Goal: Complete application form: Complete application form

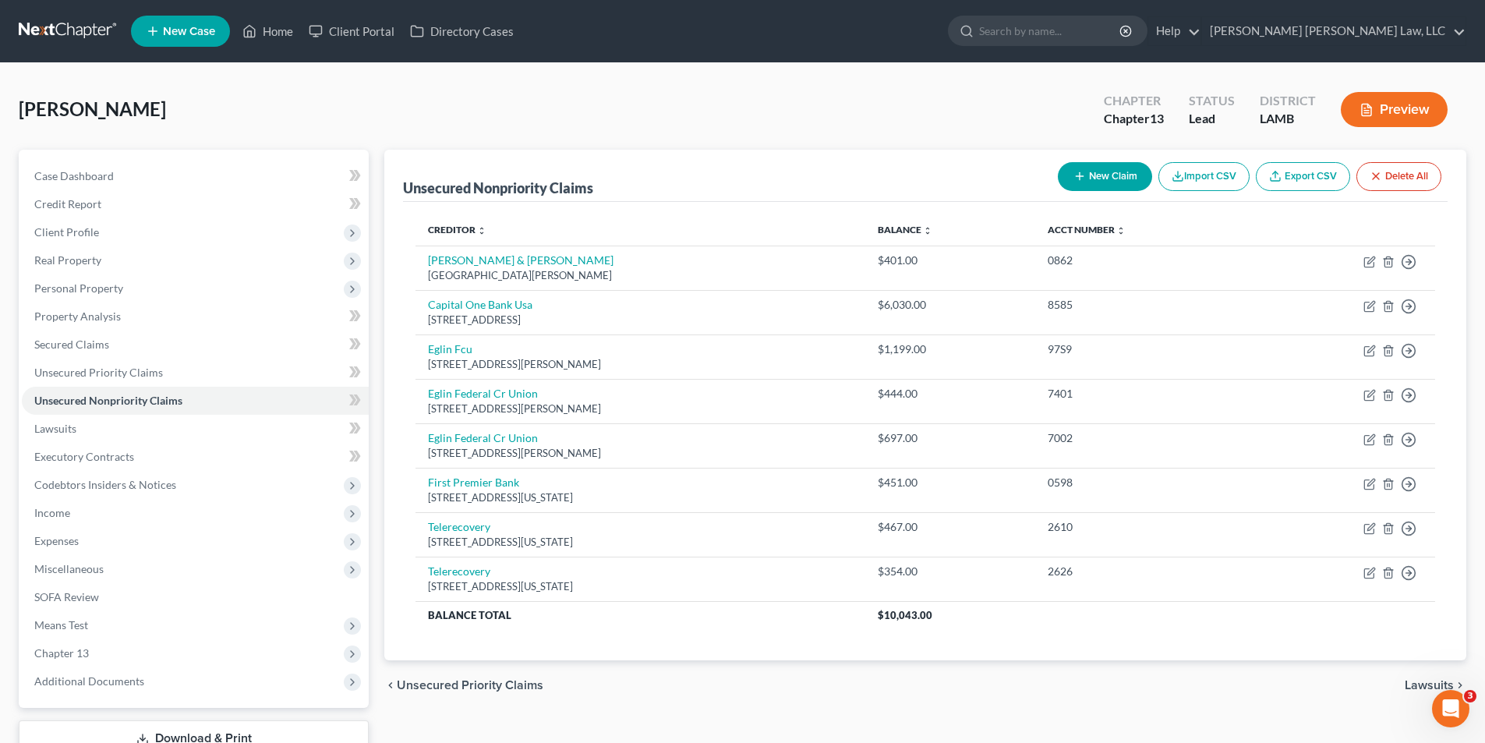
click at [57, 26] on link at bounding box center [69, 31] width 100 height 28
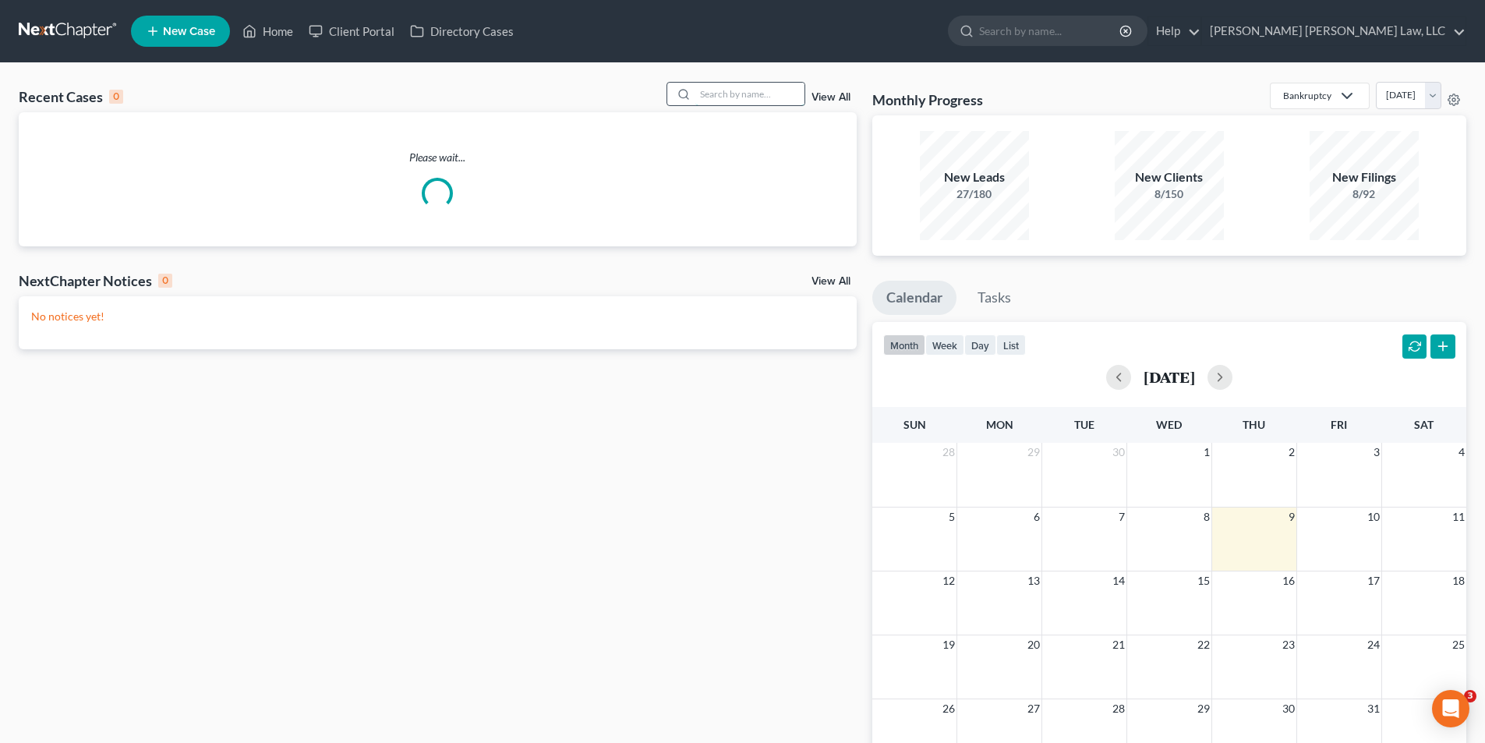
click at [718, 98] on input "search" at bounding box center [749, 94] width 109 height 23
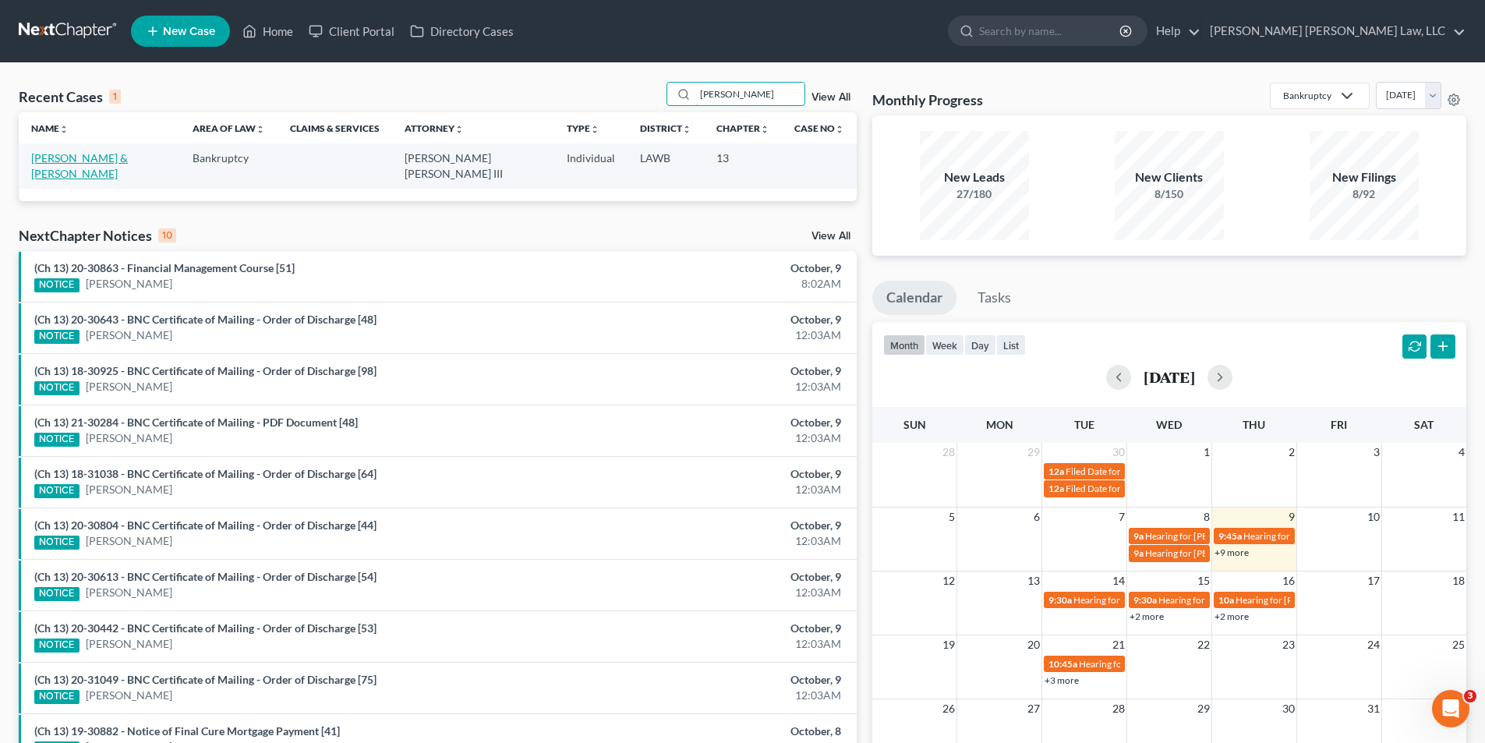
type input "dismuke"
click at [115, 158] on link "Dismuke, Lee & Mary" at bounding box center [79, 165] width 97 height 29
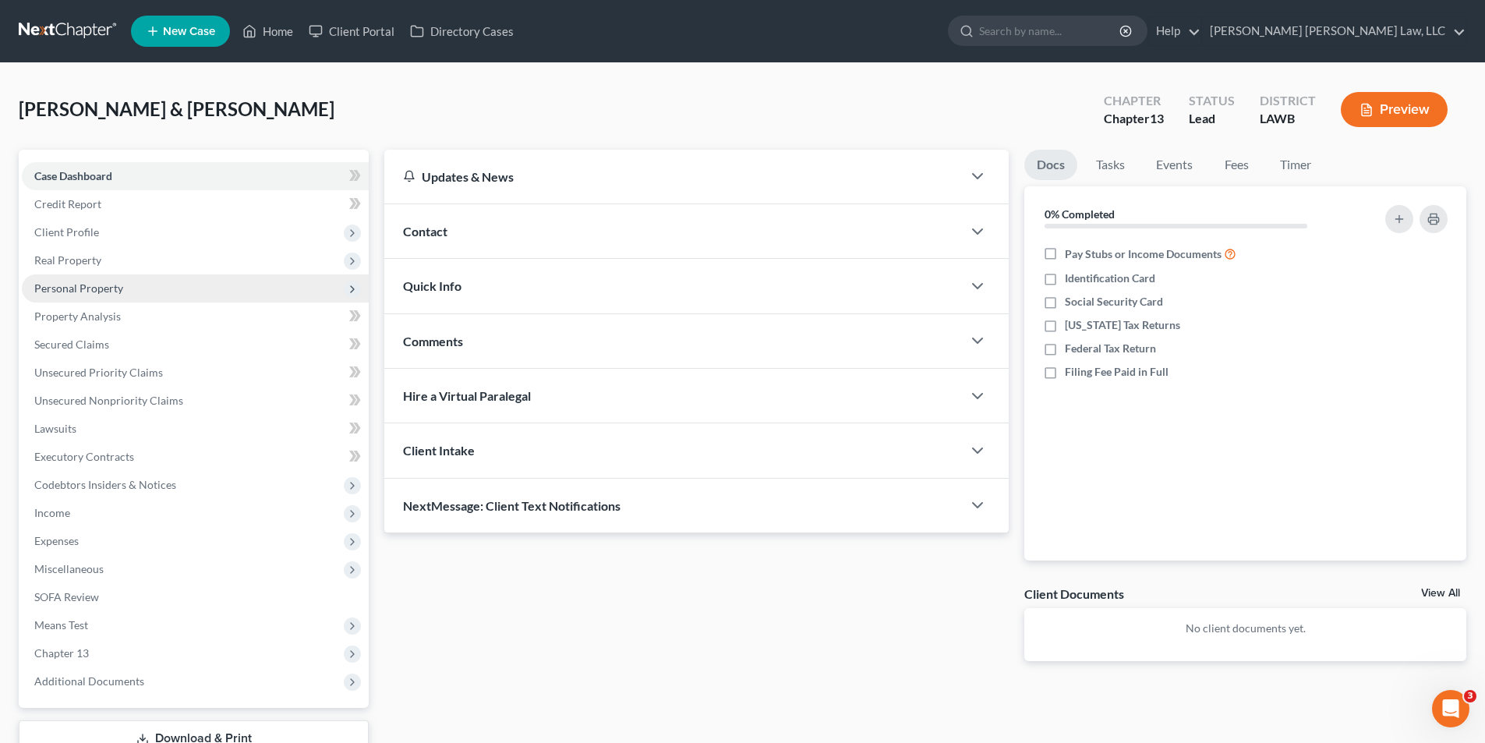
click at [98, 289] on span "Personal Property" at bounding box center [78, 287] width 89 height 13
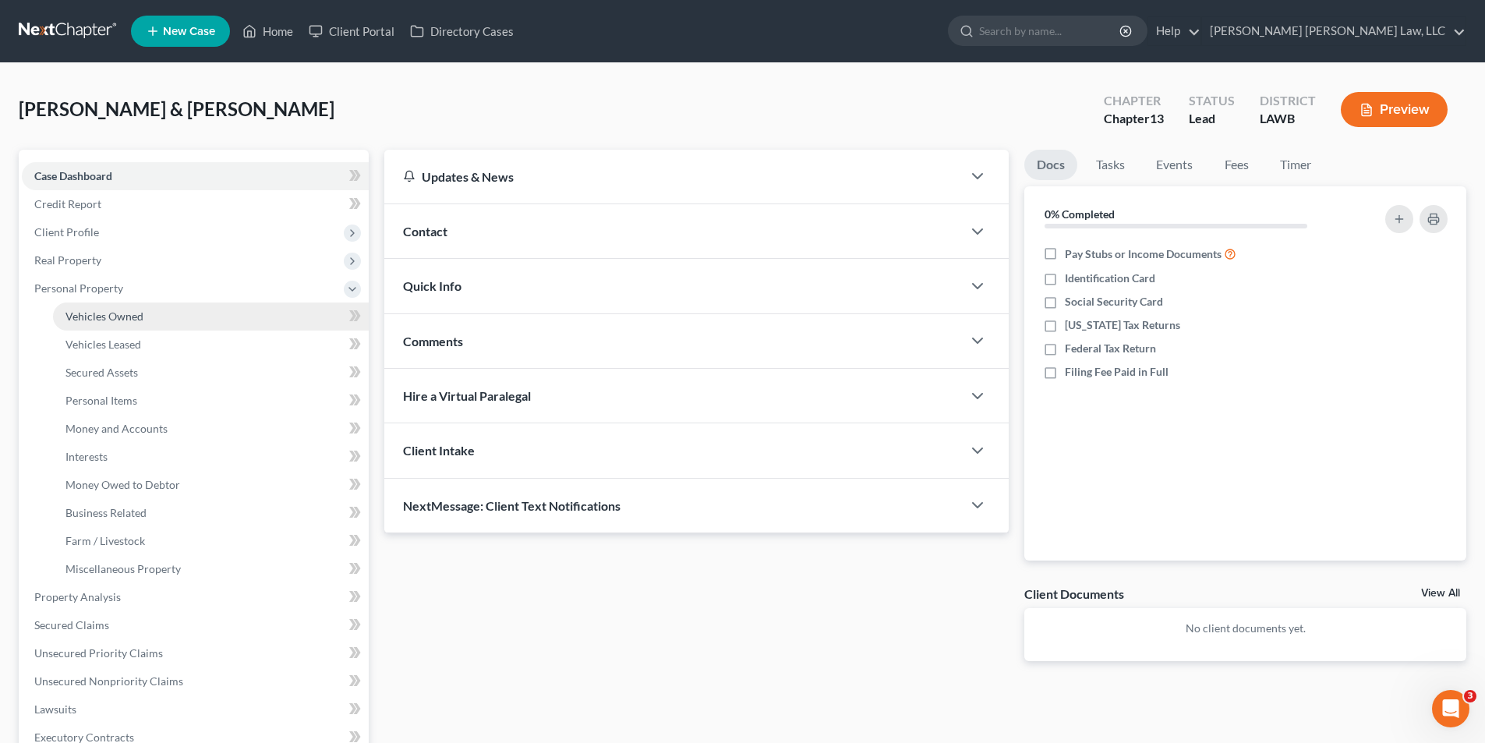
click at [108, 310] on span "Vehicles Owned" at bounding box center [104, 315] width 78 height 13
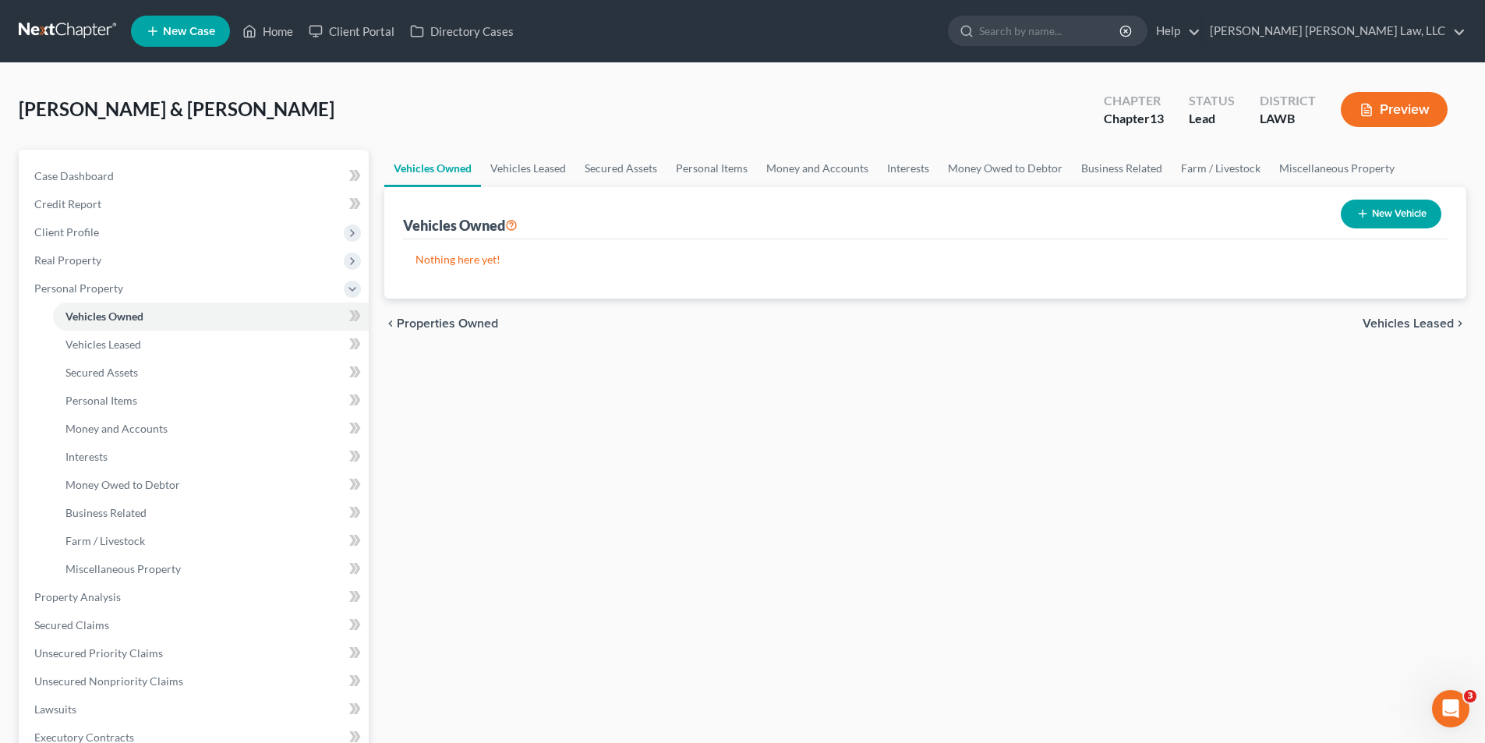
click at [1367, 211] on button "New Vehicle" at bounding box center [1391, 214] width 101 height 29
select select "0"
select select "2"
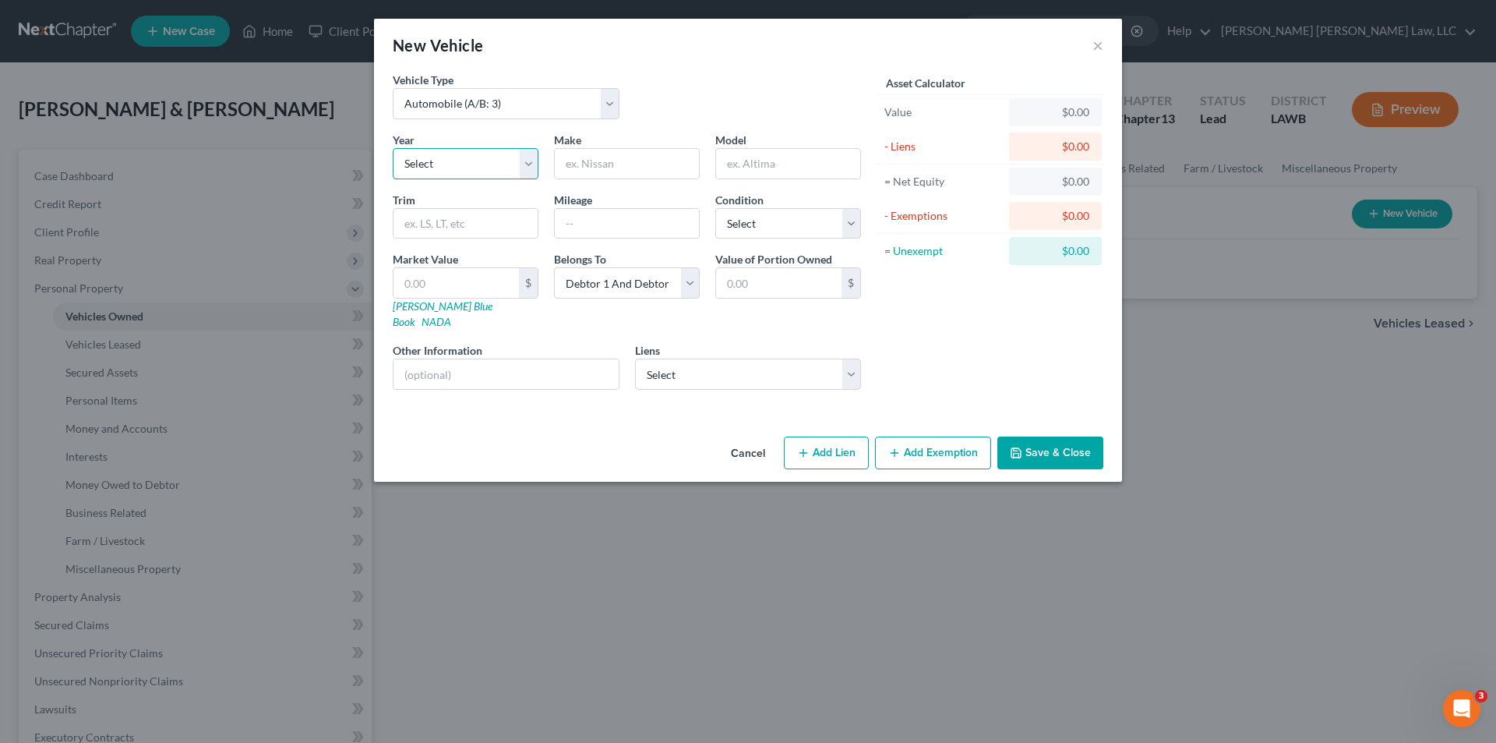
click at [451, 160] on select "Select 2026 2025 2024 2023 2022 2021 2020 2019 2018 2017 2016 2015 2014 2013 20…" at bounding box center [466, 163] width 146 height 31
select select "22"
click at [393, 148] on select "Select 2026 2025 2024 2023 2022 2021 2020 2019 2018 2017 2016 2015 2014 2013 20…" at bounding box center [466, 163] width 146 height 31
click at [594, 177] on input "text" at bounding box center [627, 164] width 144 height 30
type input "Ford"
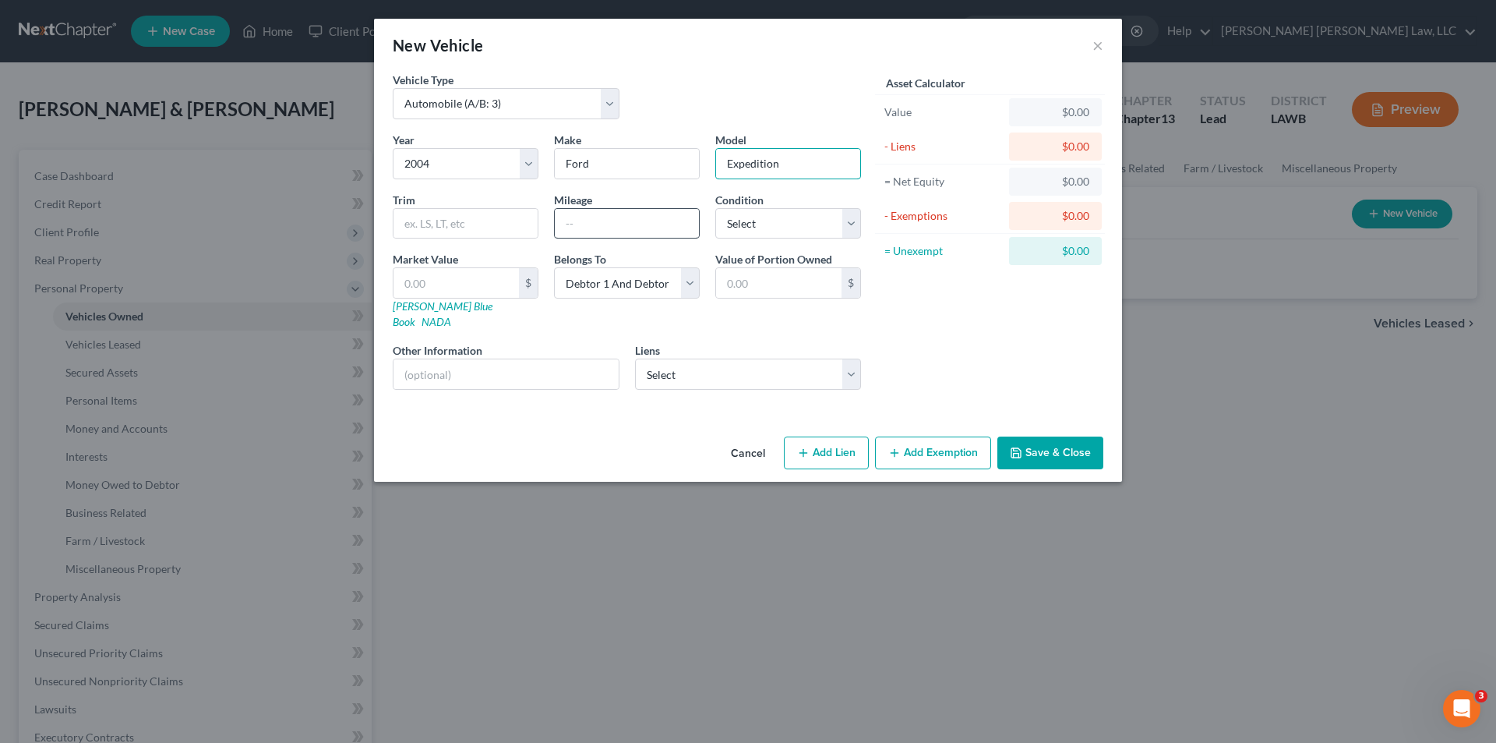
type input "Expedition"
click at [595, 222] on input "text" at bounding box center [627, 224] width 144 height 30
type input "300,000"
click at [741, 217] on select "Select Excellent Very Good Good Fair Poor" at bounding box center [788, 223] width 146 height 31
select select "2"
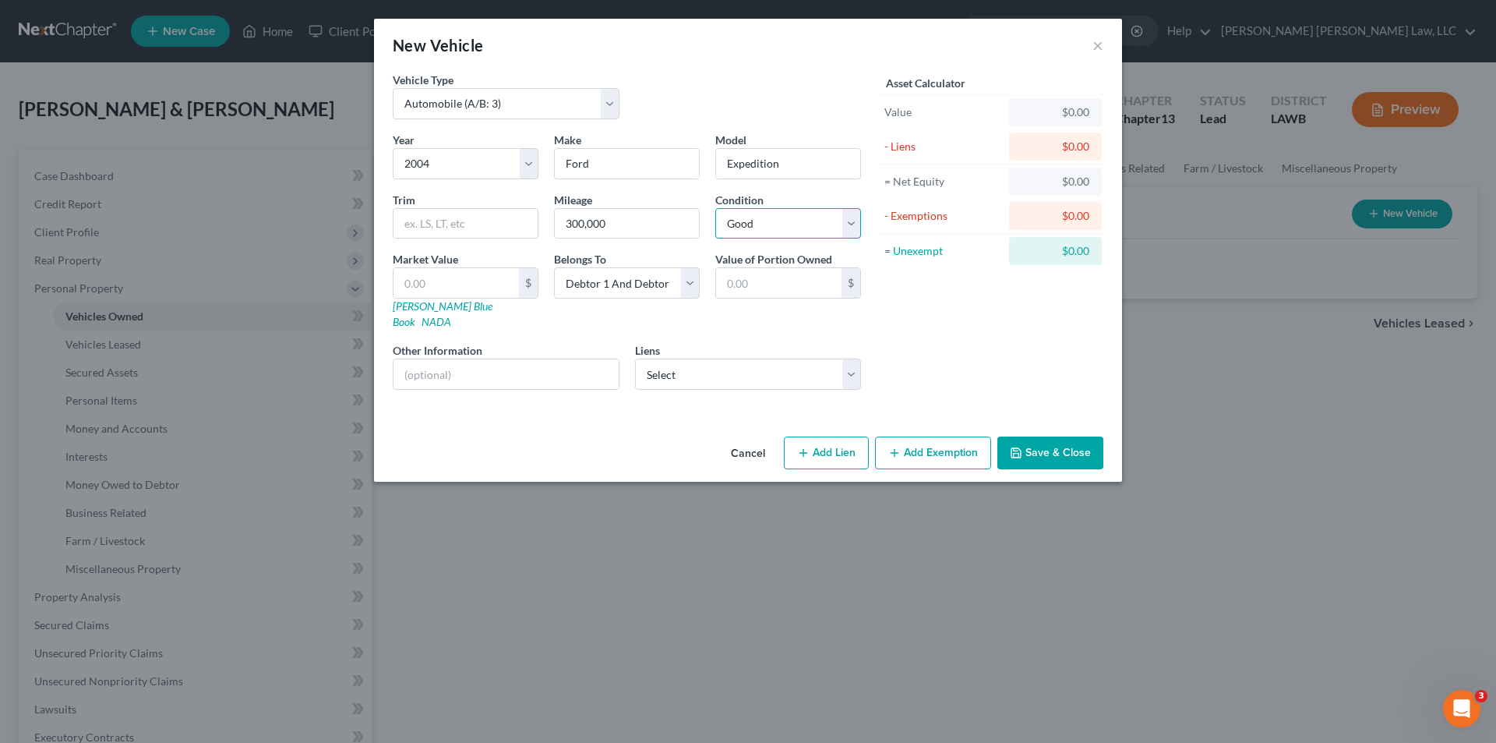
click at [715, 208] on select "Select Excellent Very Good Good Fair Poor" at bounding box center [788, 223] width 146 height 31
click at [419, 283] on input "text" at bounding box center [456, 283] width 125 height 30
type input "2"
type input "2.00"
type input "25"
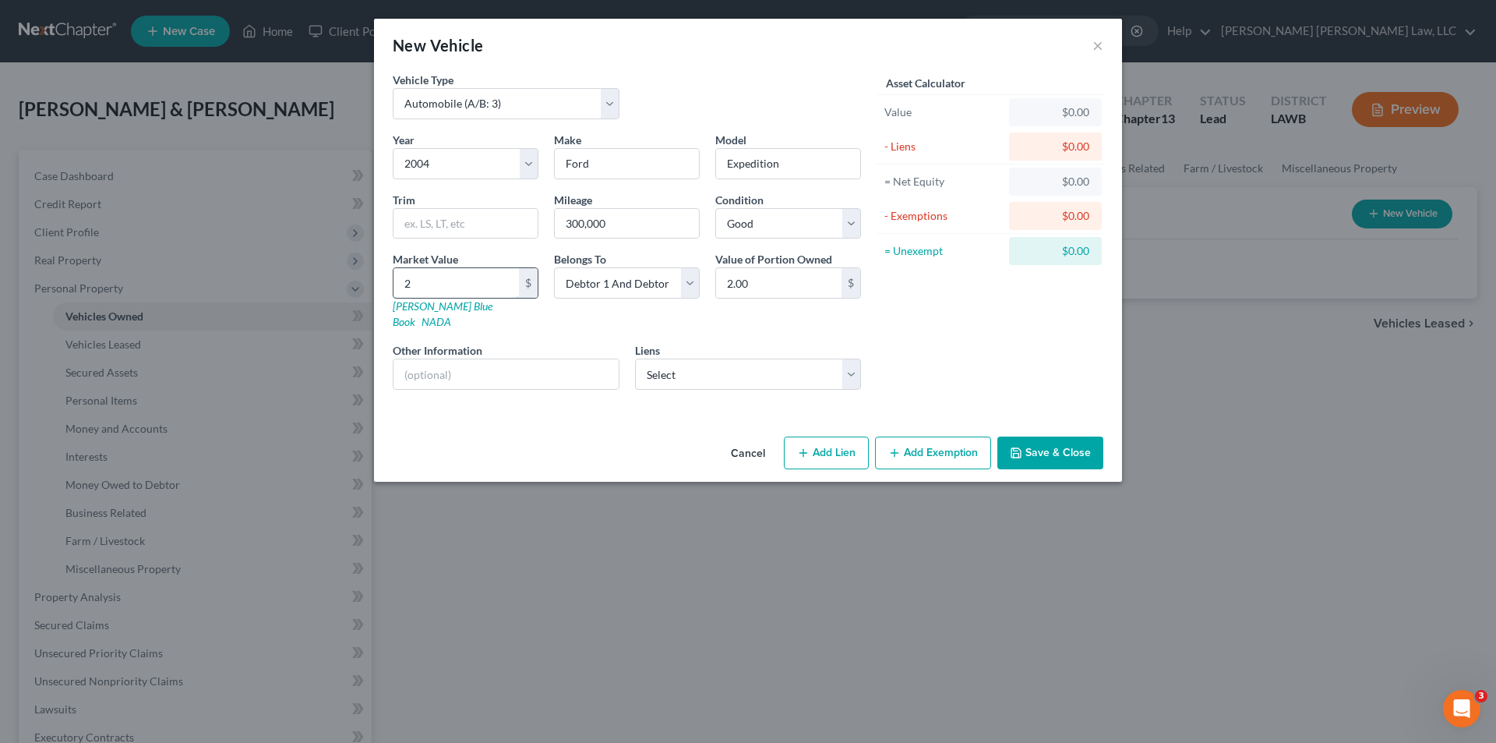
type input "25.00"
type input "250"
type input "250.00"
type input "2500"
type input "2,500.00"
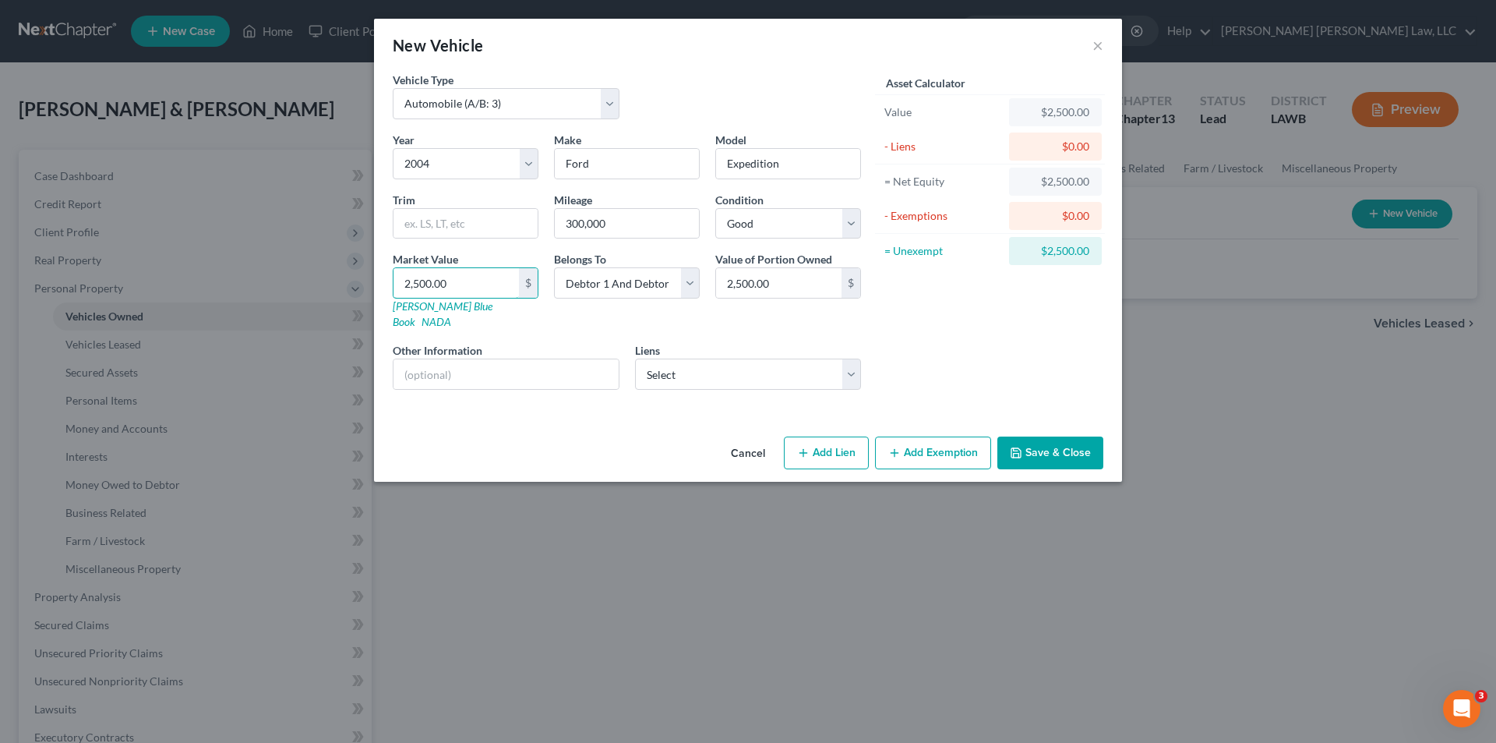
type input "2,500.00"
click at [918, 436] on button "Add Exemption" at bounding box center [933, 452] width 116 height 33
select select "2"
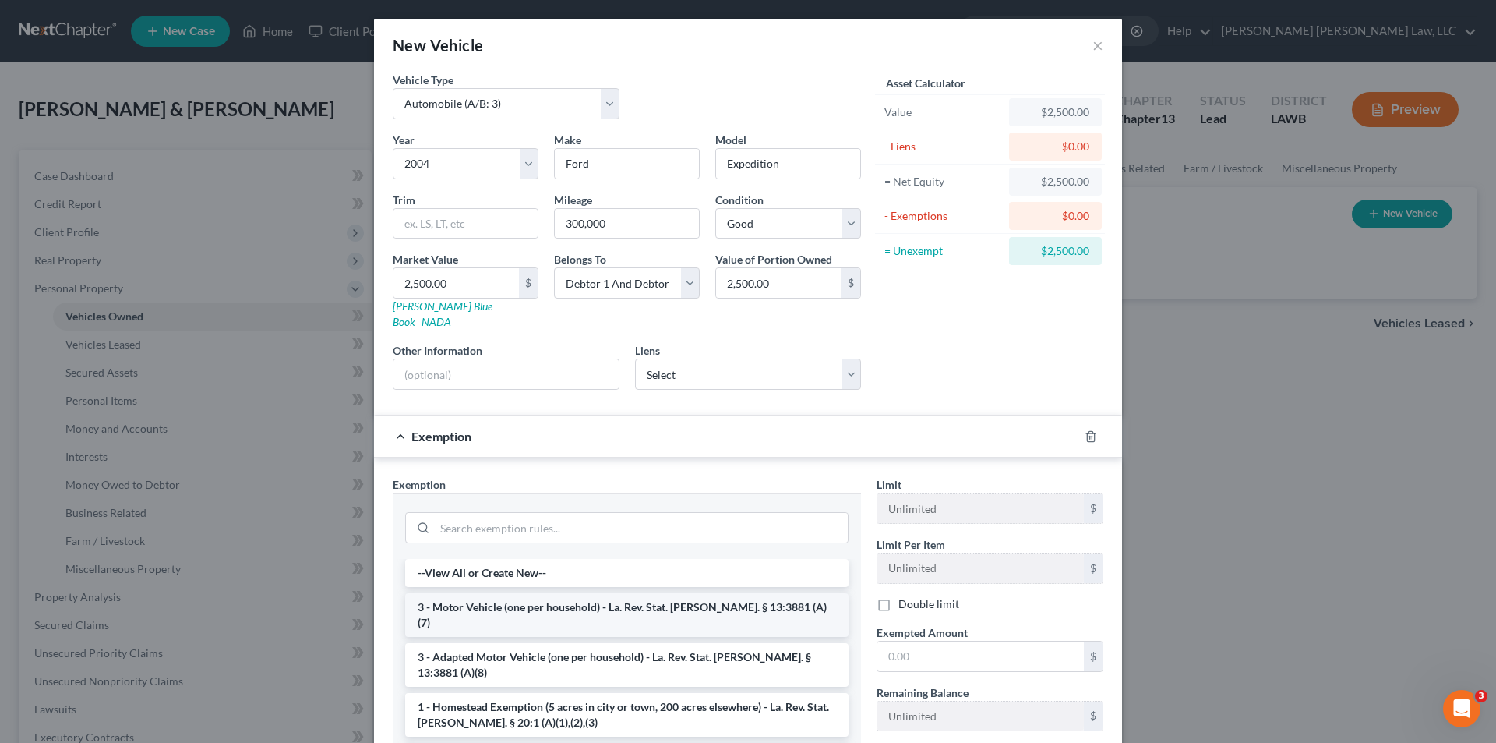
click at [465, 593] on li "3 - Motor Vehicle (one per household) - La. Rev. Stat. Ann. § 13:3881 (A)(7)" at bounding box center [626, 615] width 443 height 44
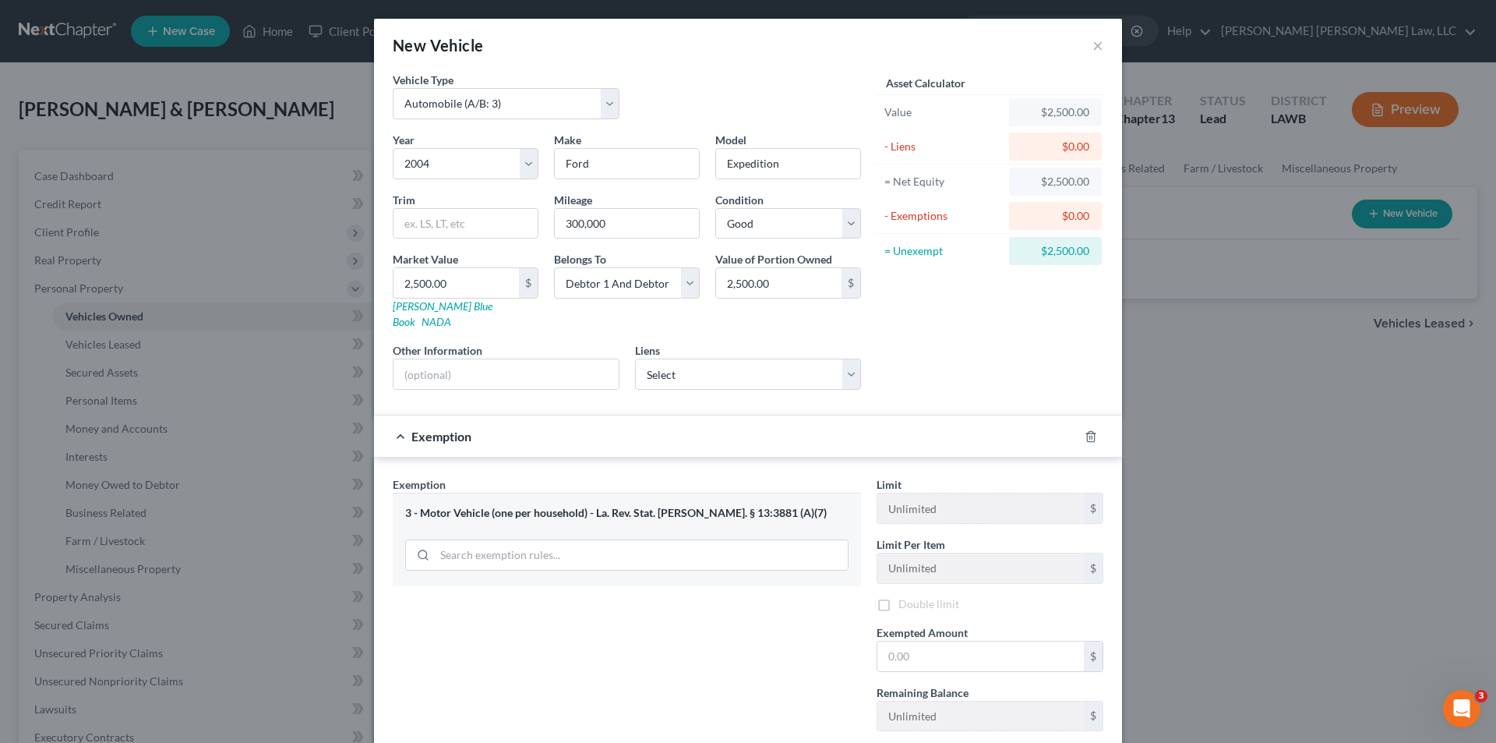
click at [465, 592] on div "Exemption Set must be selected for CA. Exemption * 3 - Motor Vehicle (one per h…" at bounding box center [627, 640] width 484 height 329
click at [912, 653] on input "text" at bounding box center [981, 659] width 207 height 30
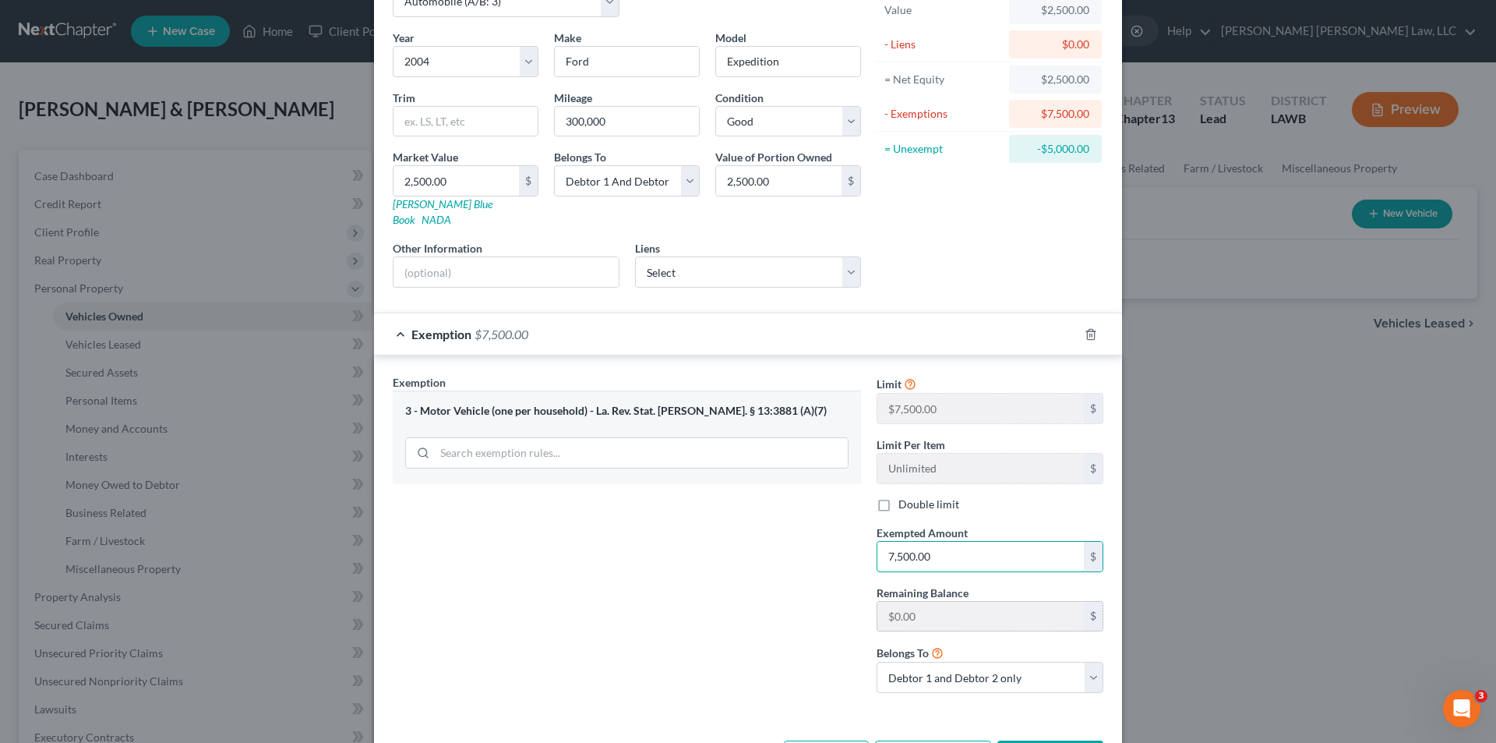
scroll to position [148, 0]
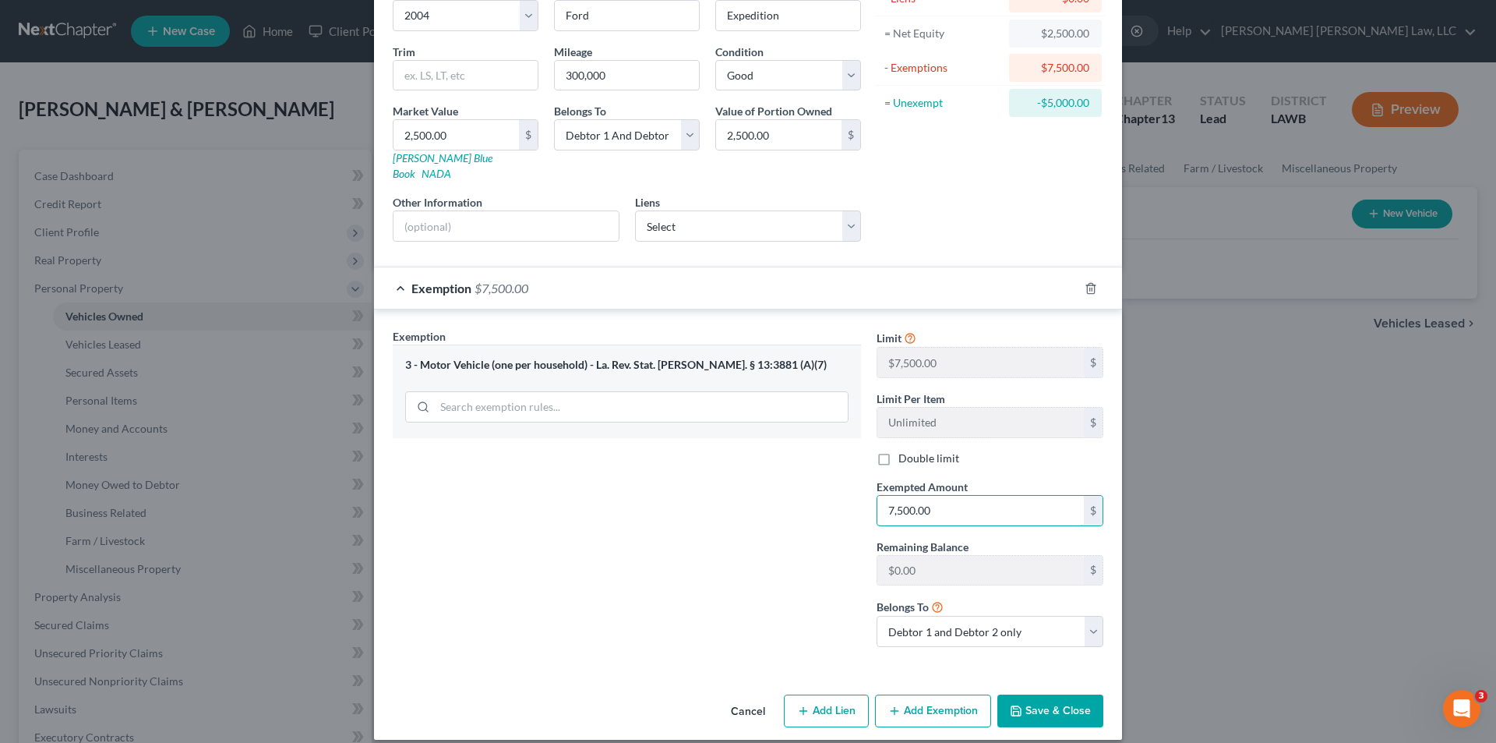
type input "7,500.00"
click at [1033, 700] on button "Save & Close" at bounding box center [1051, 710] width 106 height 33
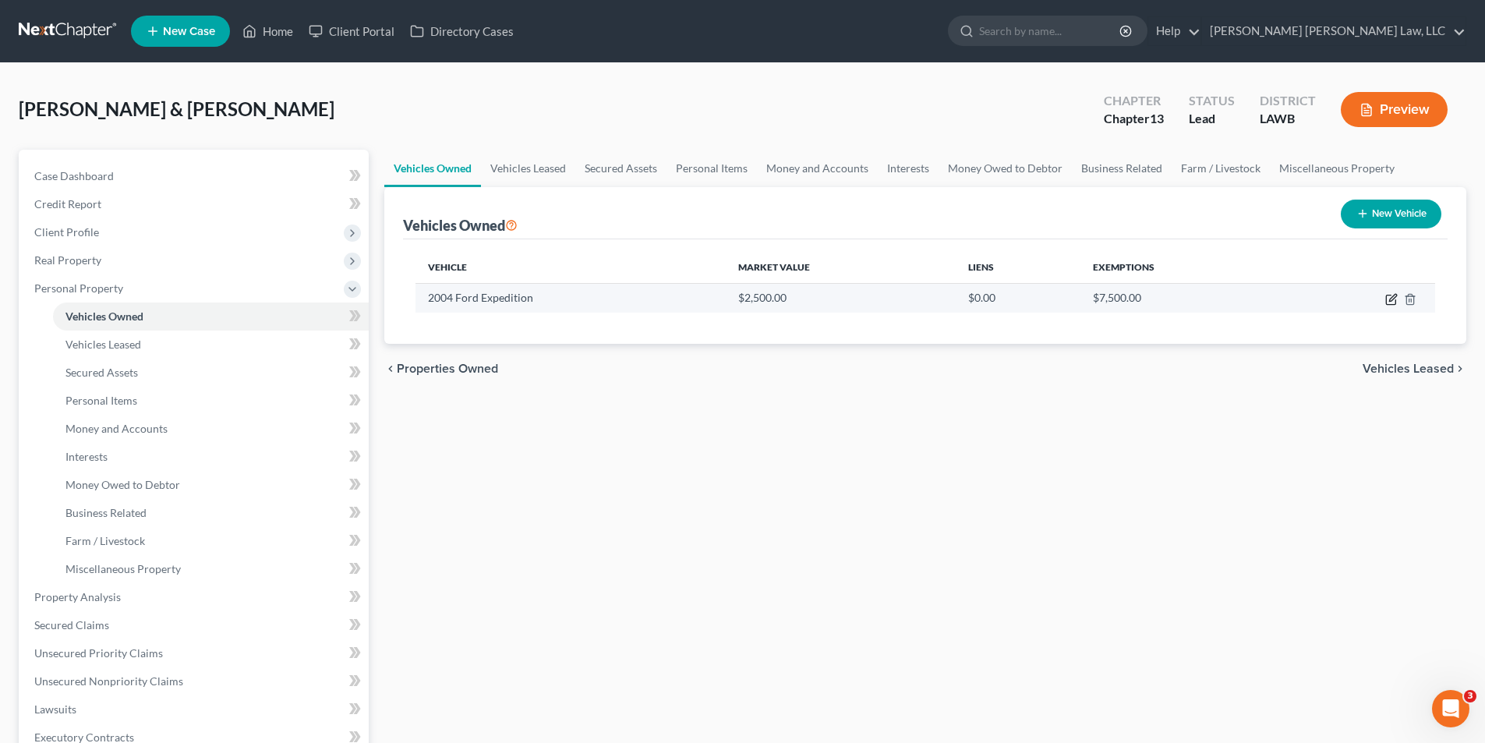
click at [1387, 295] on icon "button" at bounding box center [1390, 299] width 9 height 9
select select "0"
select select "22"
select select "2"
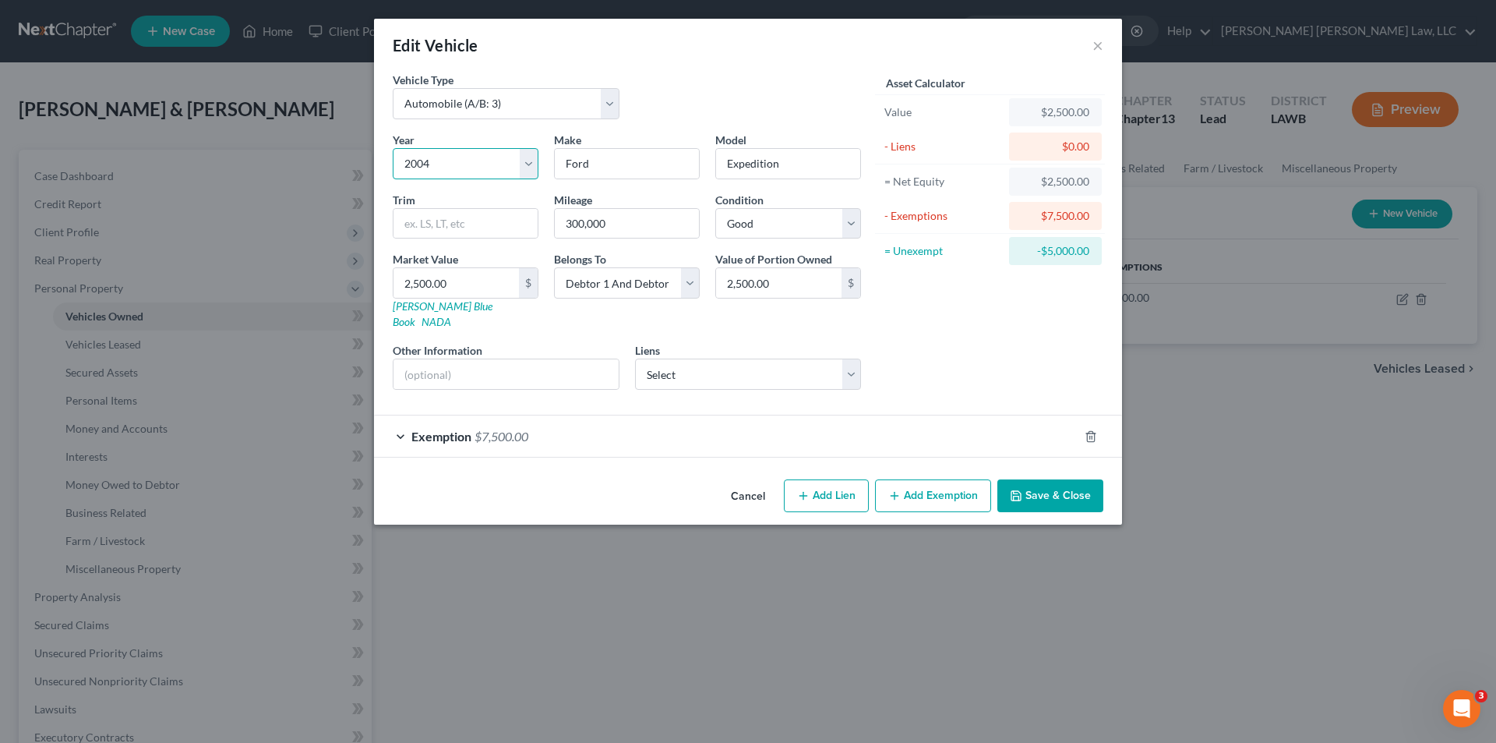
drag, startPoint x: 422, startPoint y: 177, endPoint x: 305, endPoint y: 202, distance: 119.5
click at [306, 204] on div "Edit Vehicle × Vehicle Type Select Automobile (A/B: 3) Truck (A/B: 3) Trailer (…" at bounding box center [748, 371] width 1496 height 743
select select "26"
click at [393, 148] on select "Select 2026 2025 2024 2023 2022 2021 2020 2019 2018 2017 2016 2015 2014 2013 20…" at bounding box center [466, 163] width 146 height 31
click at [413, 311] on link "Kelly Blue Book" at bounding box center [443, 313] width 100 height 29
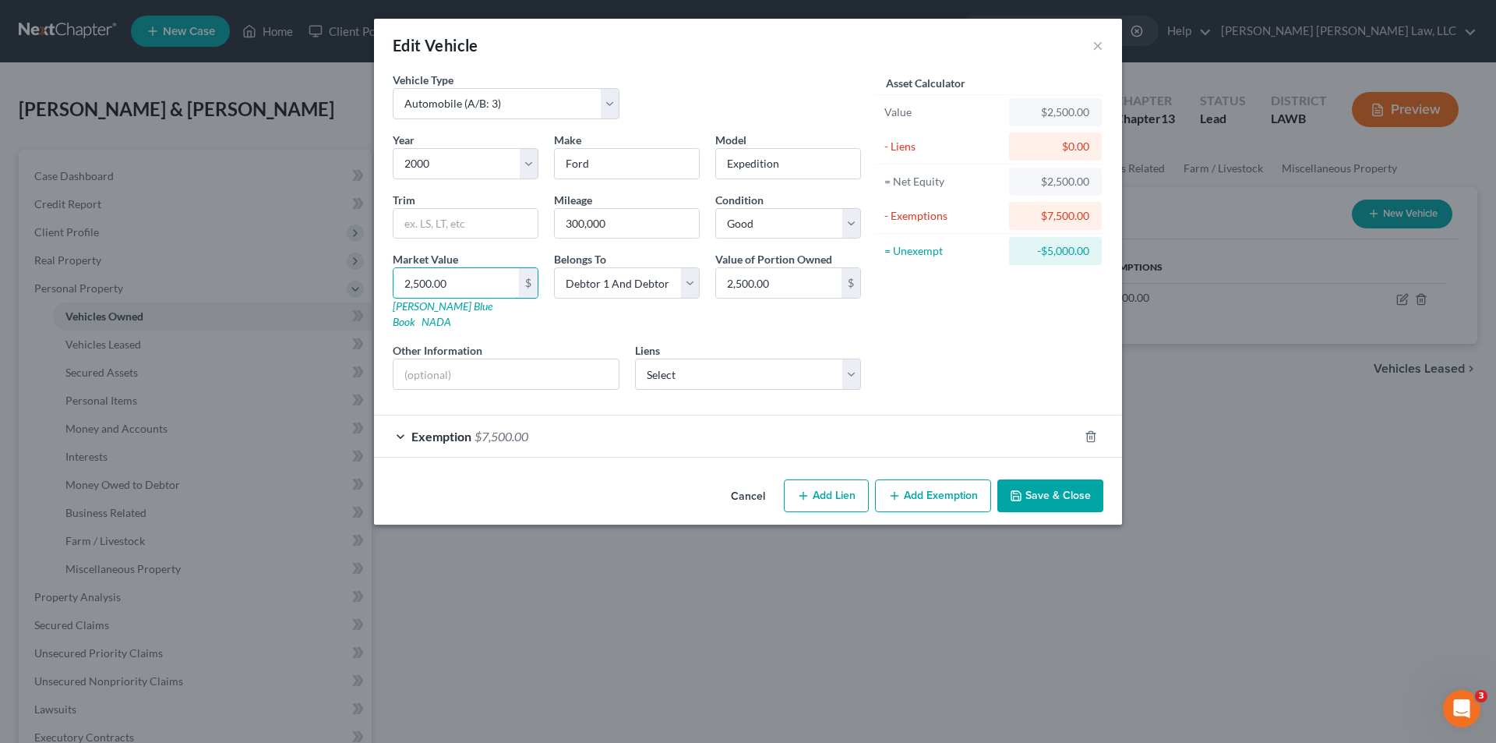
type input "1"
type input "1.00"
type input "15"
type input "15.00"
type input "157"
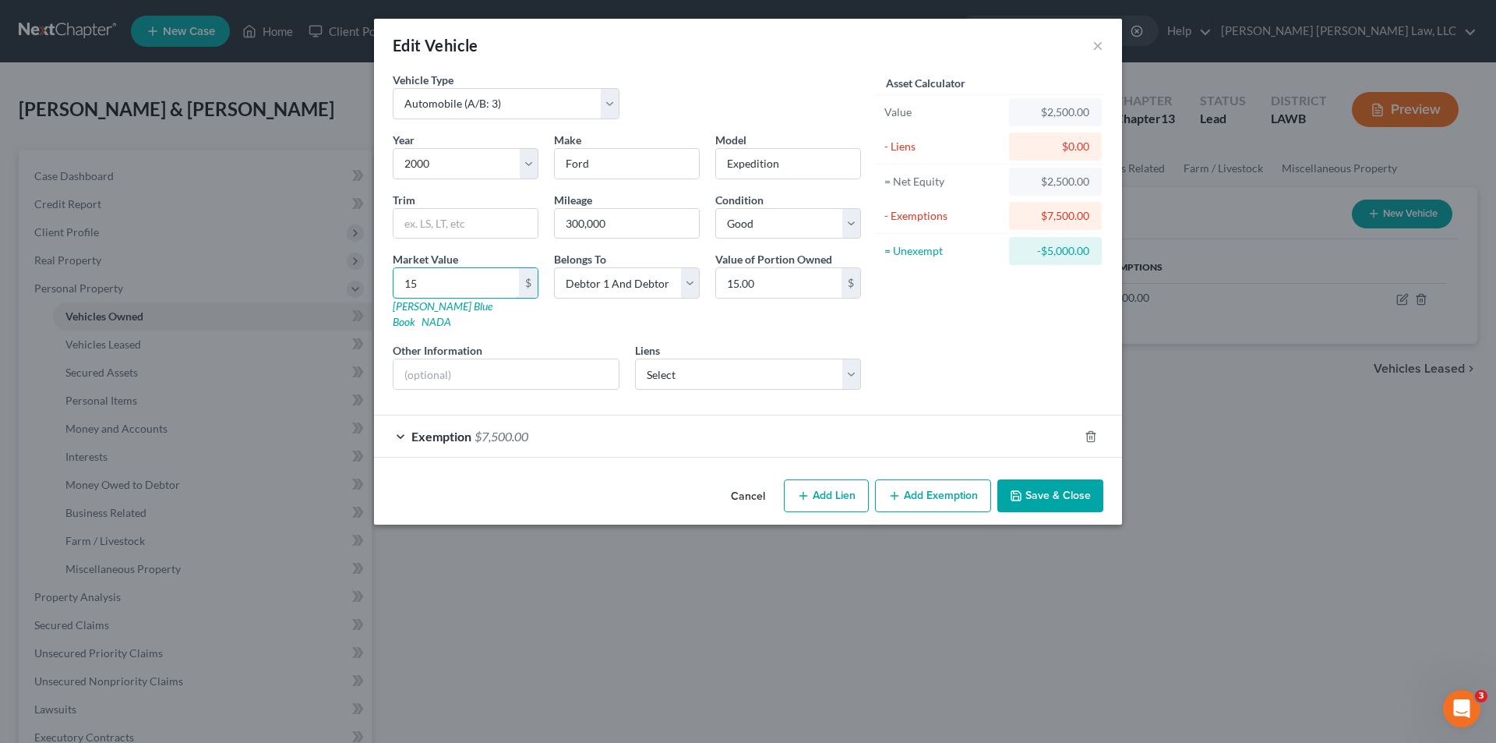
type input "157.00"
type input "15"
type input "15.00"
type input "154"
type input "154.00"
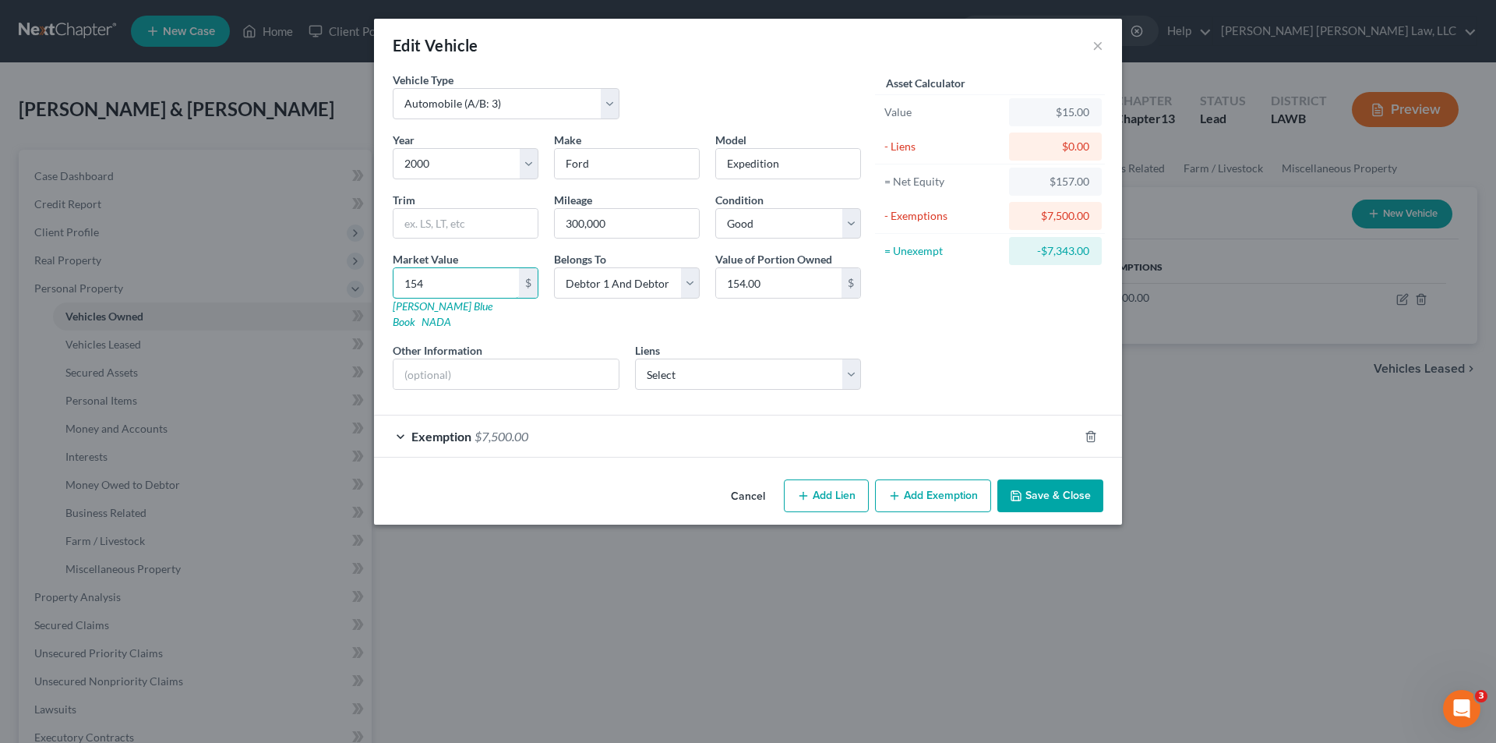
type input "1548"
type input "1,548.00"
click at [807, 496] on line "button" at bounding box center [803, 496] width 7 height 0
select select "2"
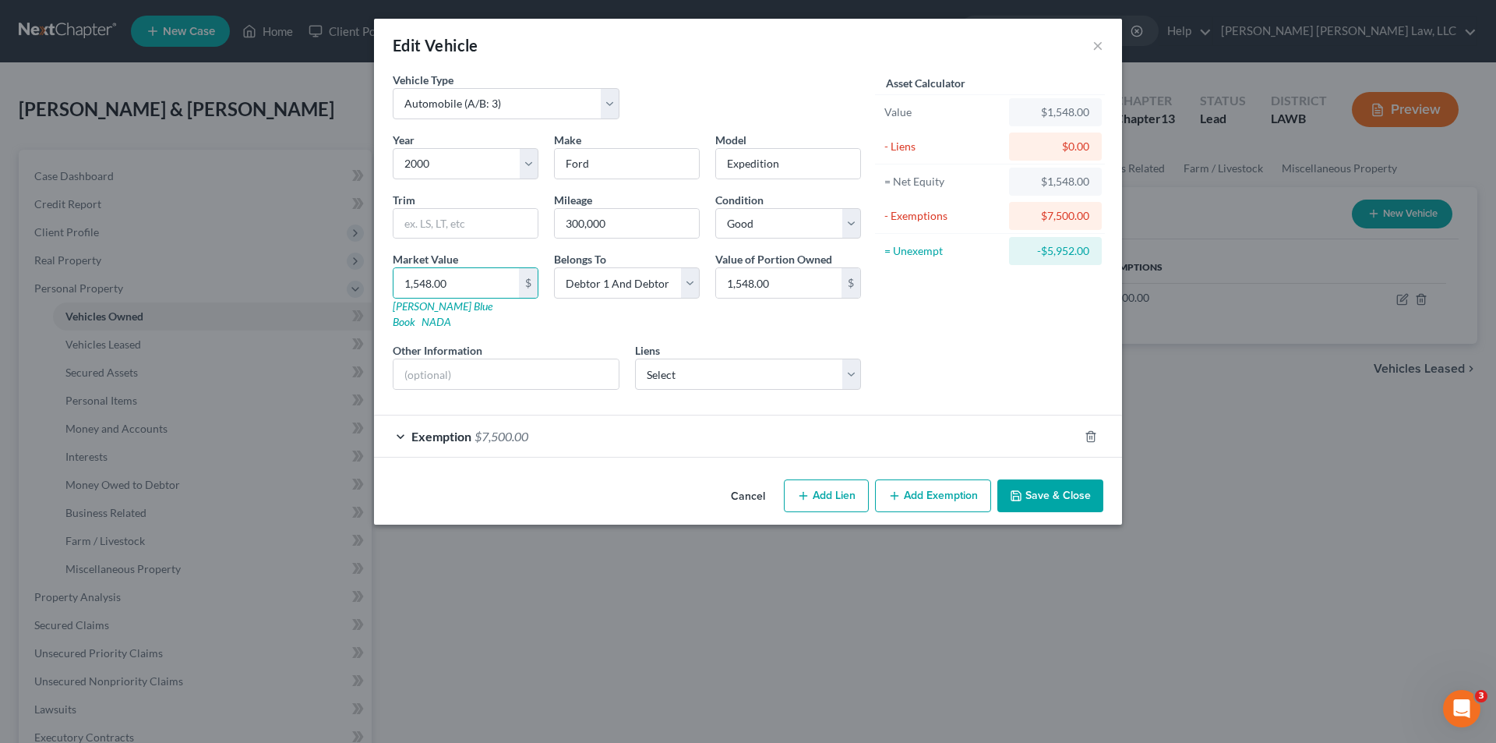
select select "0"
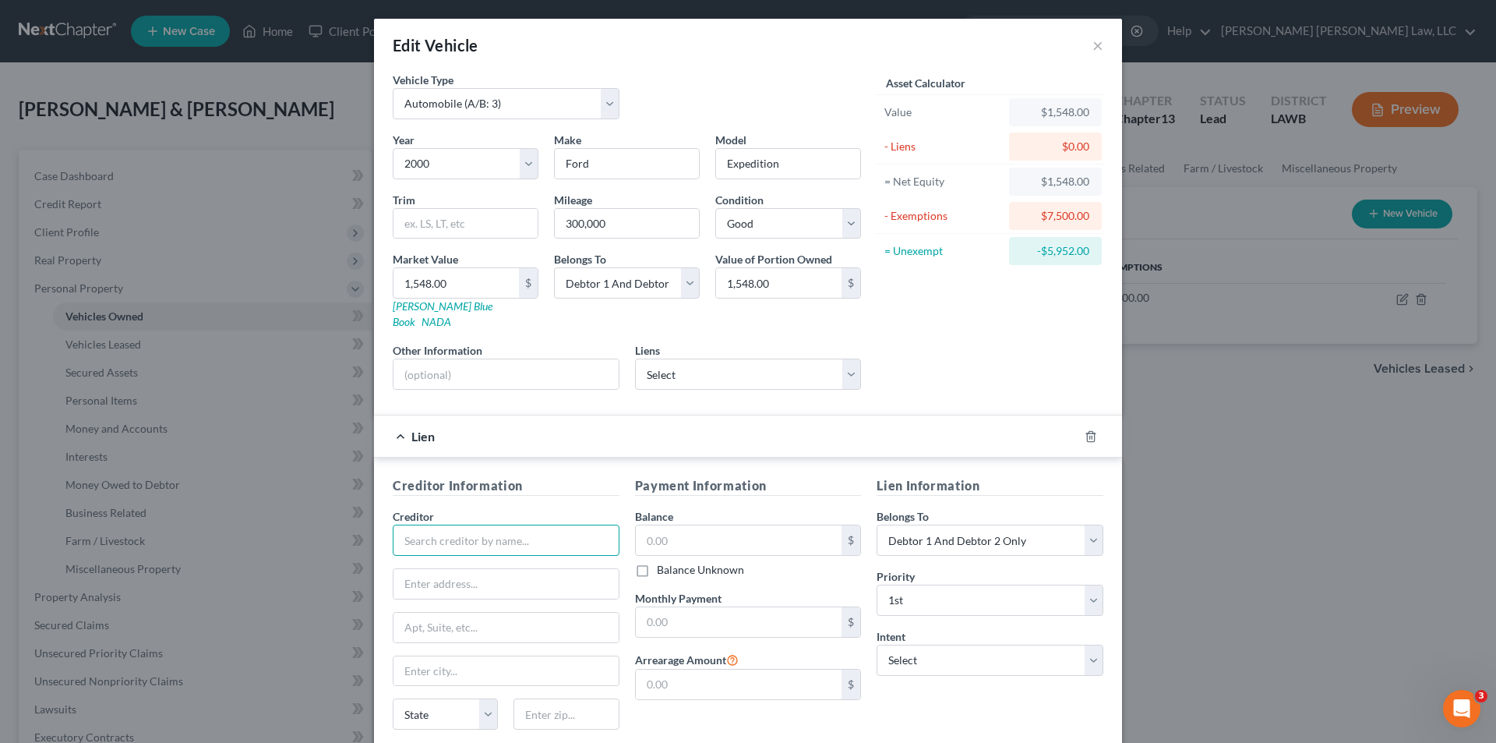
click at [537, 525] on input "text" at bounding box center [506, 540] width 227 height 31
type input "Cash Cow"
click at [462, 560] on div "Cash Cow" at bounding box center [486, 568] width 162 height 16
type input "411 Thomas Rd"
type input "West Monroe"
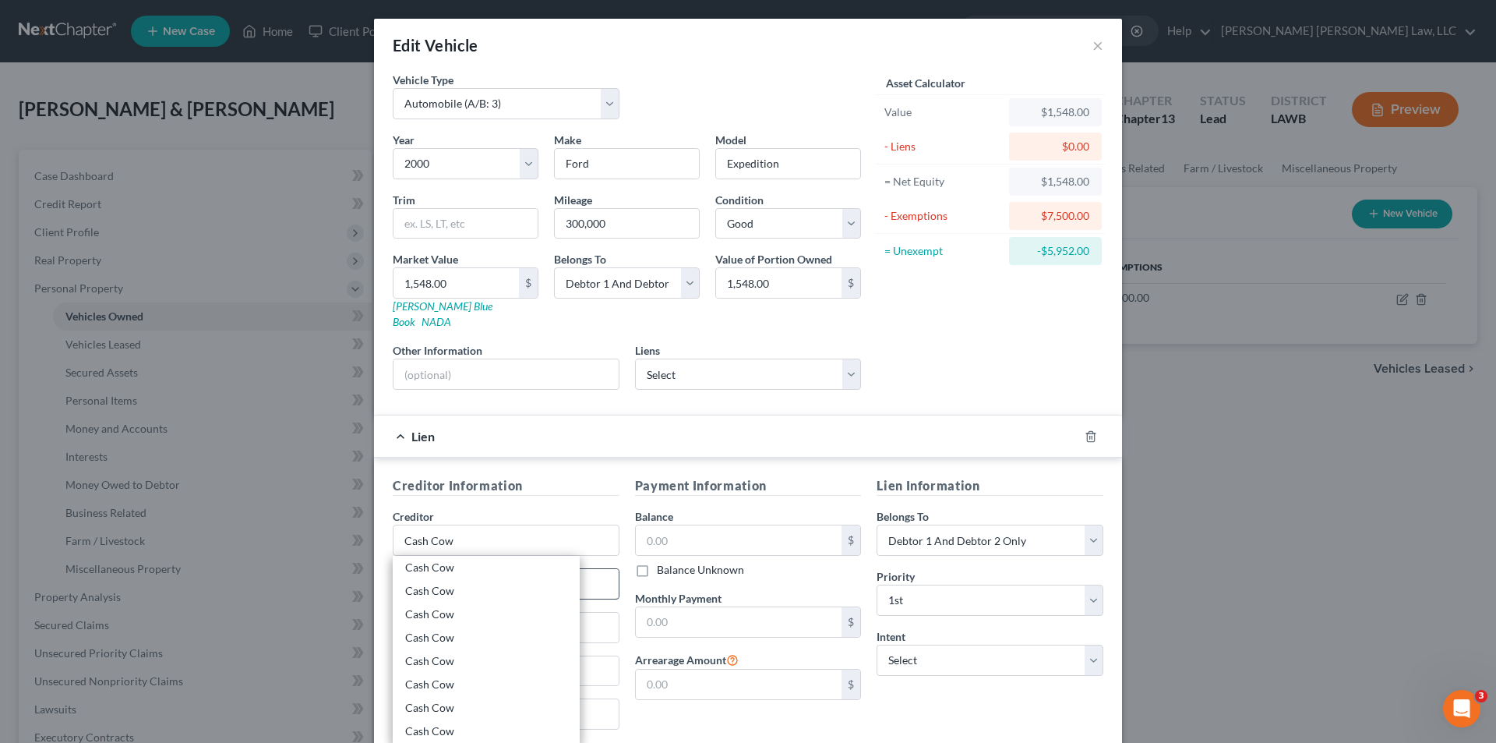
select select "19"
type input "71292"
click at [691, 525] on input "text" at bounding box center [739, 540] width 207 height 30
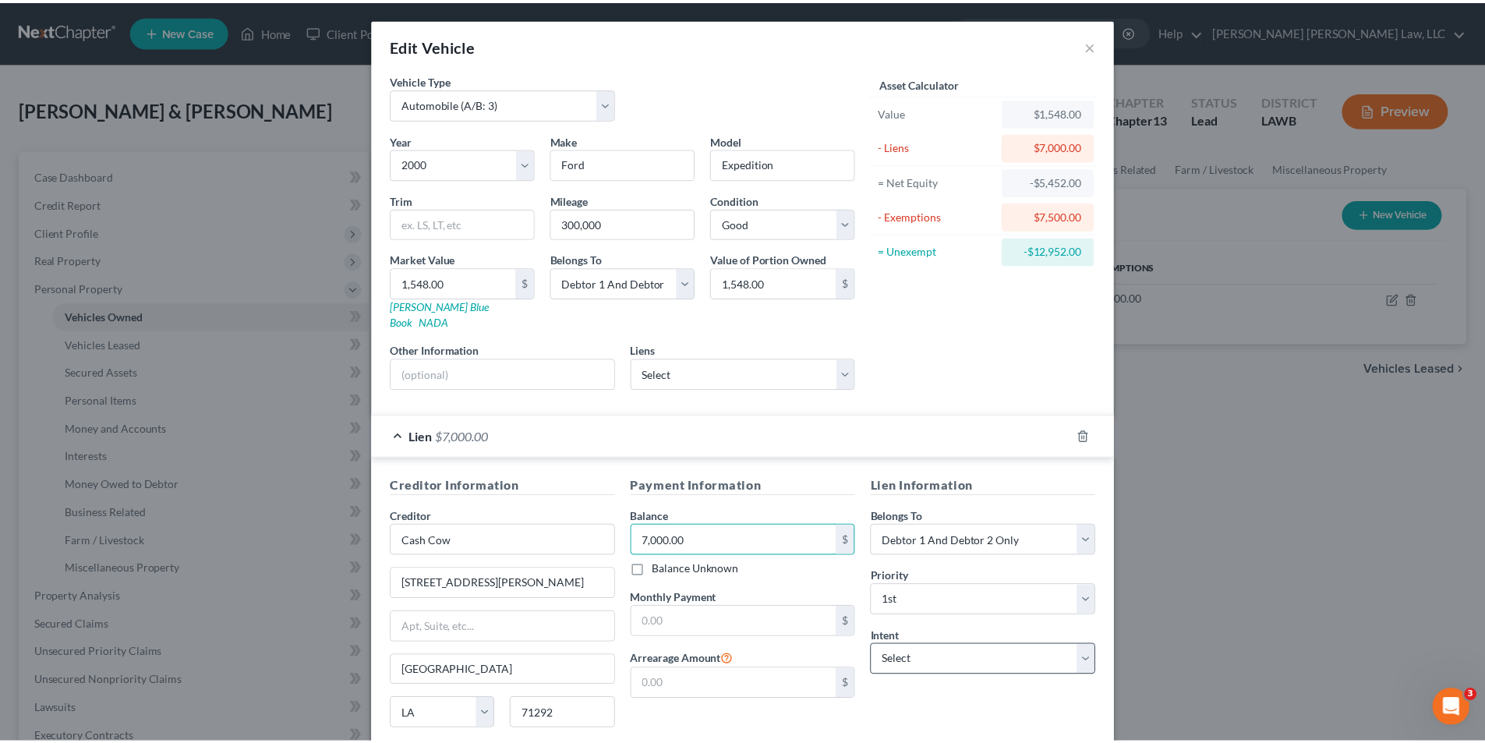
scroll to position [153, 0]
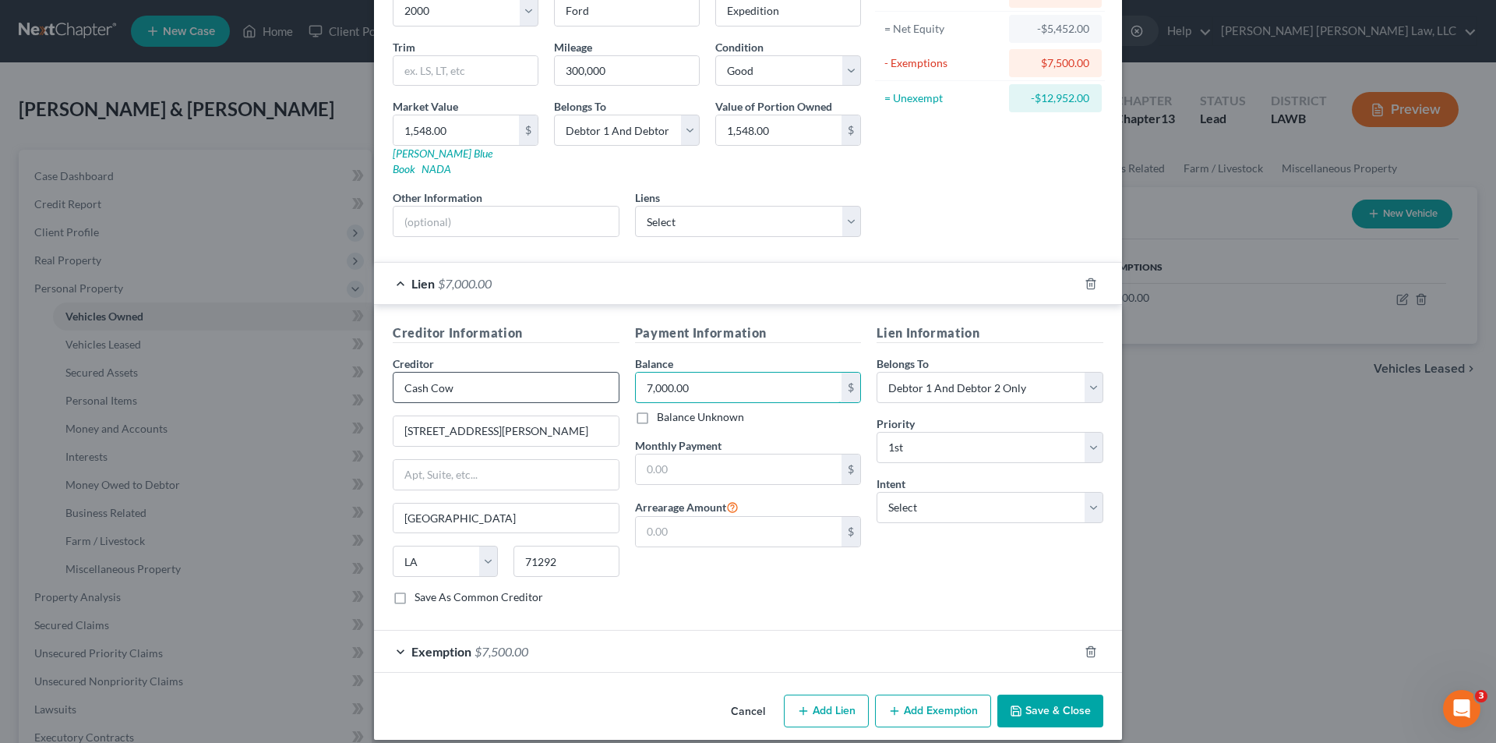
type input "7,000.00"
click at [477, 374] on input "Cash Cow" at bounding box center [506, 387] width 227 height 31
drag, startPoint x: 477, startPoint y: 374, endPoint x: 249, endPoint y: 376, distance: 228.4
click at [249, 376] on div "Edit Vehicle × Vehicle Type Select Automobile (A/B: 3) Truck (A/B: 3) Trailer (…" at bounding box center [748, 371] width 1496 height 743
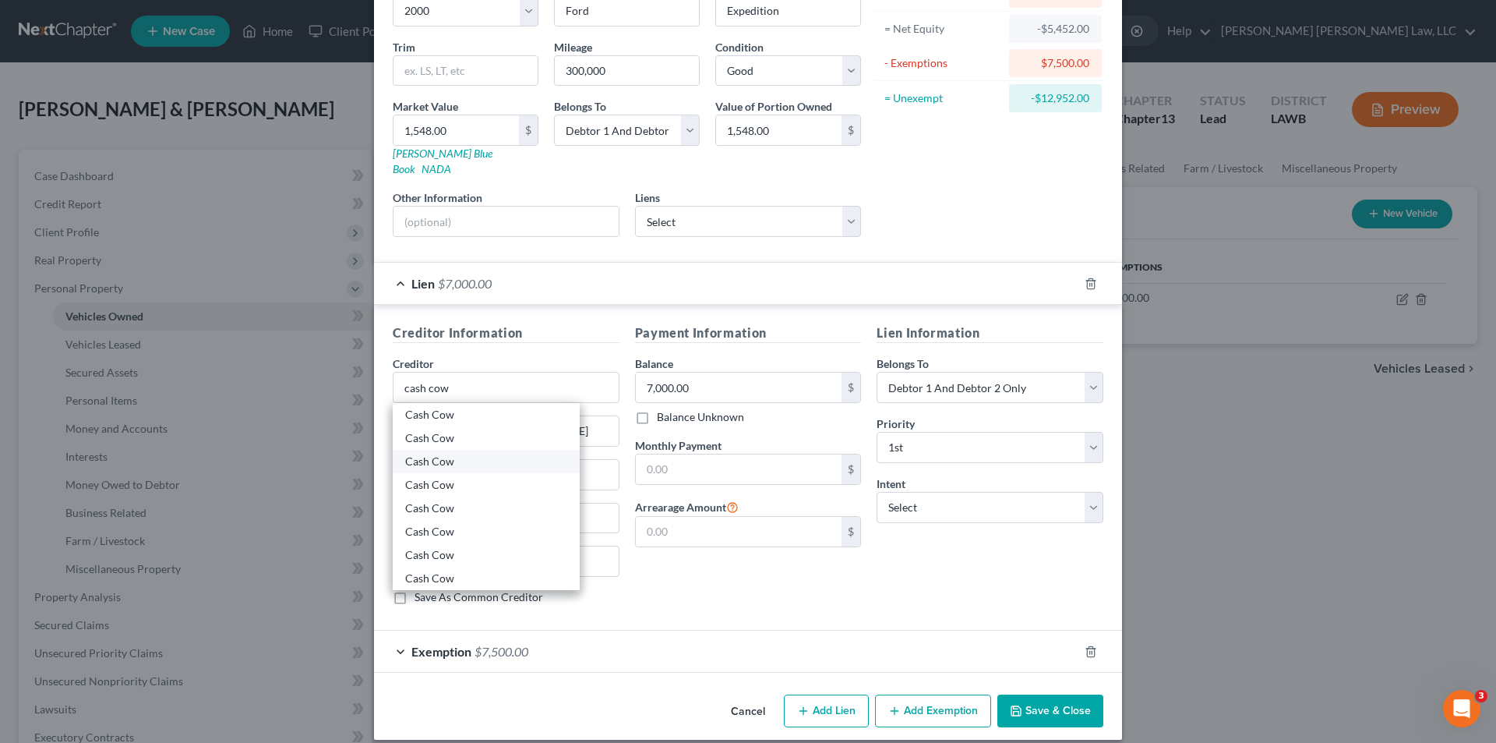
click at [422, 454] on div "Cash Cow" at bounding box center [486, 462] width 162 height 16
type input "Cash Cow"
type input "3564 Front St"
type input "Winnsboro"
type input "71295"
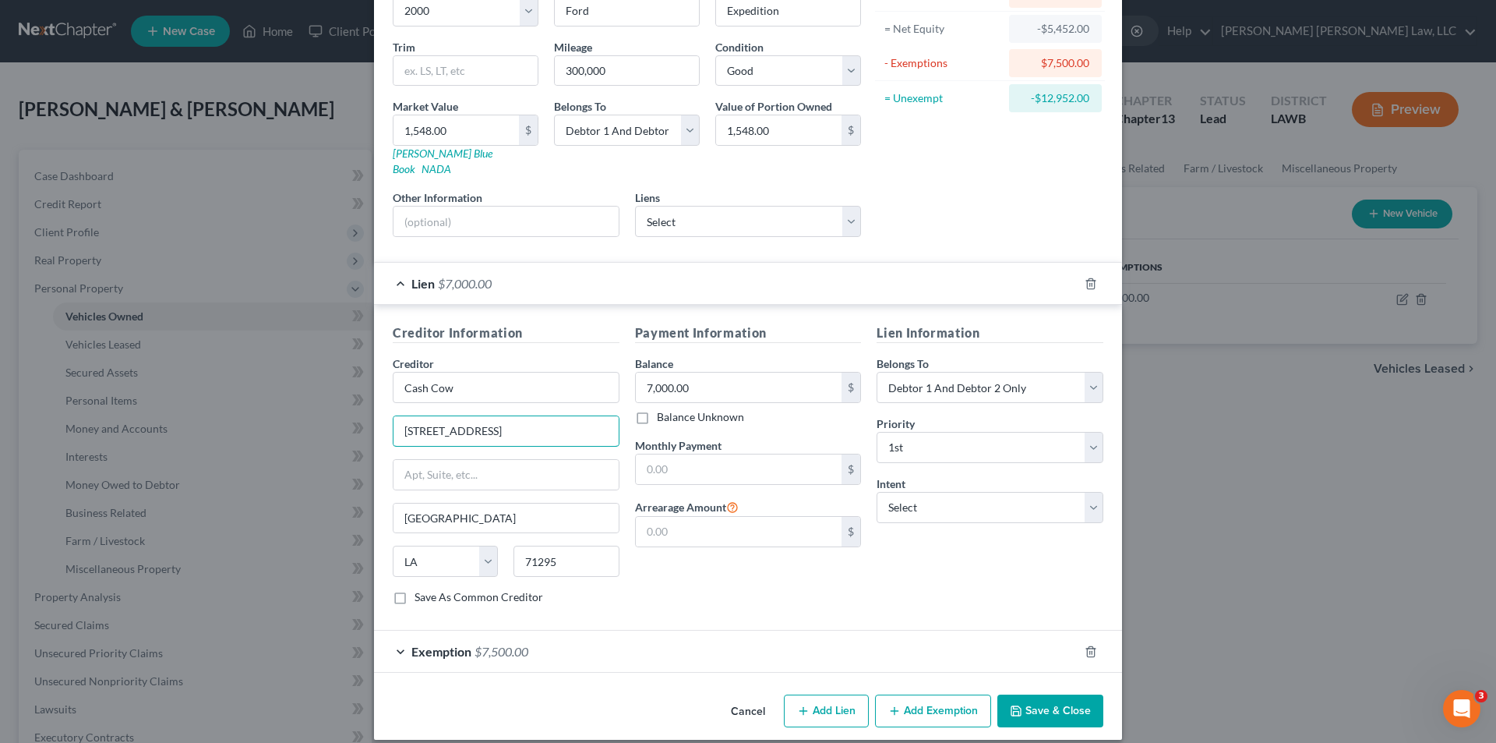
drag, startPoint x: 487, startPoint y: 418, endPoint x: 171, endPoint y: 440, distance: 316.4
click at [173, 440] on div "Edit Vehicle × Vehicle Type Select Automobile (A/B: 3) Truck (A/B: 3) Trailer (…" at bounding box center [748, 371] width 1496 height 743
drag, startPoint x: 493, startPoint y: 510, endPoint x: 330, endPoint y: 509, distance: 163.7
click at [331, 508] on div "Edit Vehicle × Vehicle Type Select Automobile (A/B: 3) Truck (A/B: 3) Trailer (…" at bounding box center [748, 371] width 1496 height 743
drag, startPoint x: 575, startPoint y: 549, endPoint x: 489, endPoint y: 551, distance: 86.5
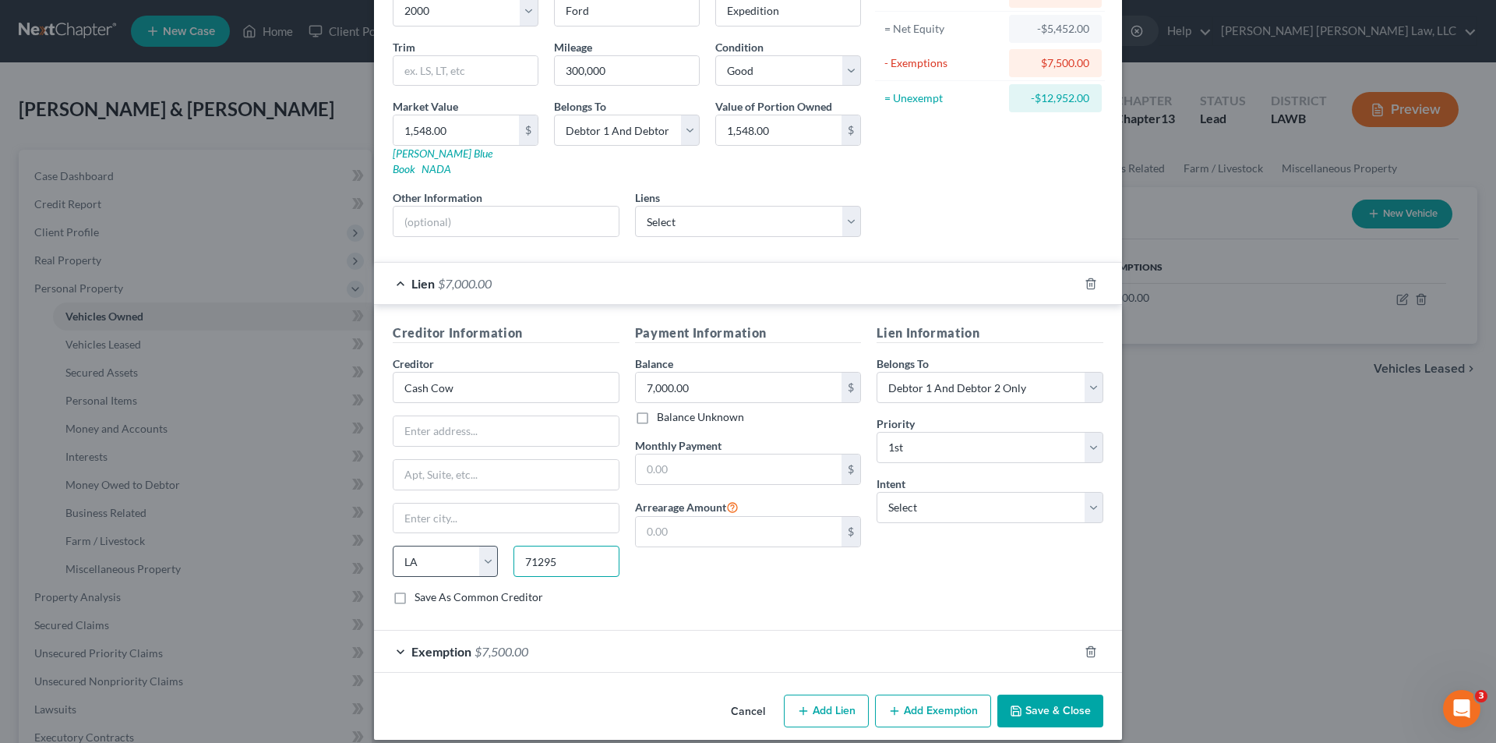
click at [489, 551] on div "State AL AK AR AZ CA CO CT DE DC FL GA GU HI ID IL IN IA KS KY LA ME MD MA MI M…" at bounding box center [506, 568] width 242 height 44
type input "71269"
type input "Rayville"
drag, startPoint x: 588, startPoint y: 548, endPoint x: 477, endPoint y: 574, distance: 113.6
click at [477, 574] on div "Creditor * Cash Cow Rayville State AL AK AR AZ CA CO CT DE DC FL GA GU HI ID IL…" at bounding box center [506, 479] width 227 height 249
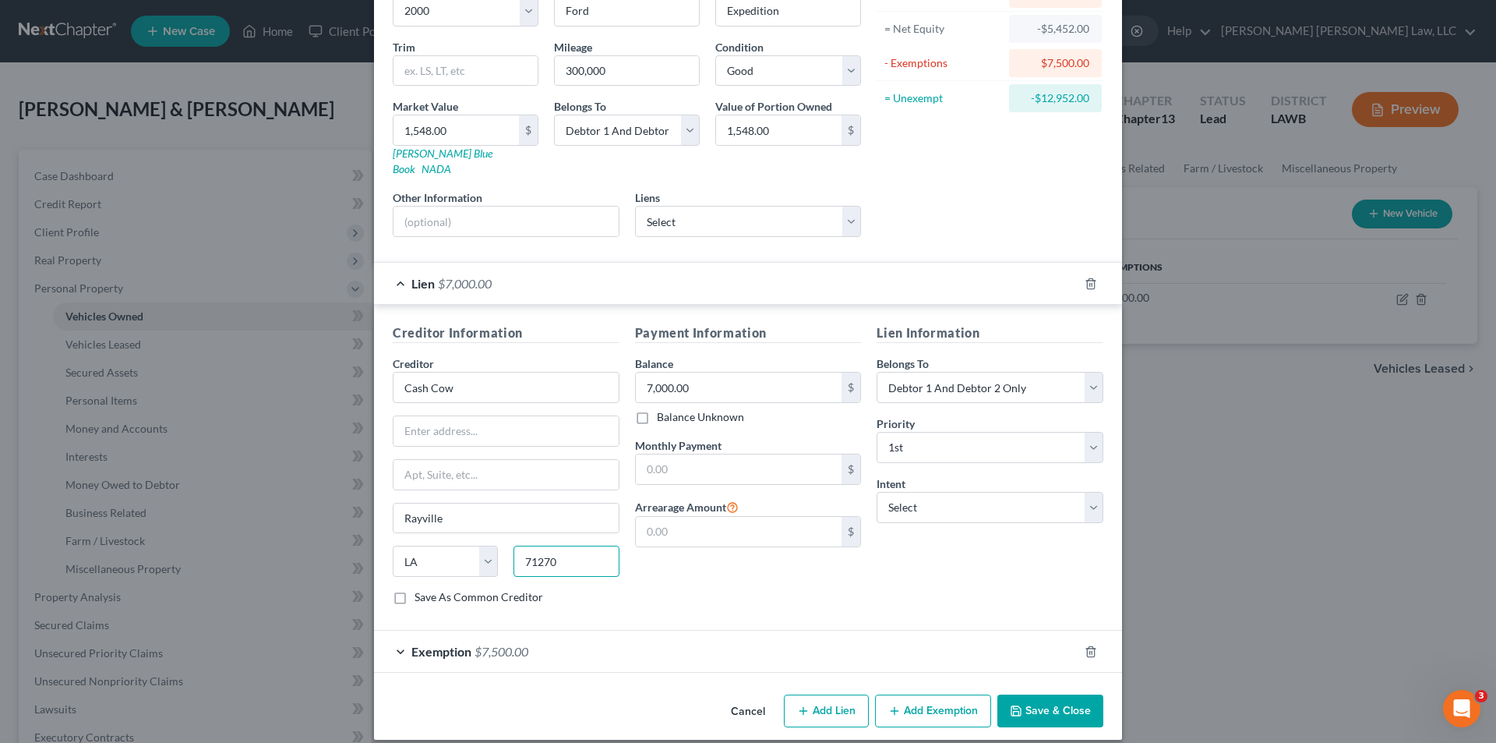
type input "71270"
type input "Ruston"
drag, startPoint x: 431, startPoint y: 399, endPoint x: 431, endPoint y: 412, distance: 12.5
click at [431, 402] on div "Creditor * Cash Cow Ruston State AL AK AR AZ CA CO CT DE DC FL GA GU HI ID IL I…" at bounding box center [506, 472] width 227 height 234
click at [431, 416] on input "text" at bounding box center [506, 431] width 225 height 30
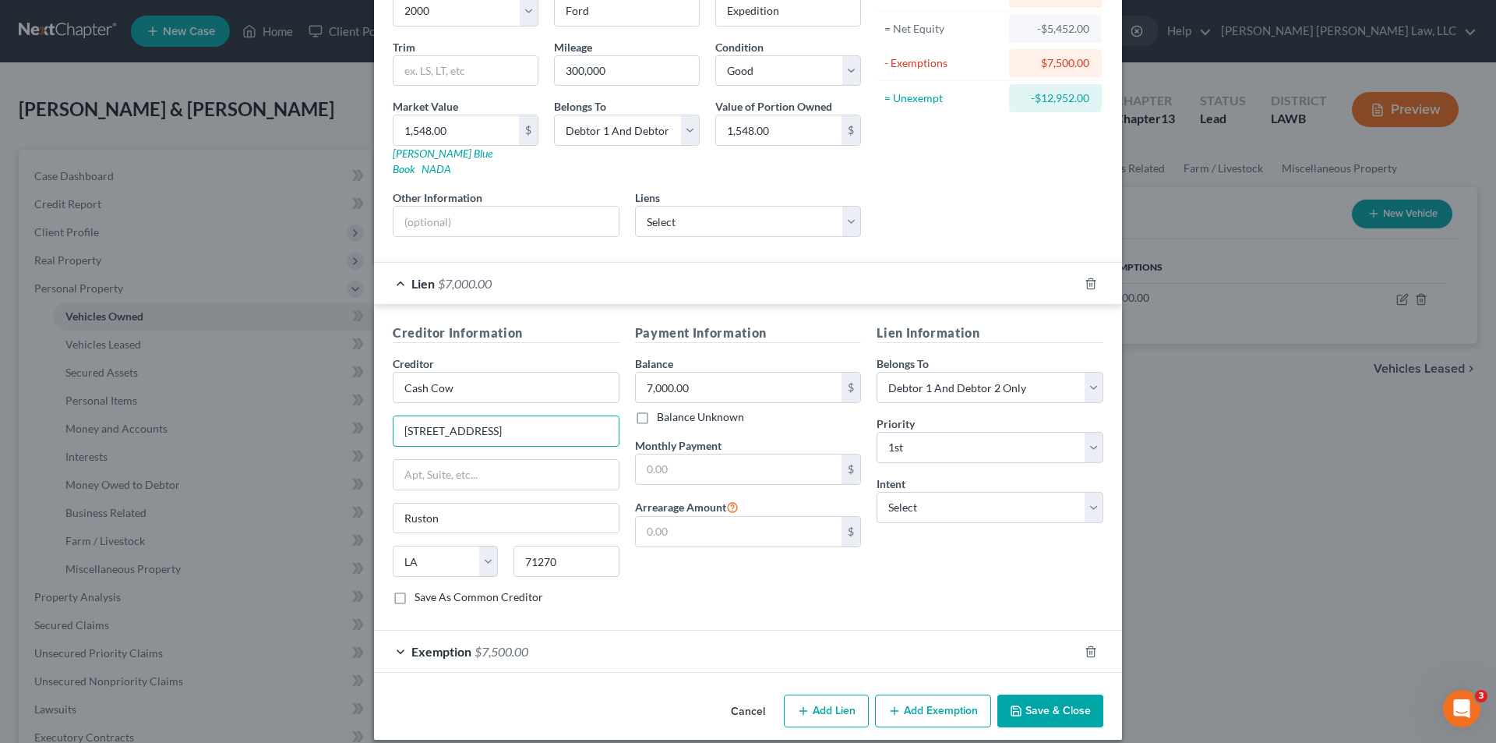
type input "408 Trenton Street"
click at [1023, 701] on button "Save & Close" at bounding box center [1051, 710] width 106 height 33
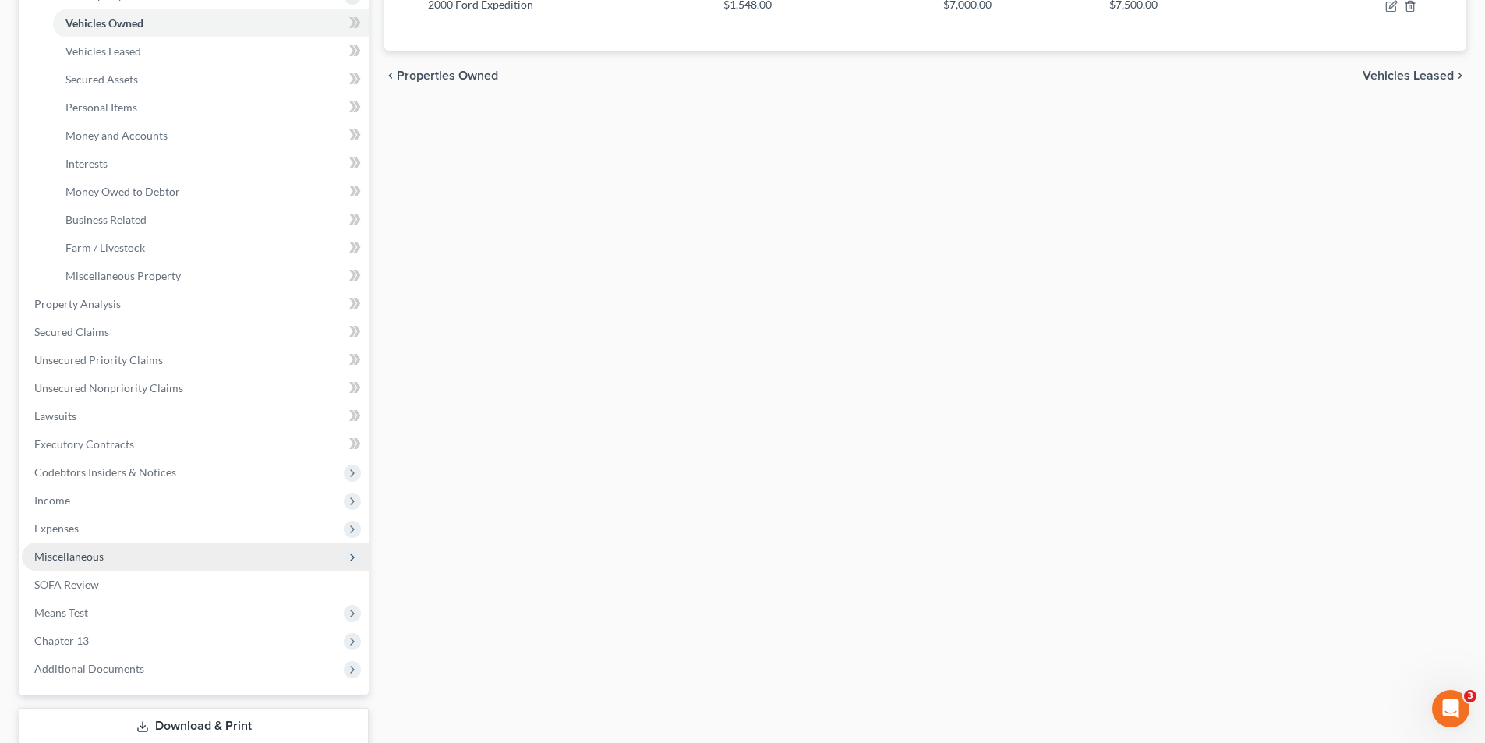
scroll to position [312, 0]
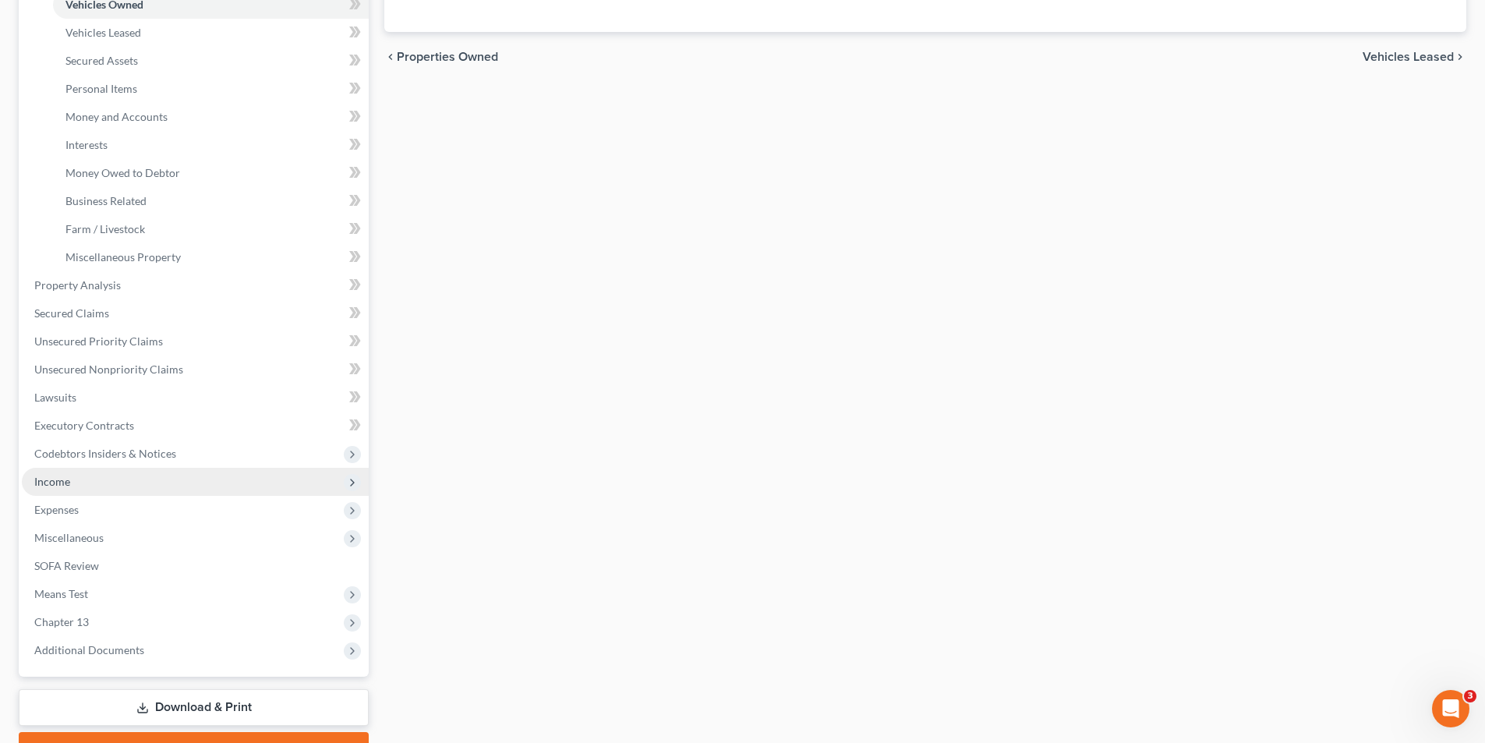
click at [55, 475] on span "Income" at bounding box center [52, 481] width 36 height 13
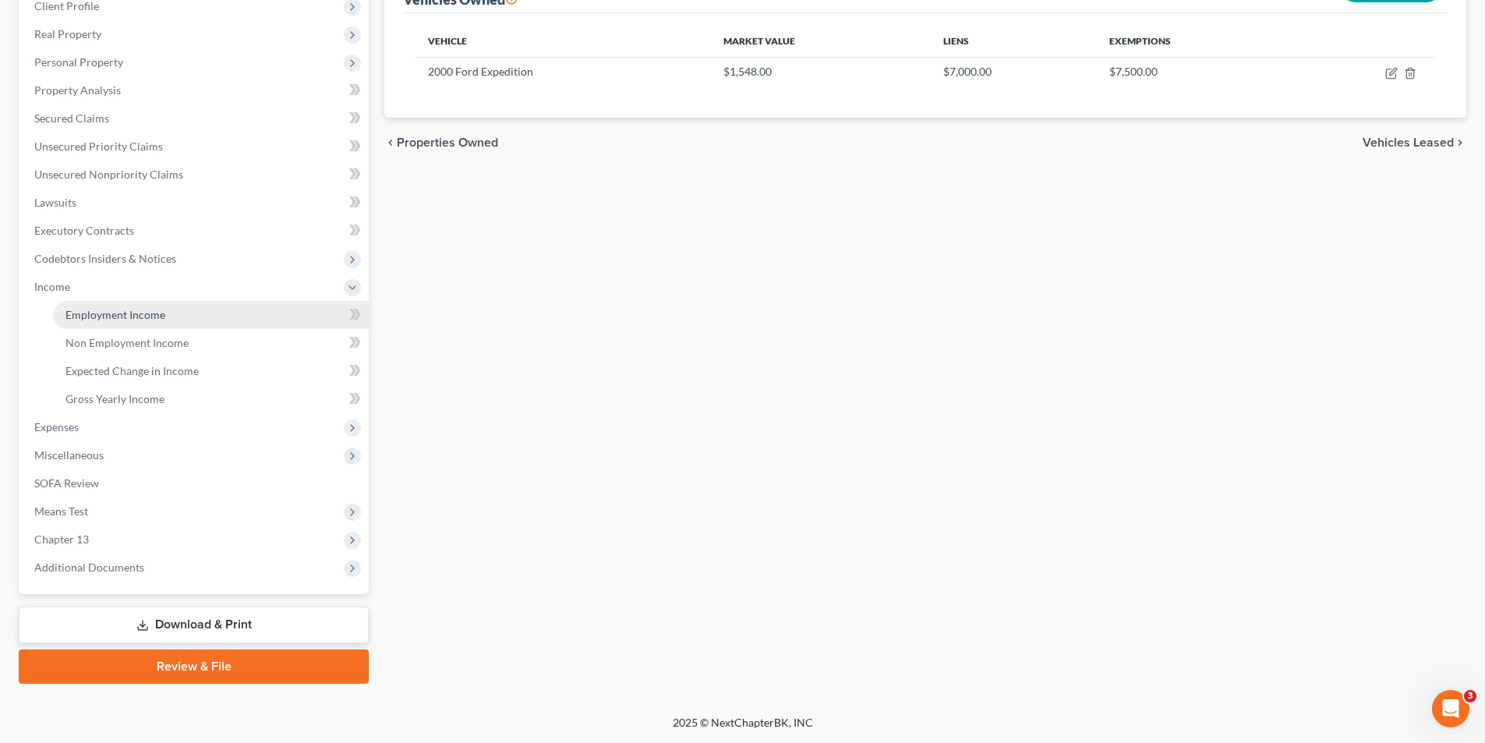
click at [129, 315] on span "Employment Income" at bounding box center [115, 314] width 100 height 13
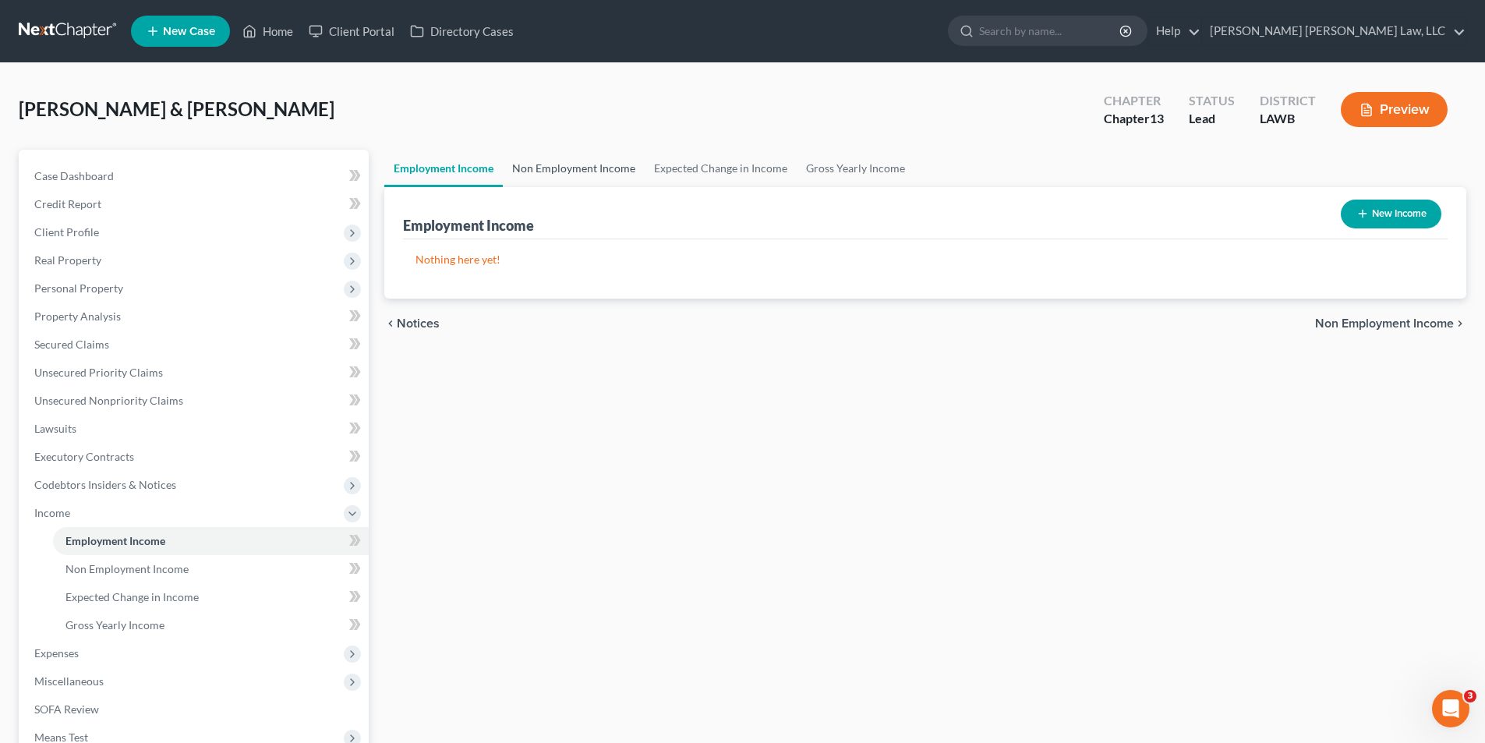
click at [579, 168] on link "Non Employment Income" at bounding box center [574, 168] width 142 height 37
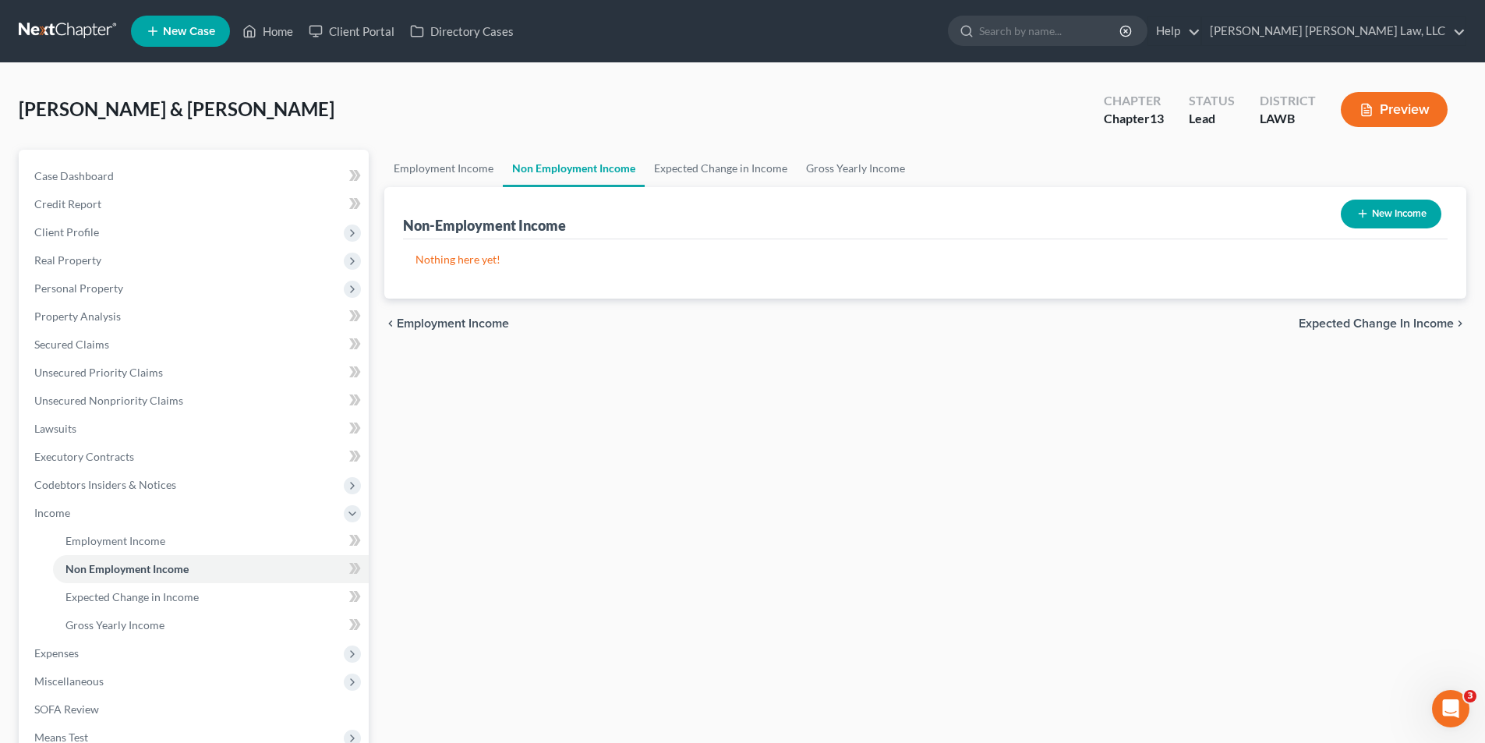
click at [1394, 200] on button "New Income" at bounding box center [1391, 214] width 101 height 29
select select "0"
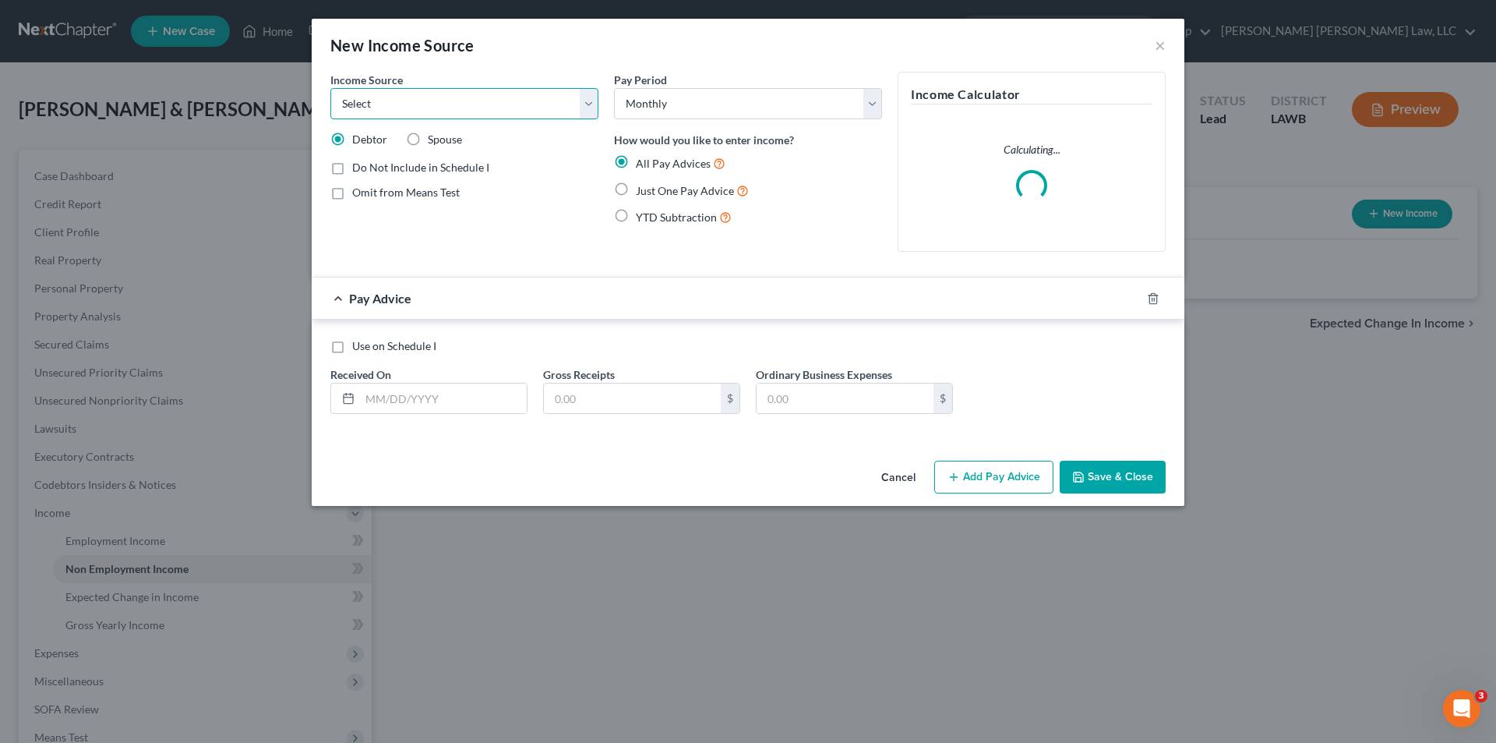
click at [385, 110] on select "Select Unemployment Disability (from employer) Pension Retirement Social Securi…" at bounding box center [464, 103] width 268 height 31
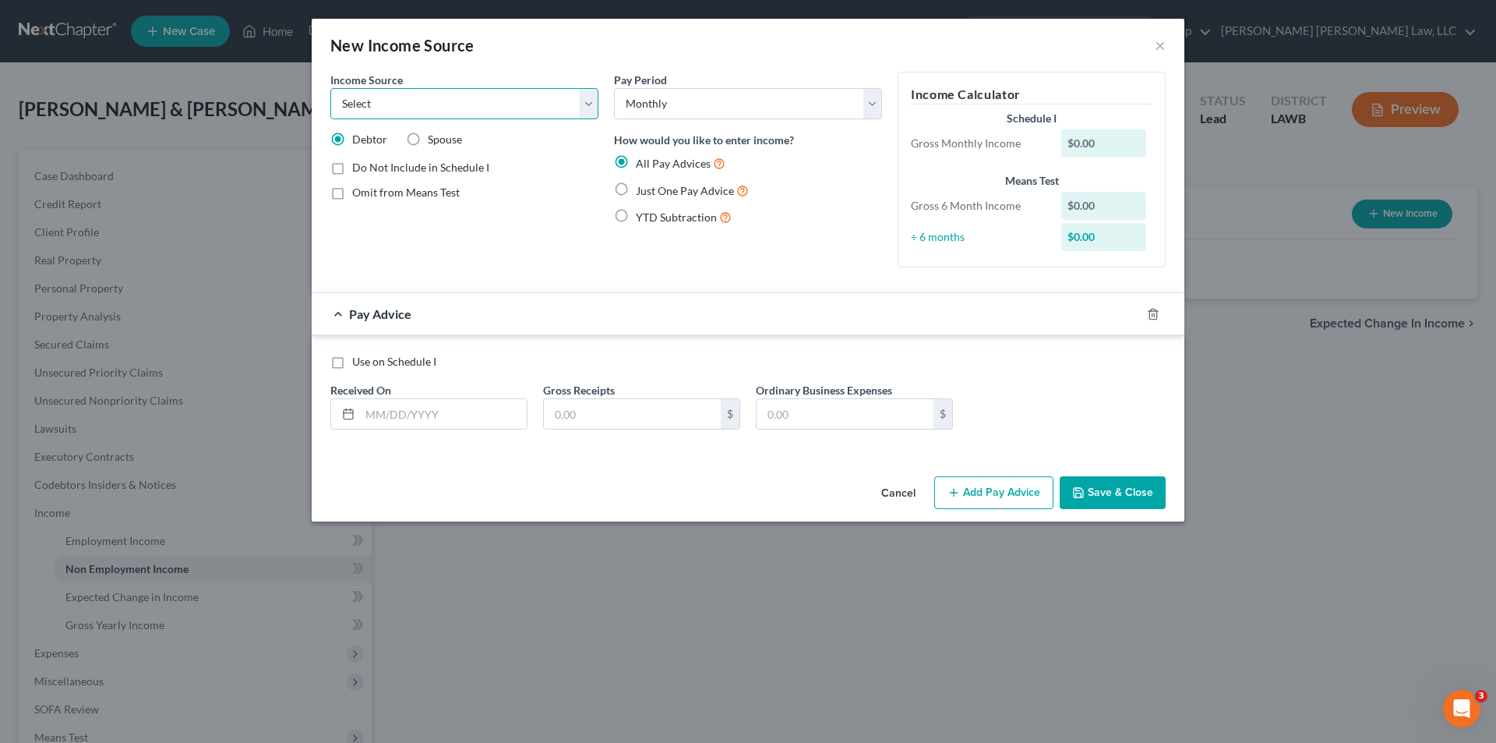
select select "4"
click at [330, 88] on select "Select Unemployment Disability (from employer) Pension Retirement Social Securi…" at bounding box center [464, 103] width 268 height 31
click at [636, 190] on label "Just One Pay Advice" at bounding box center [692, 191] width 113 height 18
click at [642, 190] on input "Just One Pay Advice" at bounding box center [647, 187] width 10 height 10
radio input "true"
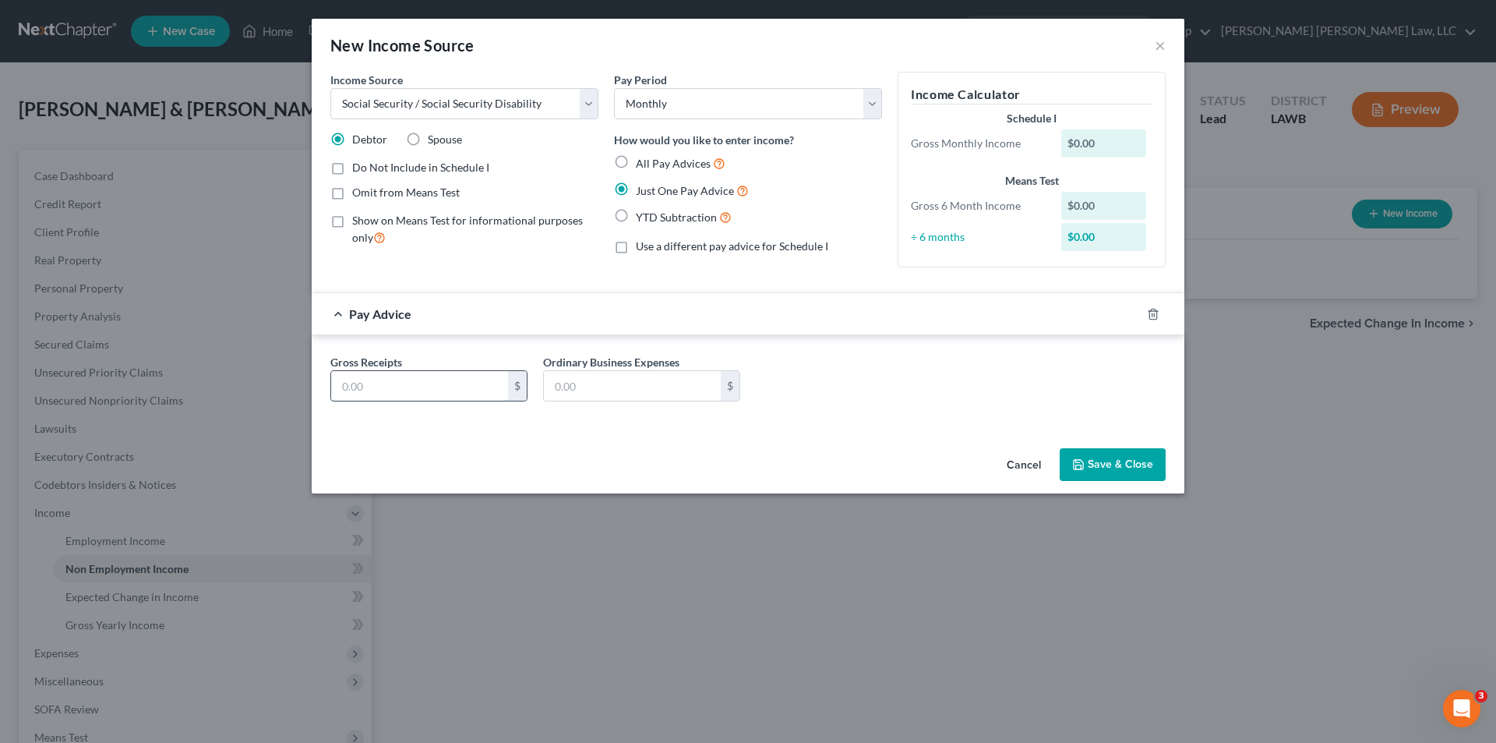
click at [373, 386] on input "text" at bounding box center [419, 386] width 177 height 30
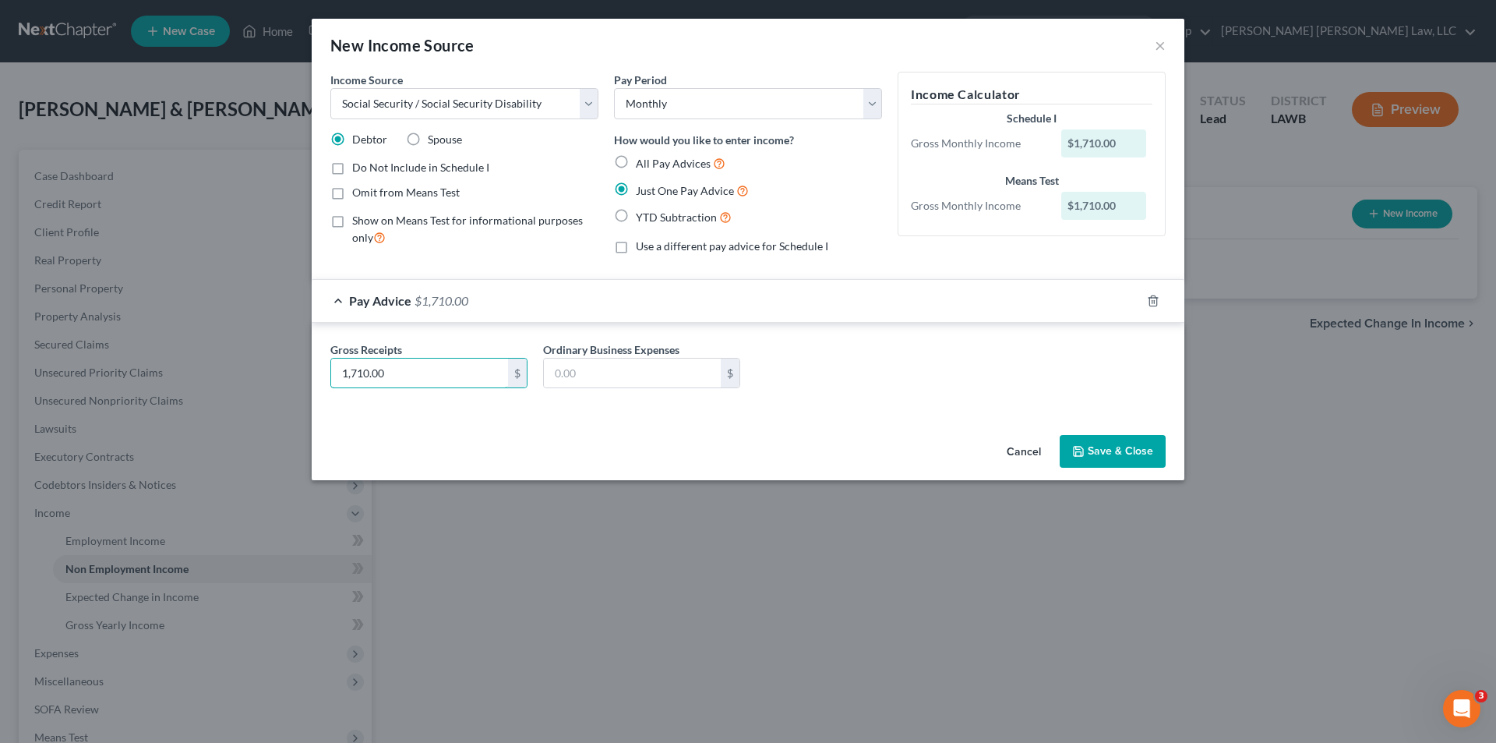
type input "1,710.00"
click at [1089, 443] on button "Save & Close" at bounding box center [1113, 451] width 106 height 33
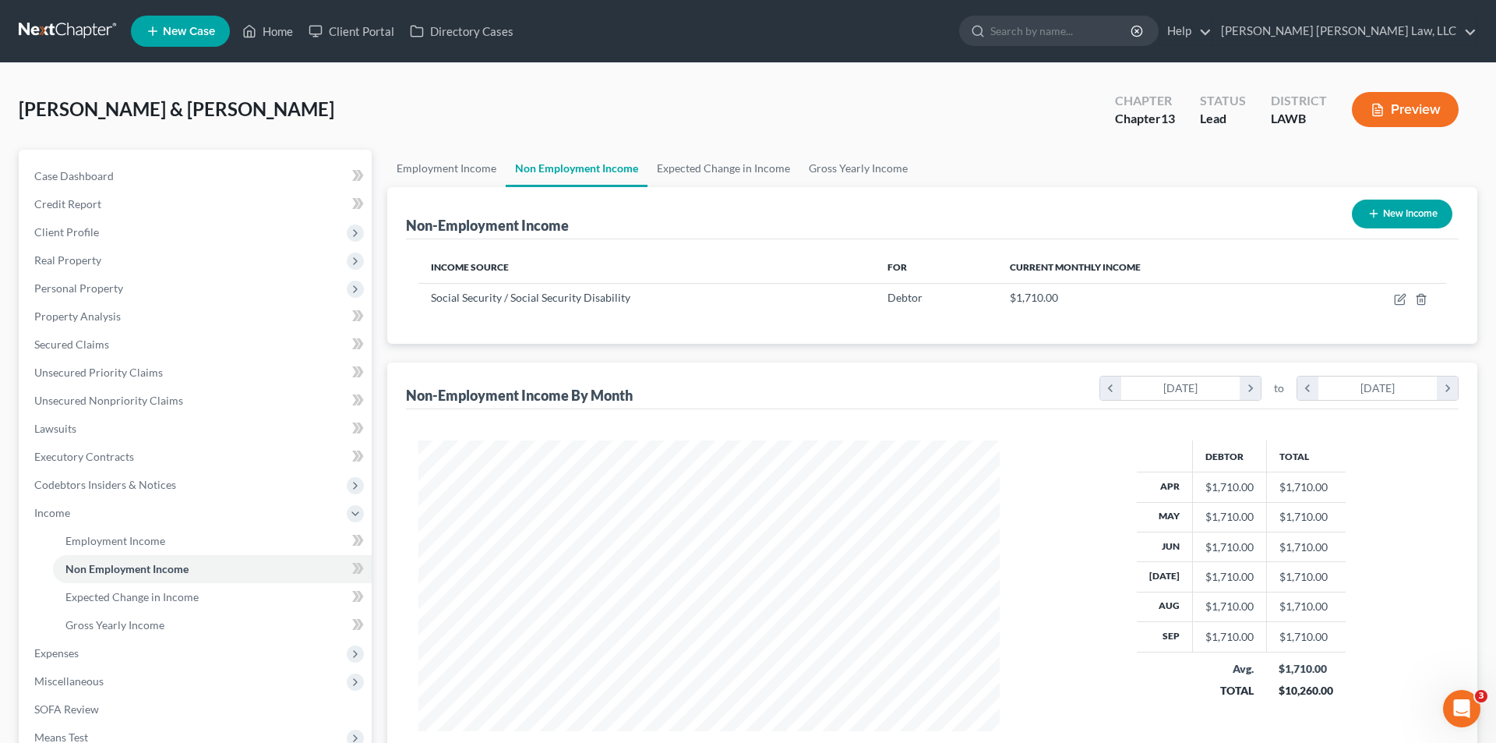
scroll to position [779110, 778788]
click at [424, 164] on link "Employment Income" at bounding box center [443, 168] width 118 height 37
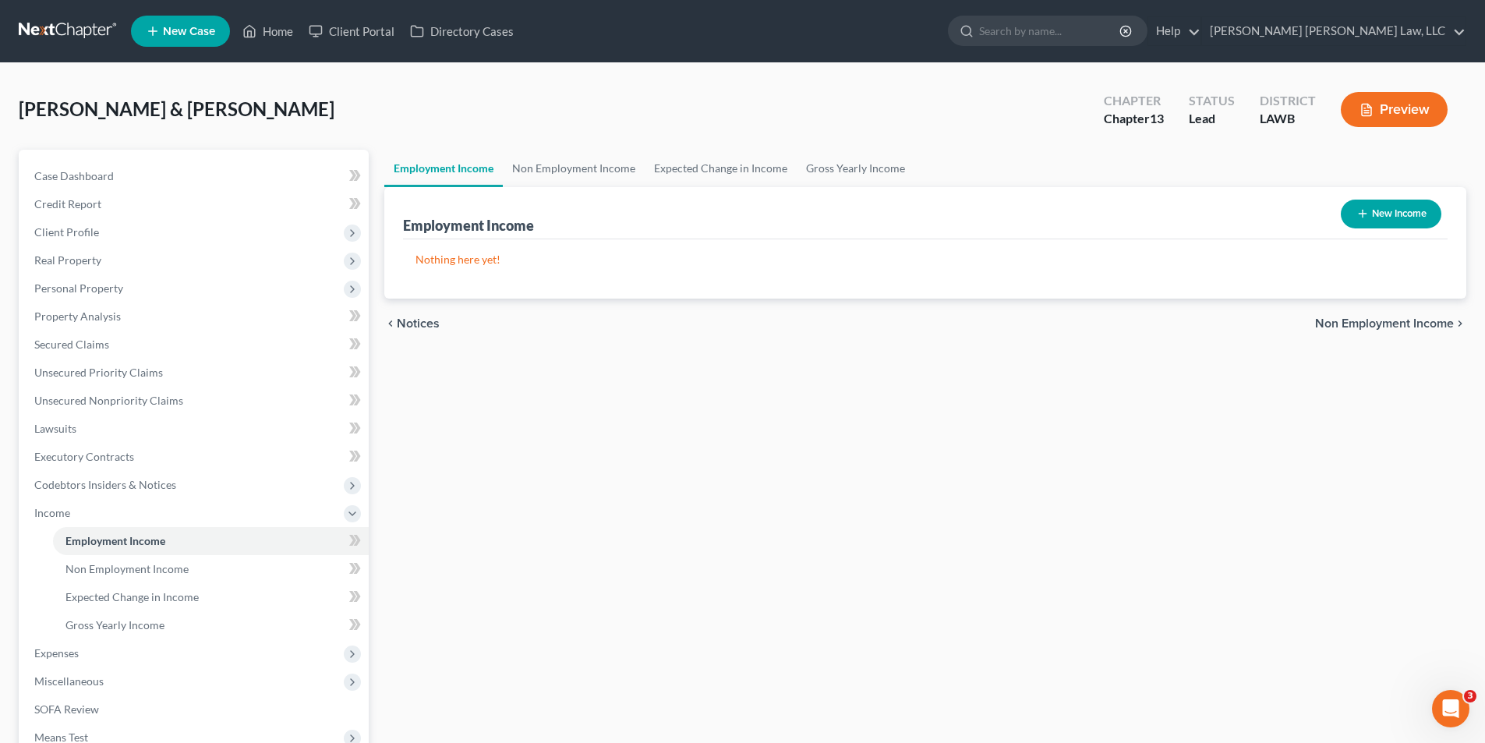
click at [1364, 219] on icon "button" at bounding box center [1362, 213] width 12 height 12
select select "0"
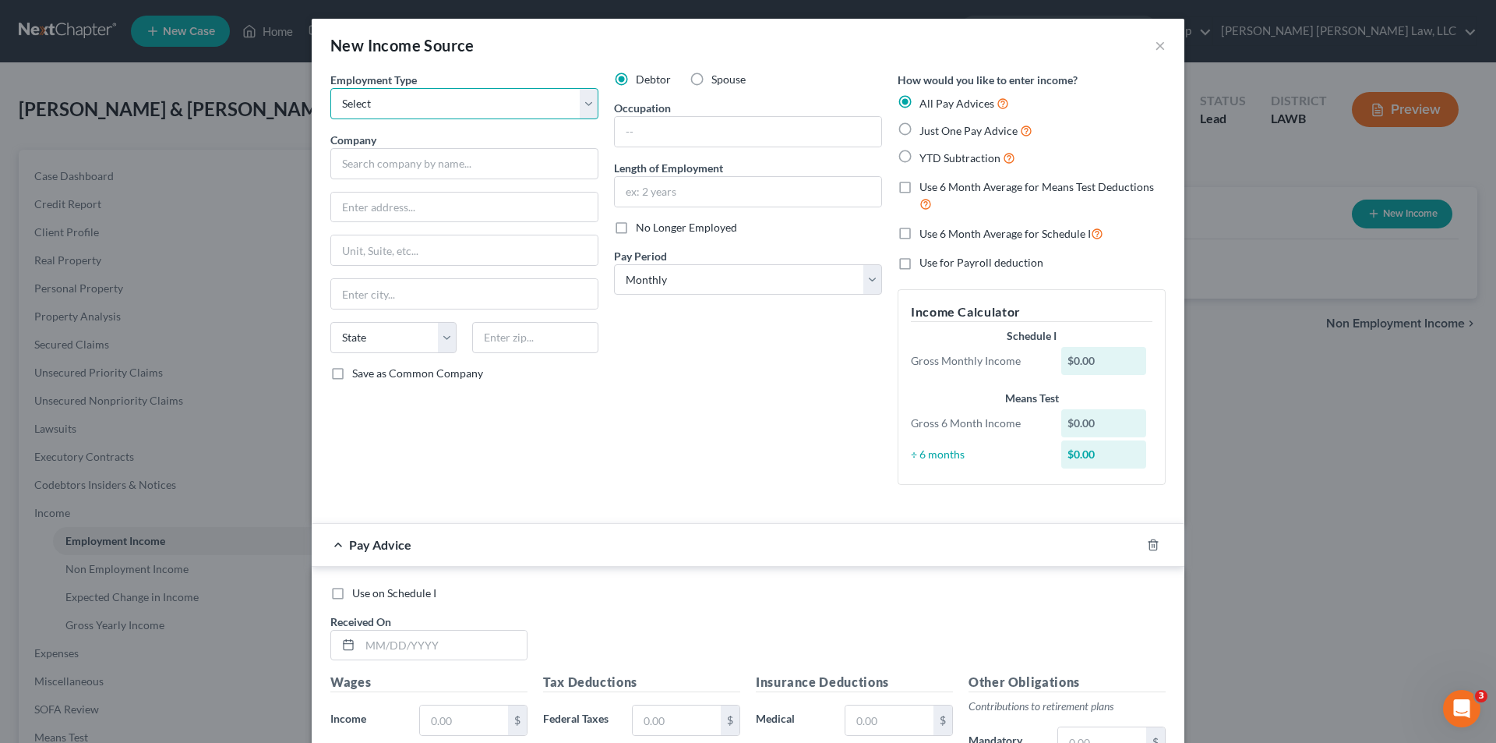
click at [426, 108] on select "Select Full or Part Time Employment Self Employment" at bounding box center [464, 103] width 268 height 31
select select "0"
click at [330, 88] on select "Select Full or Part Time Employment Self Employment" at bounding box center [464, 103] width 268 height 31
click at [712, 81] on label "Spouse" at bounding box center [729, 80] width 34 height 16
click at [718, 81] on input "Spouse" at bounding box center [723, 77] width 10 height 10
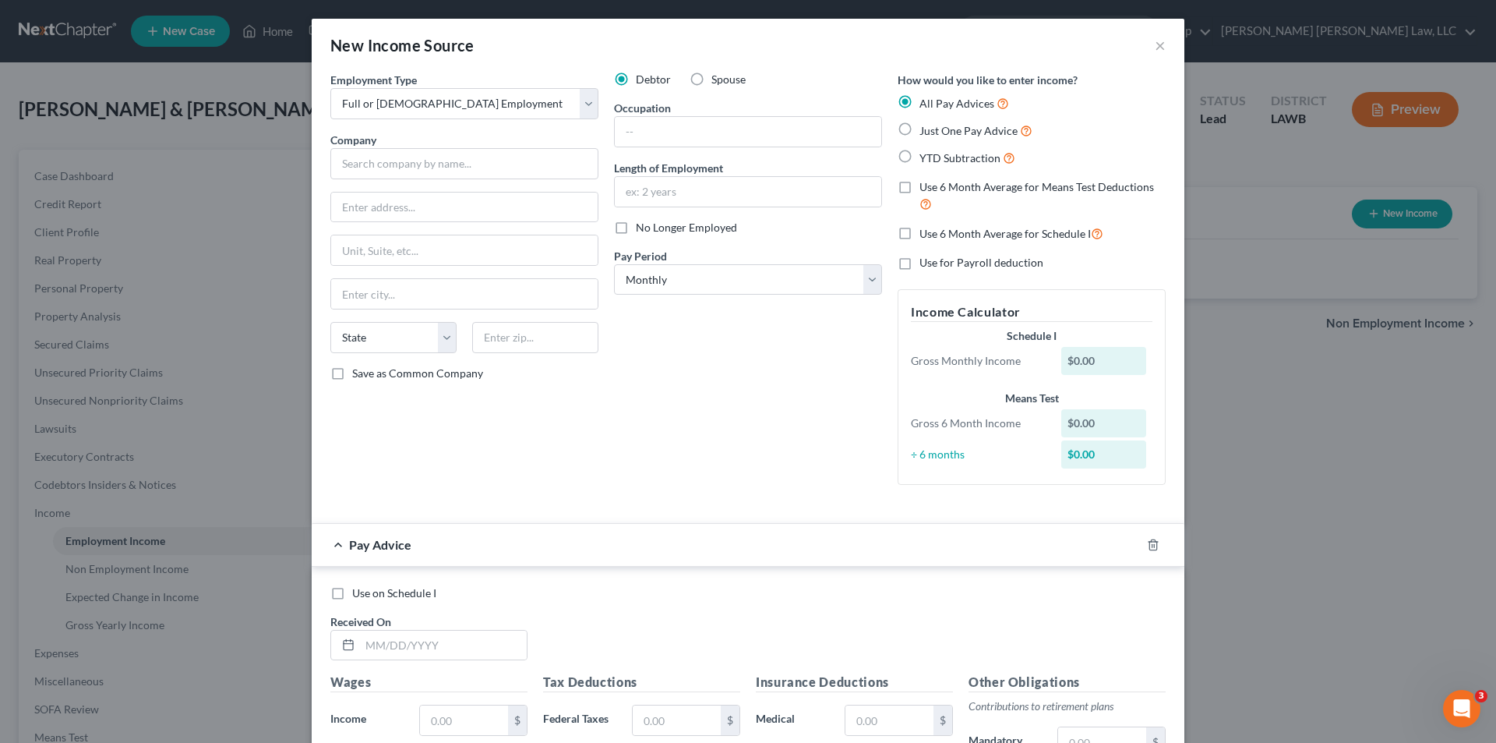
radio input "true"
click at [404, 161] on input "text" at bounding box center [464, 163] width 268 height 31
click at [754, 599] on div "Use on Schedule I" at bounding box center [748, 593] width 836 height 16
click at [465, 155] on input "Body & Soul" at bounding box center [464, 163] width 268 height 31
type input "Body & Soul Services, INC."
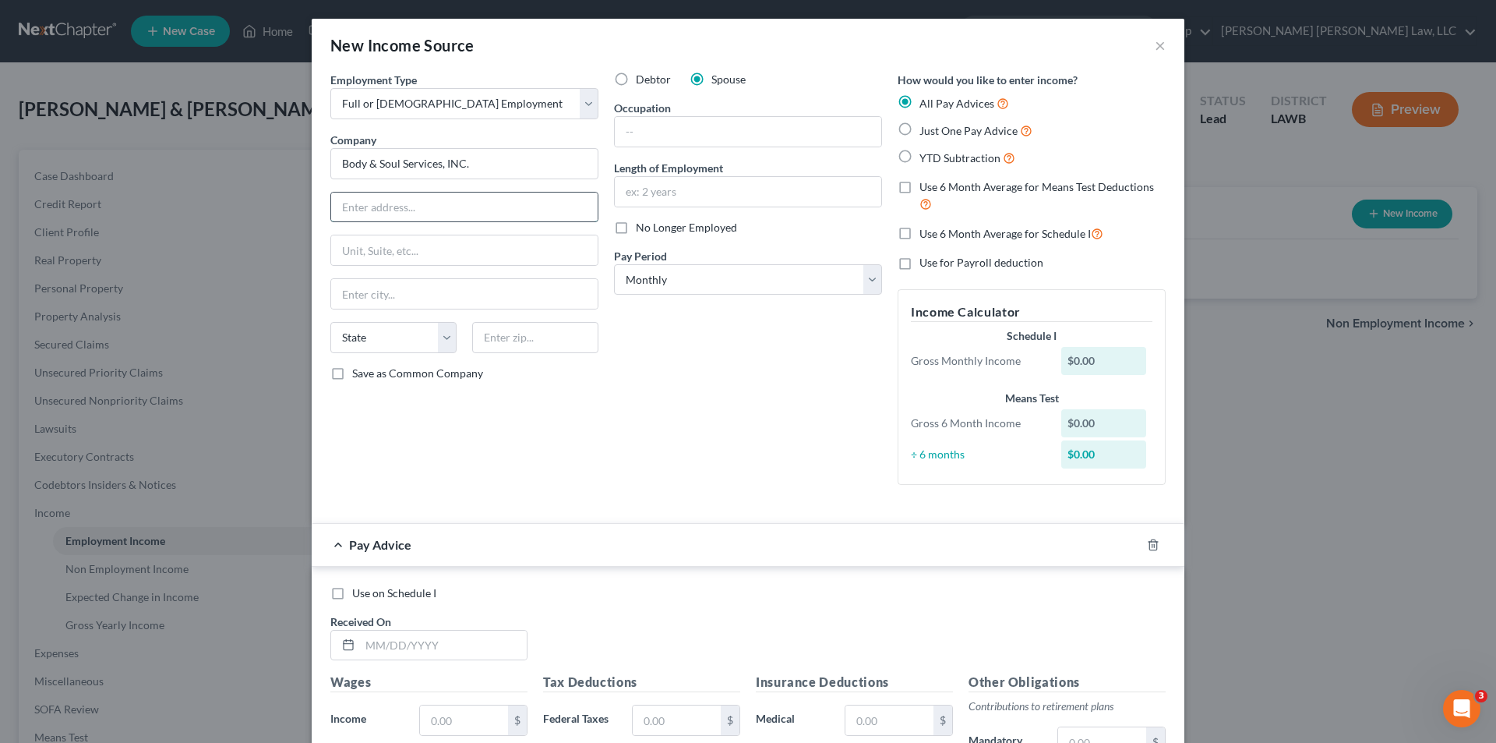
click at [425, 205] on input "text" at bounding box center [464, 208] width 267 height 30
type input "5743 Mer Rouge Rd."
type input "71220"
type input "Bastrop"
select select "19"
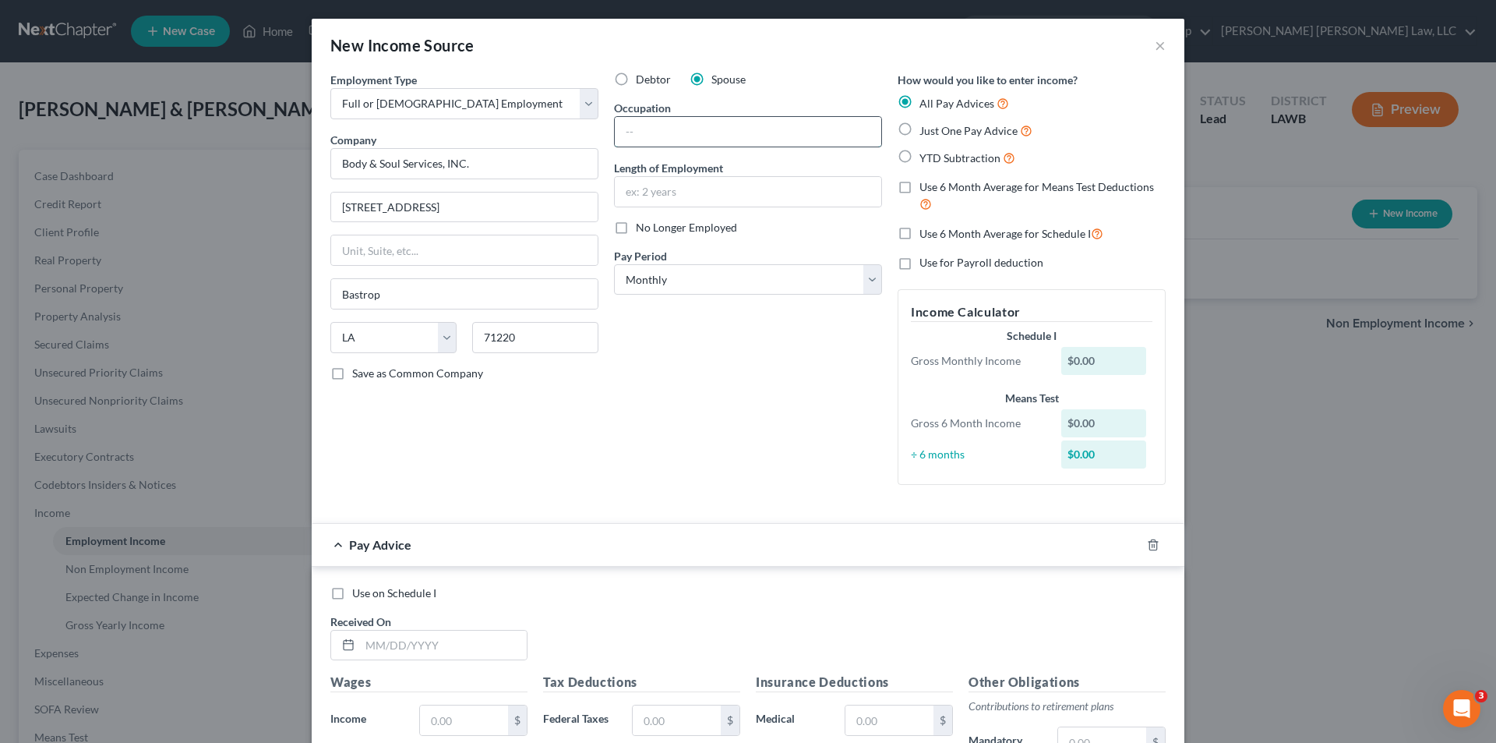
click at [629, 132] on input "text" at bounding box center [748, 132] width 267 height 30
type input "Direct Service Worker"
click at [678, 196] on input "text" at bounding box center [748, 192] width 267 height 30
type input "1 year"
click at [631, 279] on select "Select Monthly Twice Monthly Every Other Week Weekly" at bounding box center [748, 279] width 268 height 31
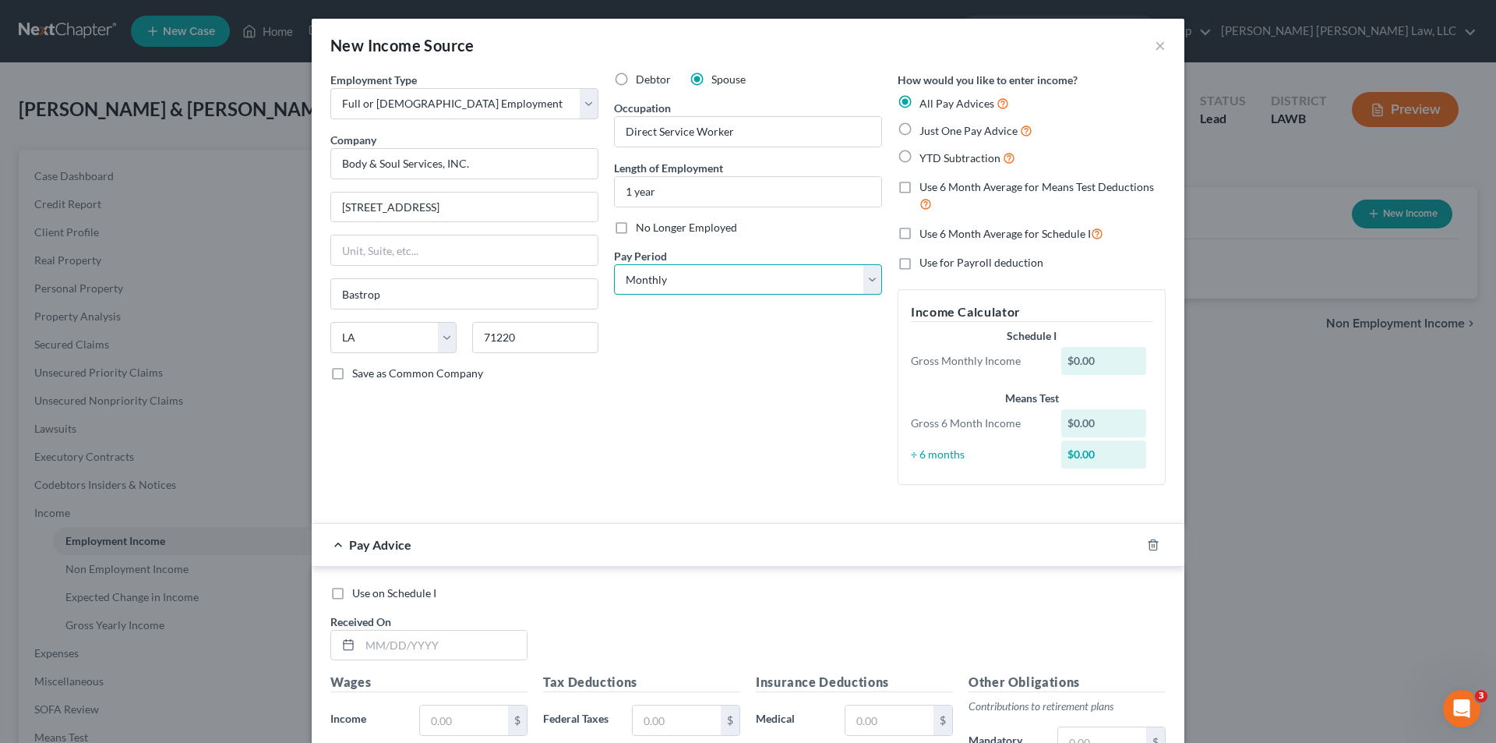
select select "2"
click at [614, 264] on select "Select Monthly Twice Monthly Every Other Week Weekly" at bounding box center [748, 279] width 268 height 31
click at [920, 232] on label "Use 6 Month Average for Schedule I" at bounding box center [1012, 233] width 184 height 18
click at [926, 232] on input "Use 6 Month Average for Schedule I" at bounding box center [931, 229] width 10 height 10
checkbox input "true"
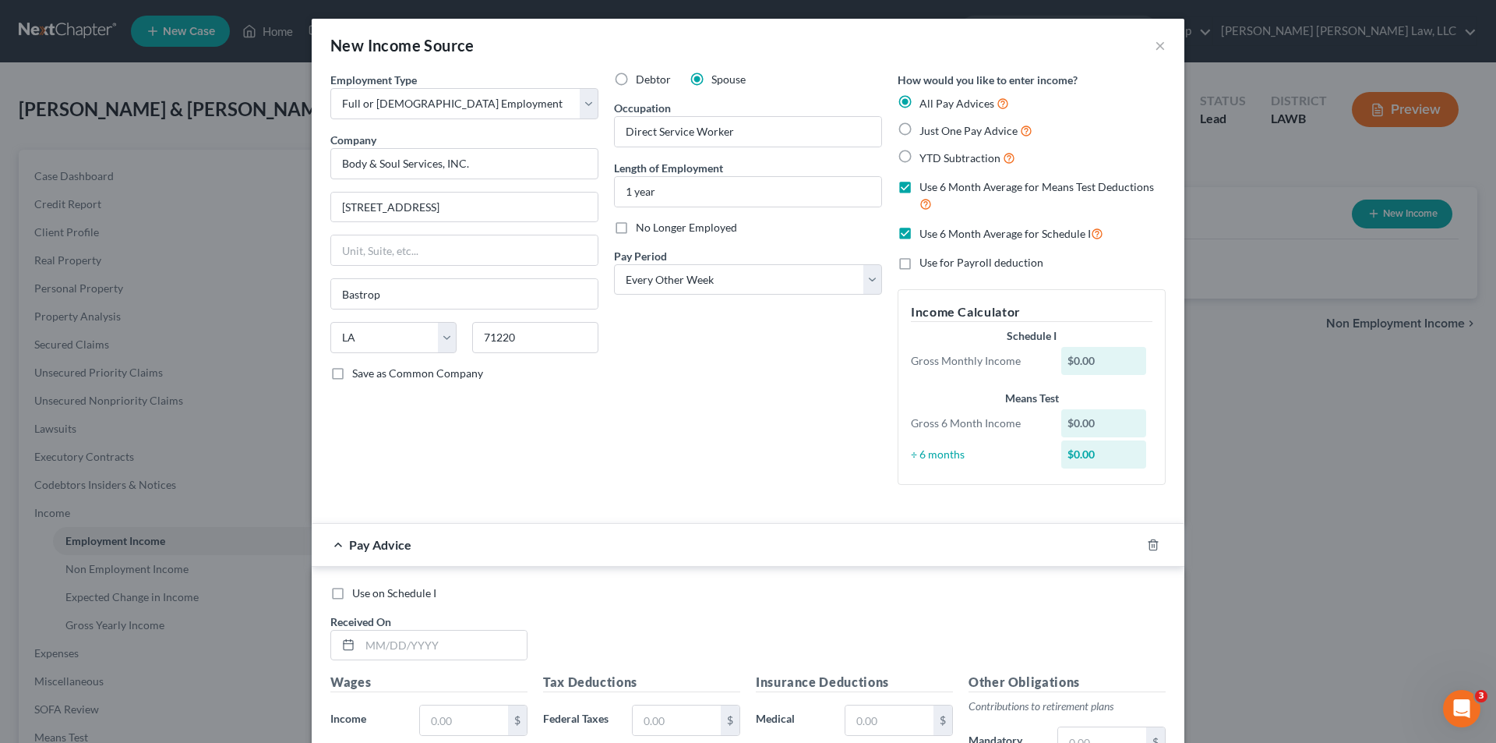
checkbox input "true"
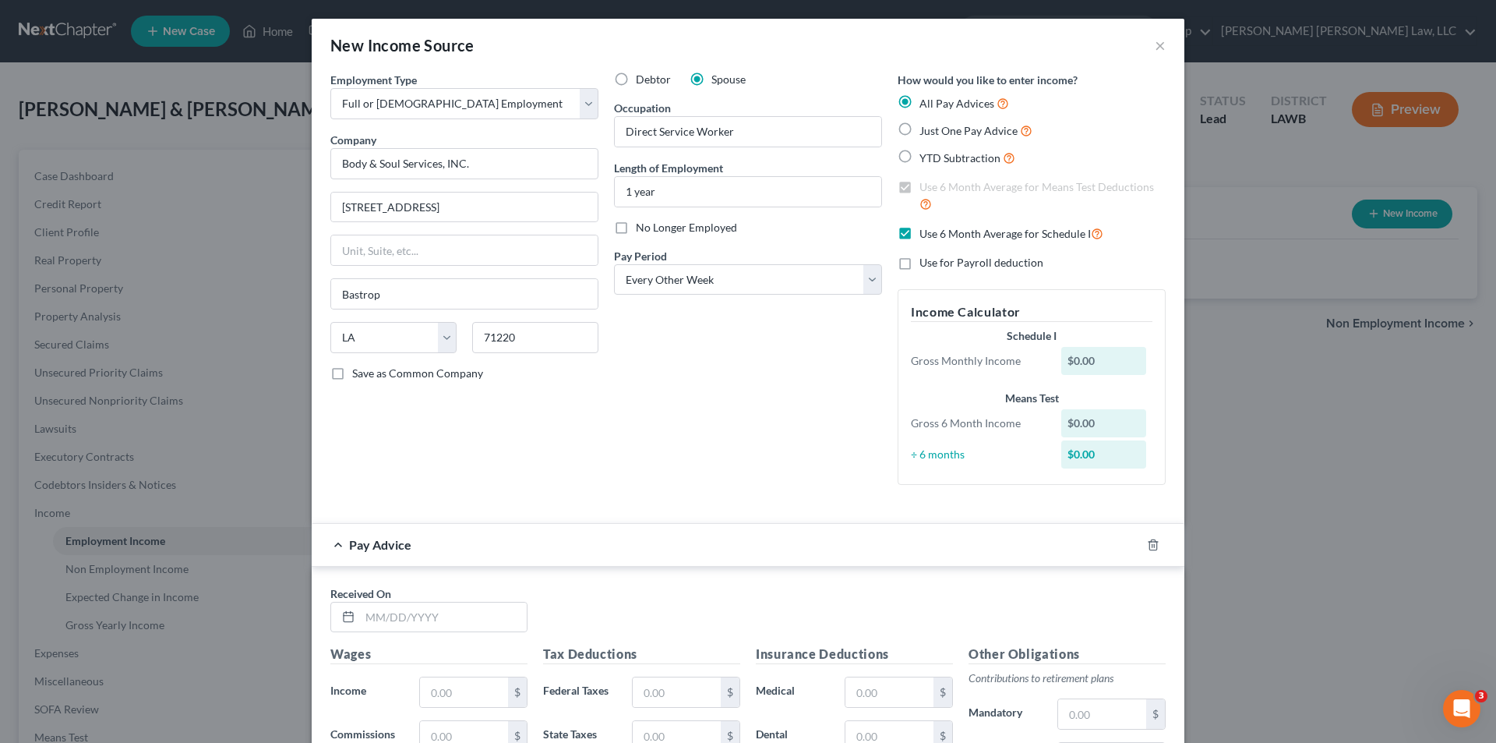
click at [920, 122] on label "Just One Pay Advice" at bounding box center [976, 131] width 113 height 18
click at [926, 122] on input "Just One Pay Advice" at bounding box center [931, 127] width 10 height 10
radio input "true"
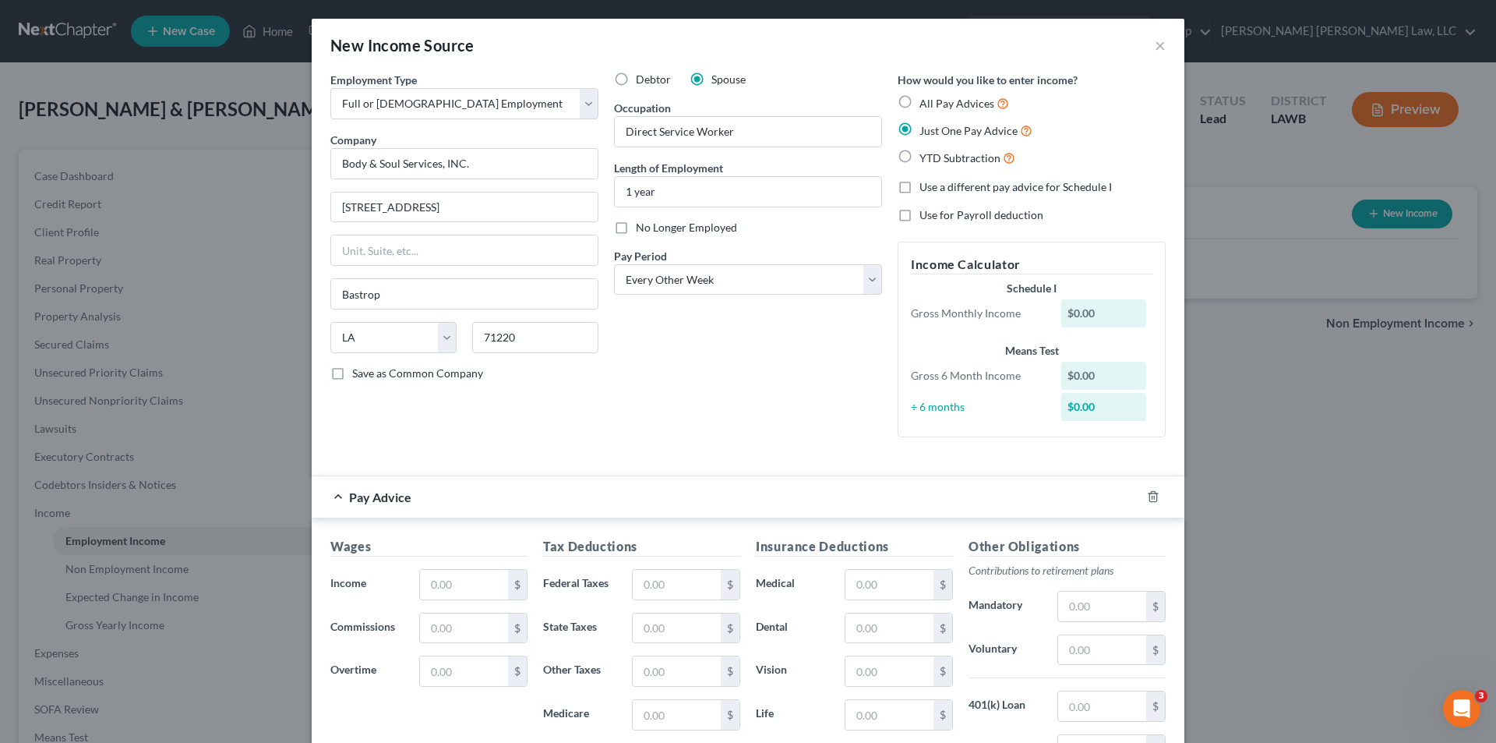
scroll to position [234, 0]
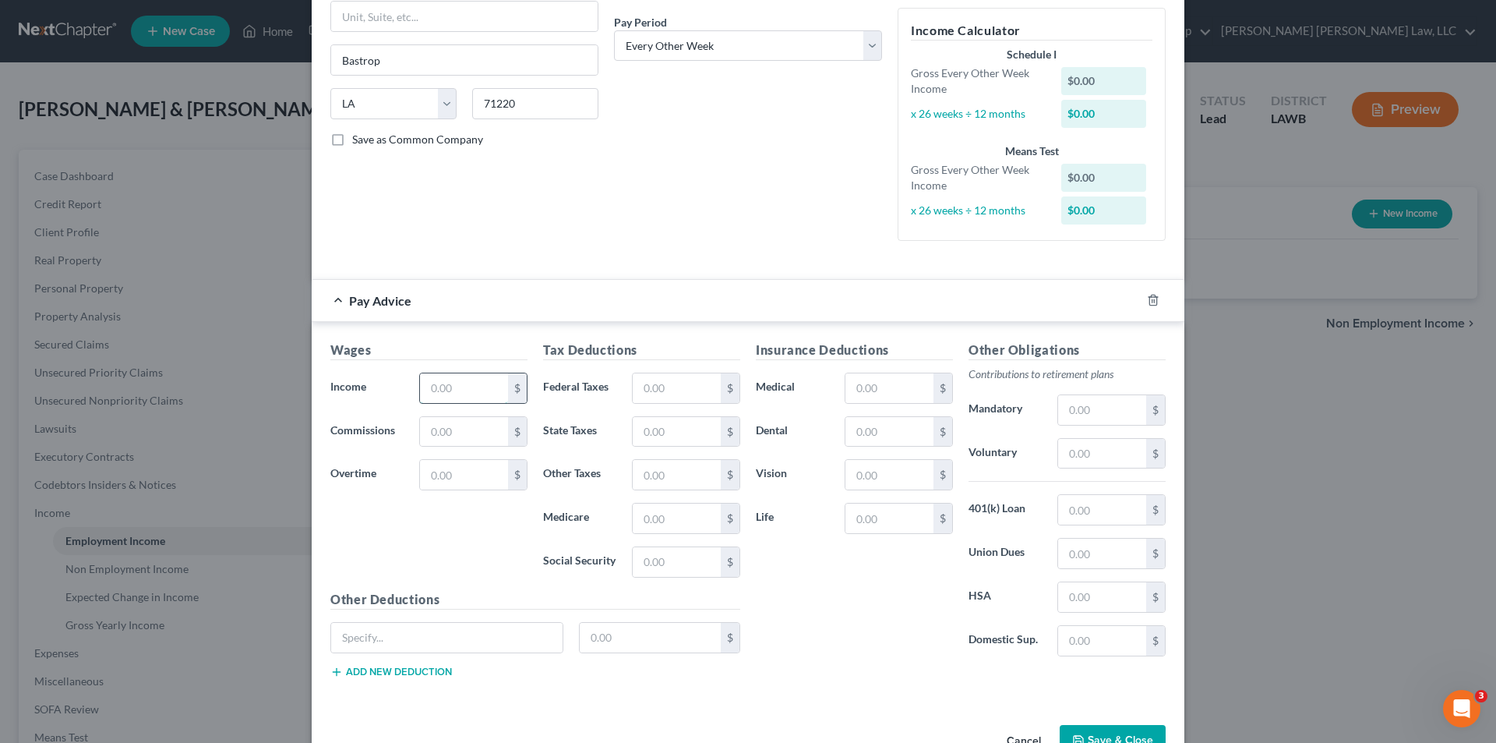
click at [454, 388] on input "text" at bounding box center [464, 388] width 88 height 30
click at [451, 400] on input "text" at bounding box center [464, 388] width 88 height 30
type input "567.50"
type input "8.23"
type input "35.18"
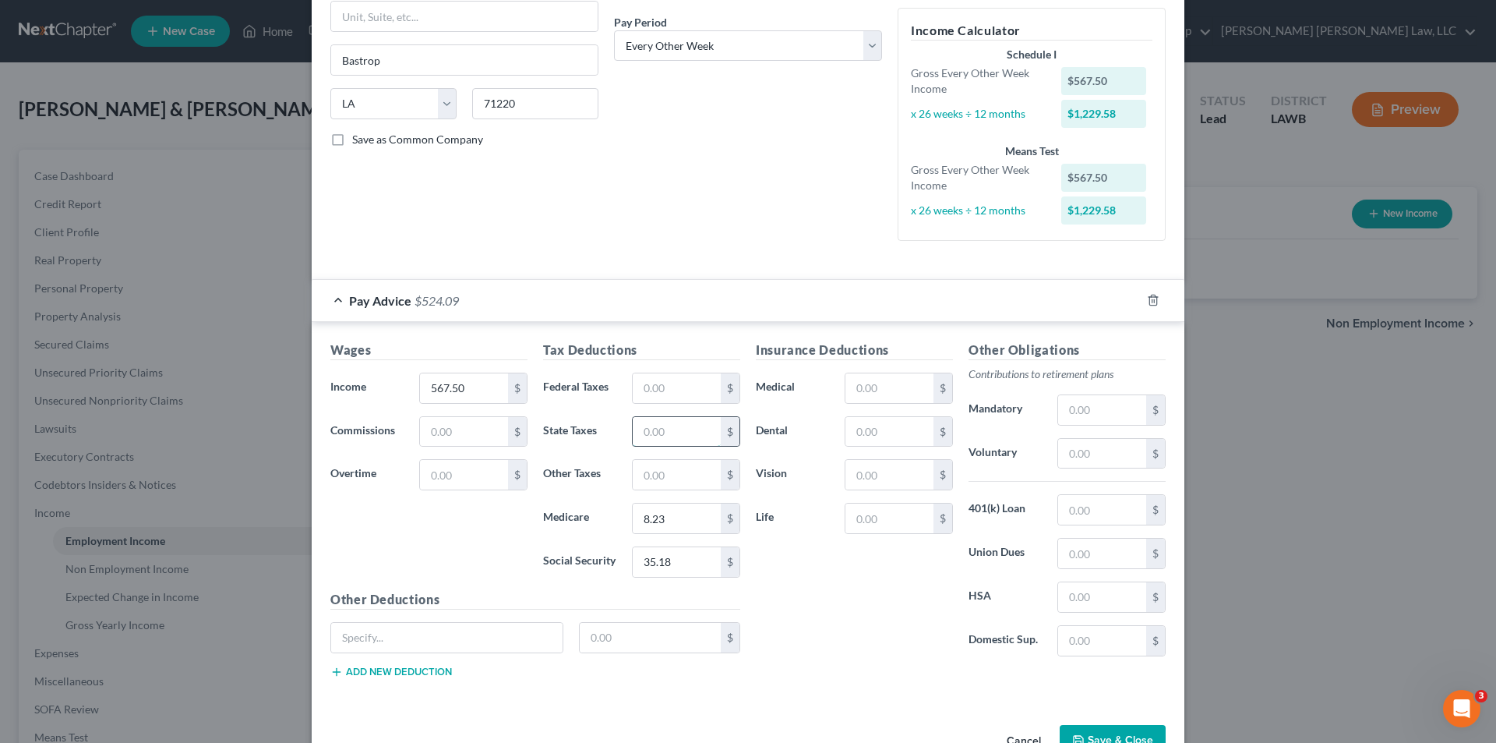
click at [658, 431] on input "text" at bounding box center [677, 432] width 88 height 30
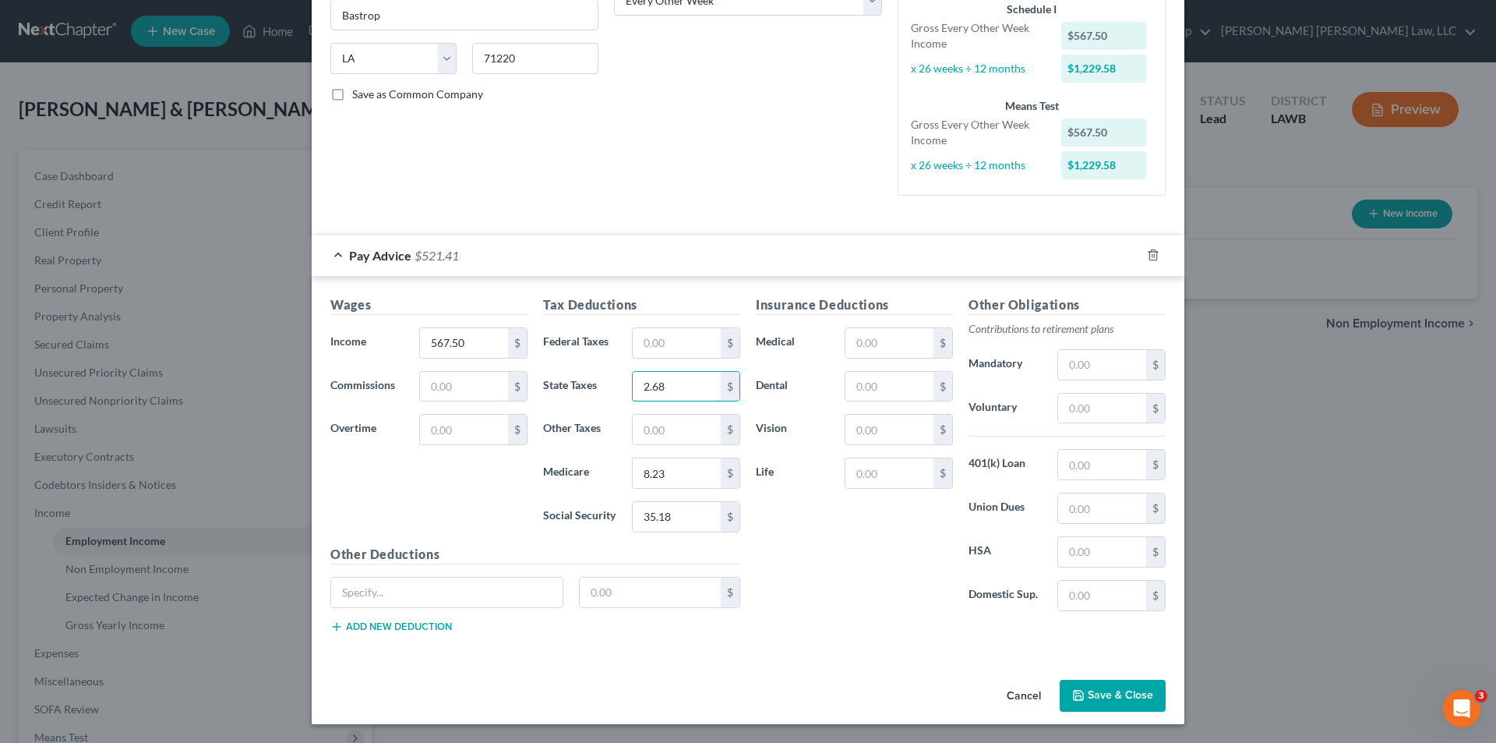
type input "2.68"
click at [1115, 695] on button "Save & Close" at bounding box center [1113, 696] width 106 height 33
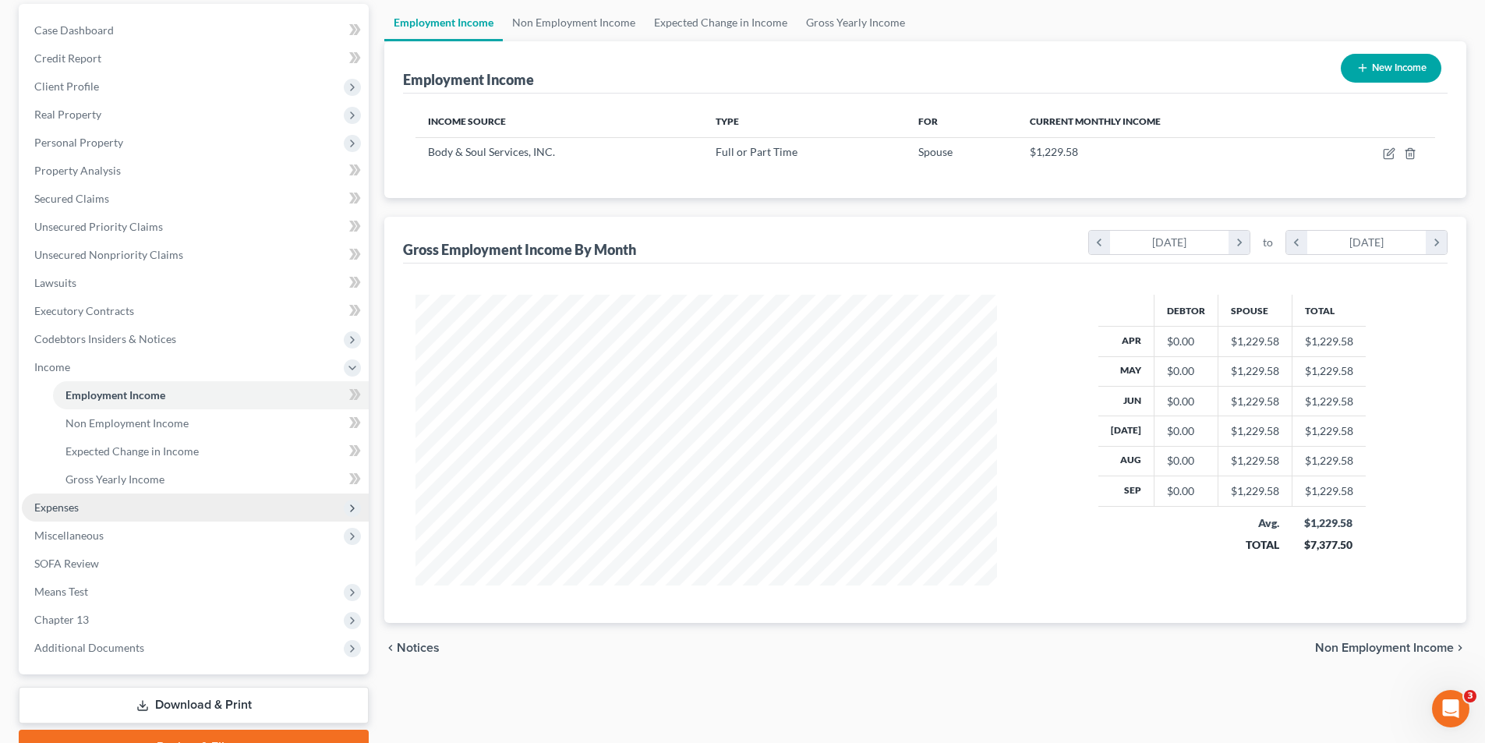
scroll to position [156, 0]
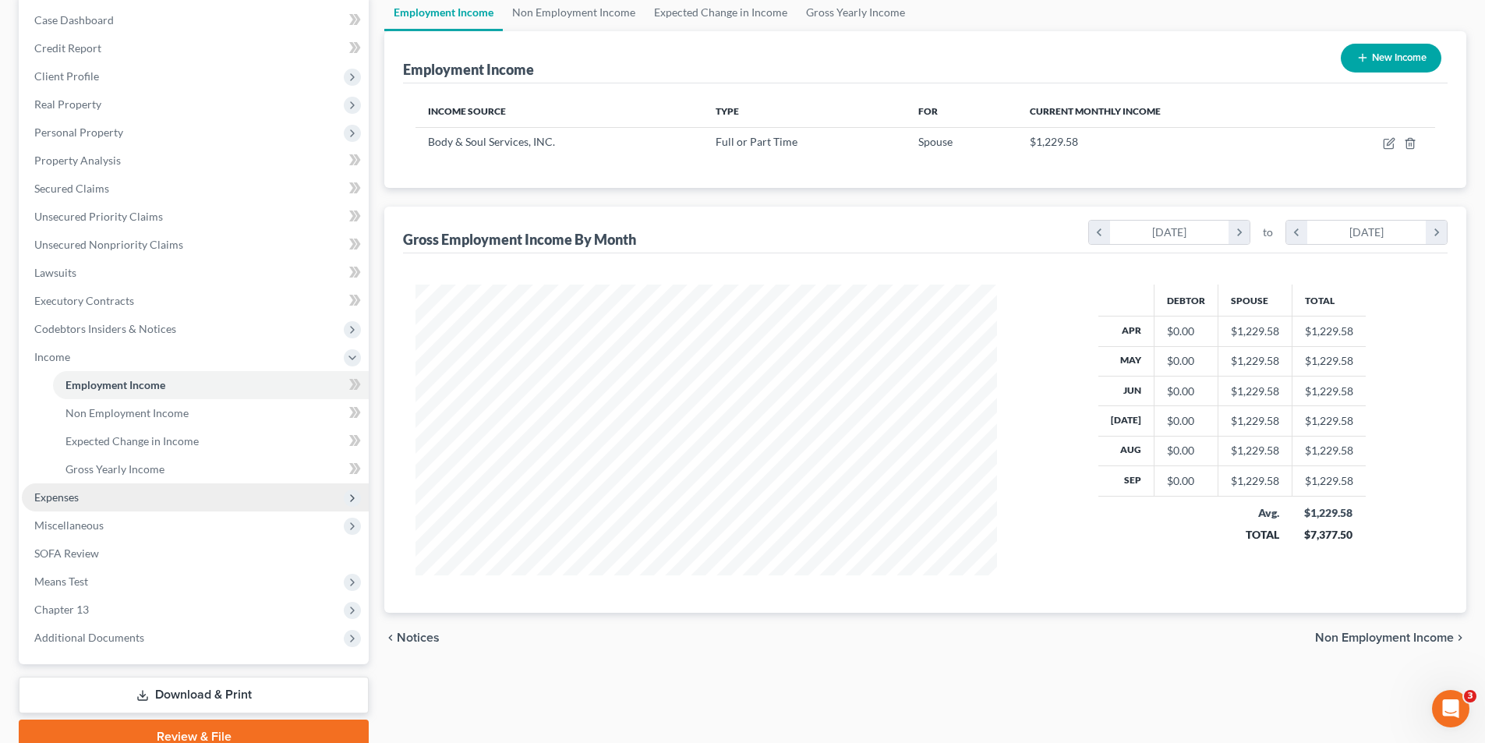
click at [48, 499] on span "Expenses" at bounding box center [56, 496] width 44 height 13
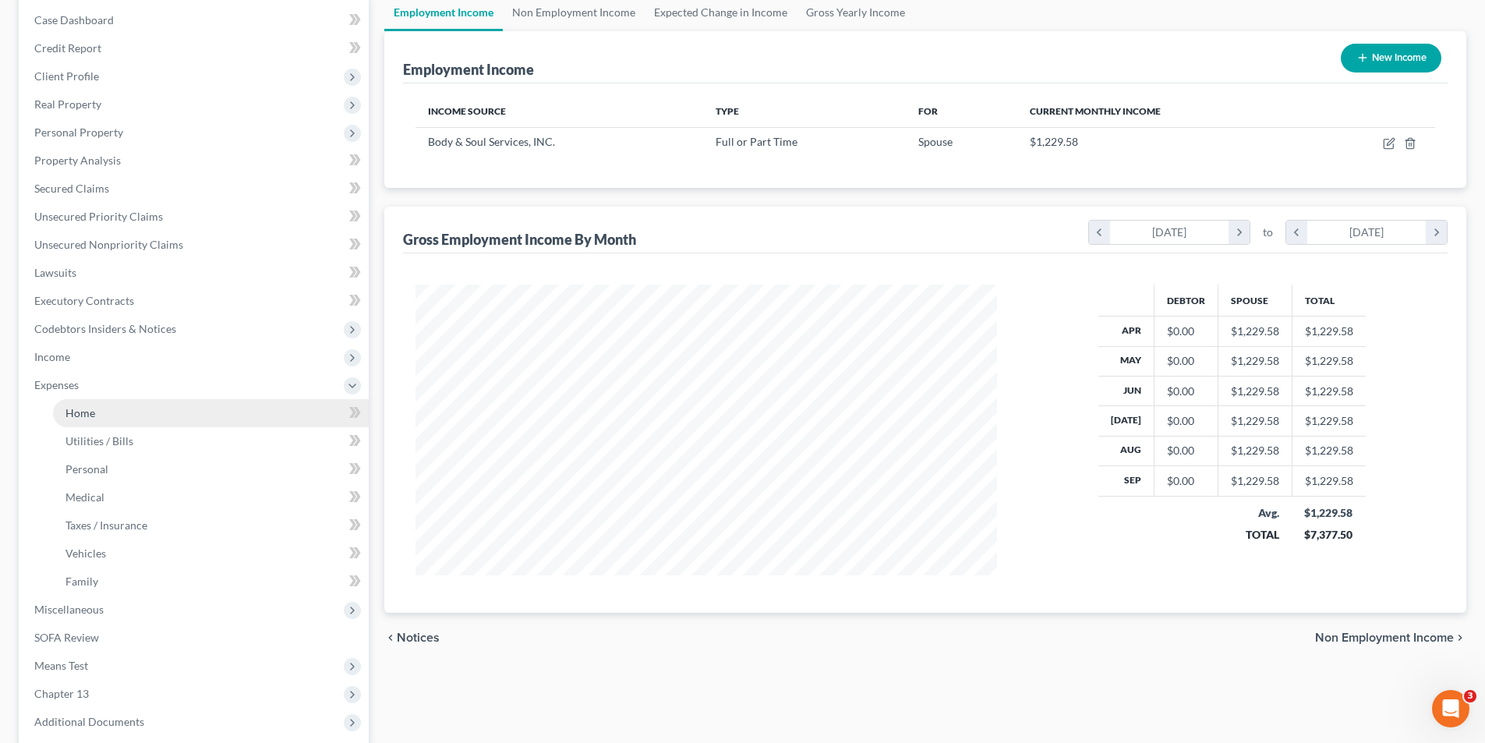
click at [75, 415] on span "Home" at bounding box center [80, 412] width 30 height 13
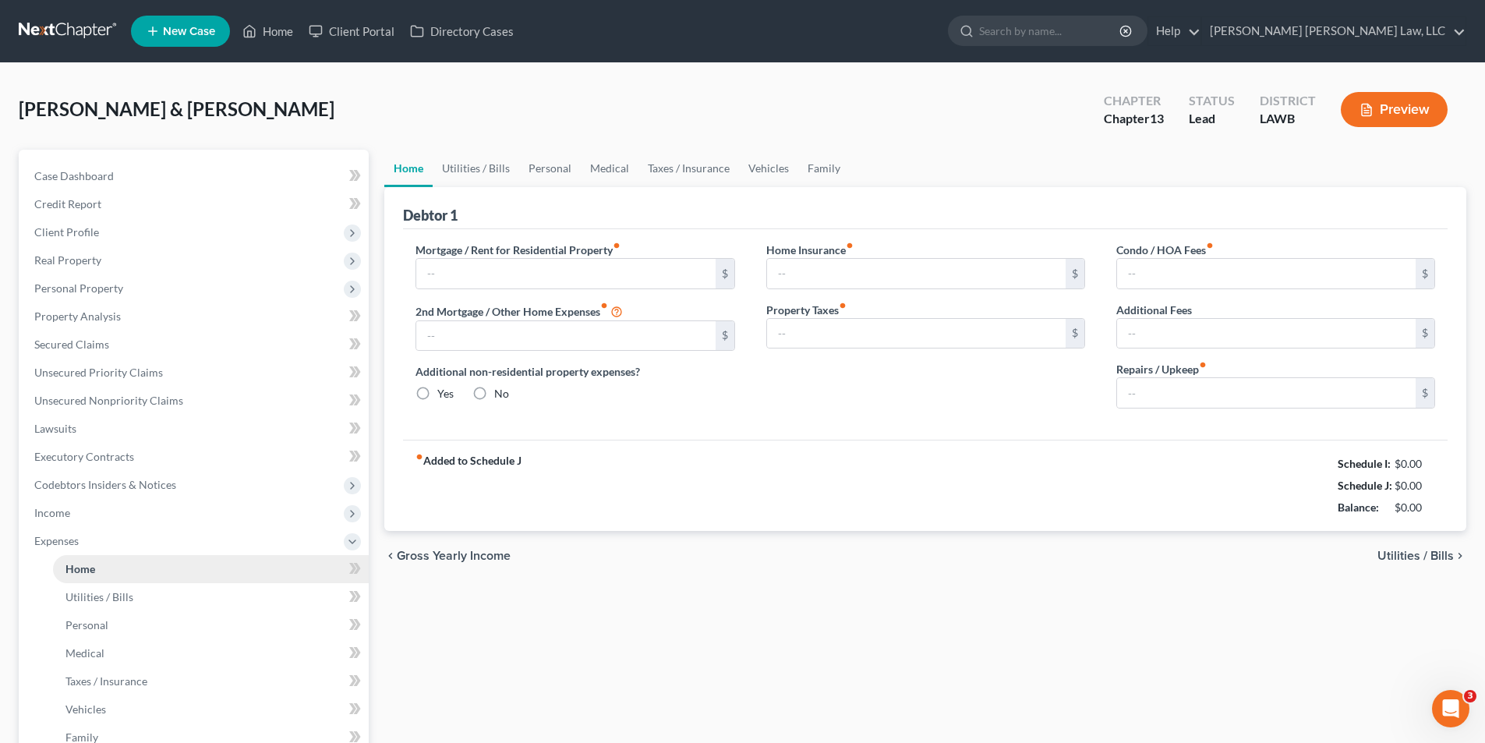
type input "0.00"
radio input "true"
type input "0.00"
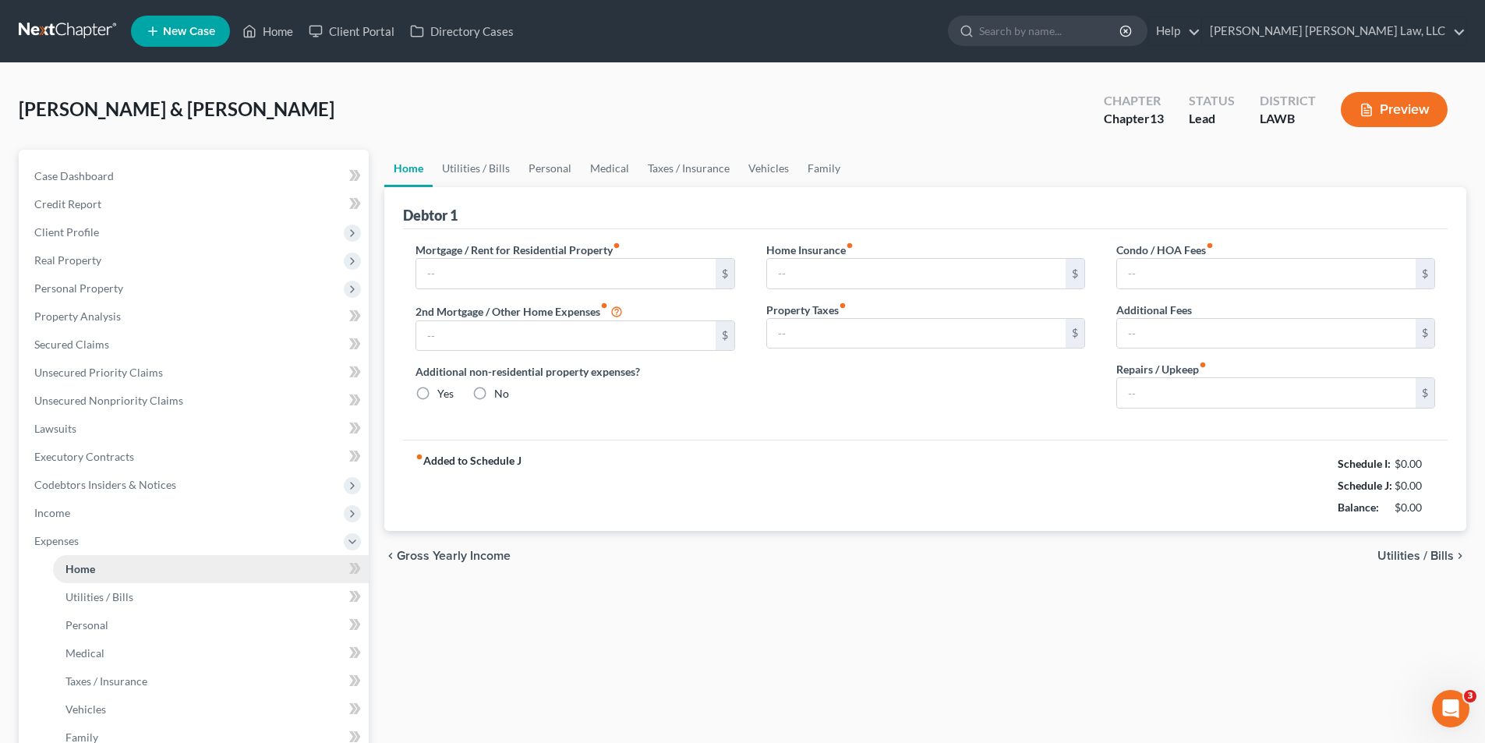
type input "0.00"
click at [453, 175] on link "Utilities / Bills" at bounding box center [476, 168] width 87 height 37
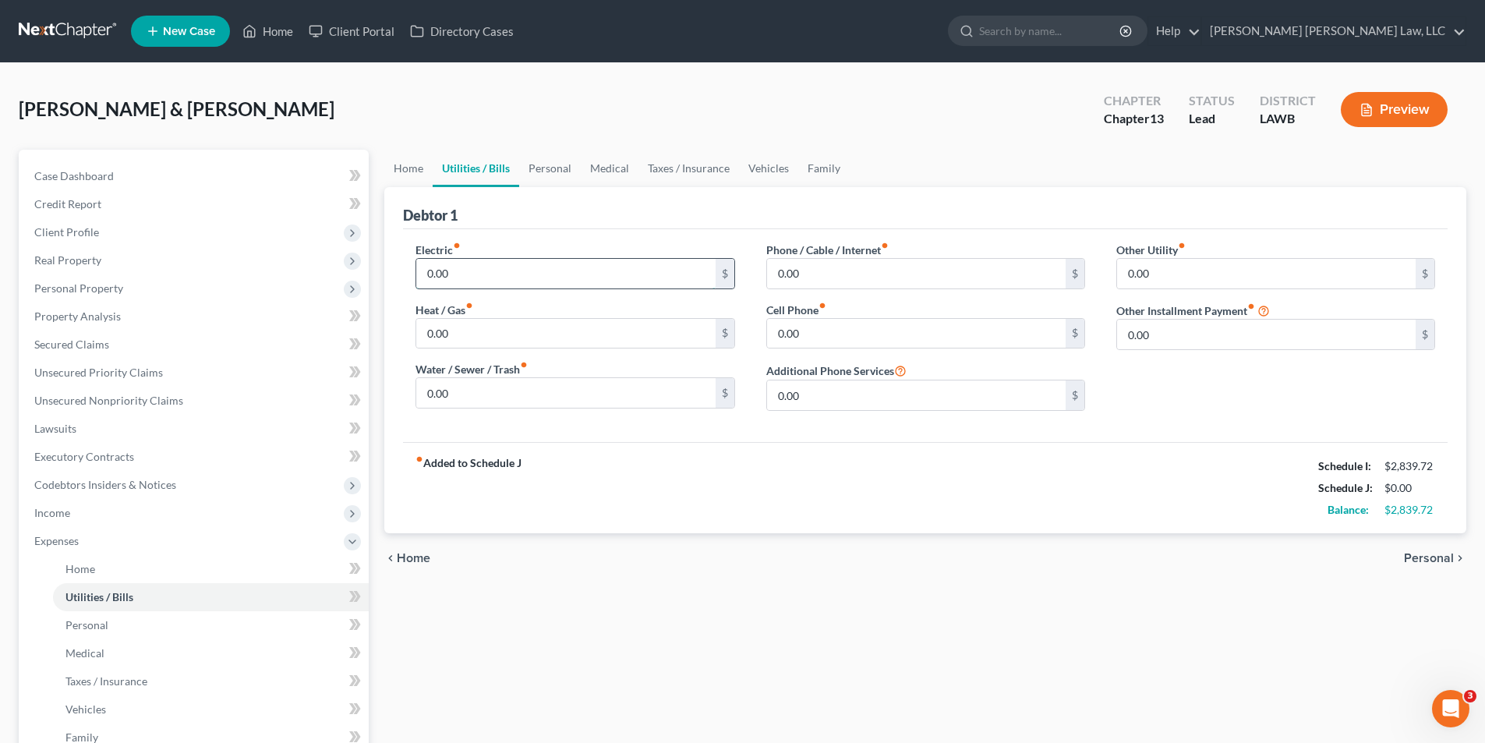
click at [452, 285] on input "0.00" at bounding box center [565, 274] width 299 height 30
type input "400.00"
type input "65.00"
type input "175.00"
type input "68.00"
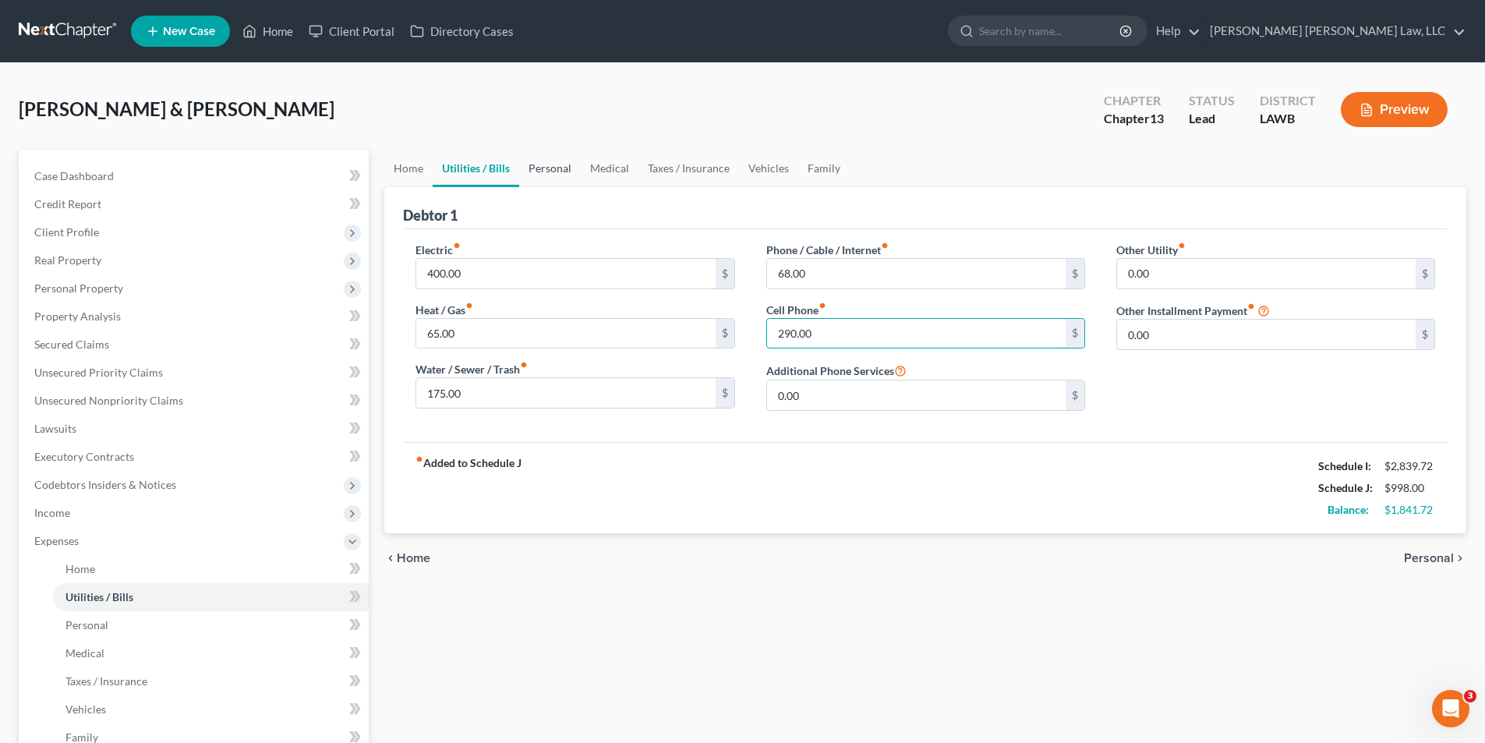
type input "290.00"
click at [538, 166] on link "Personal" at bounding box center [550, 168] width 62 height 37
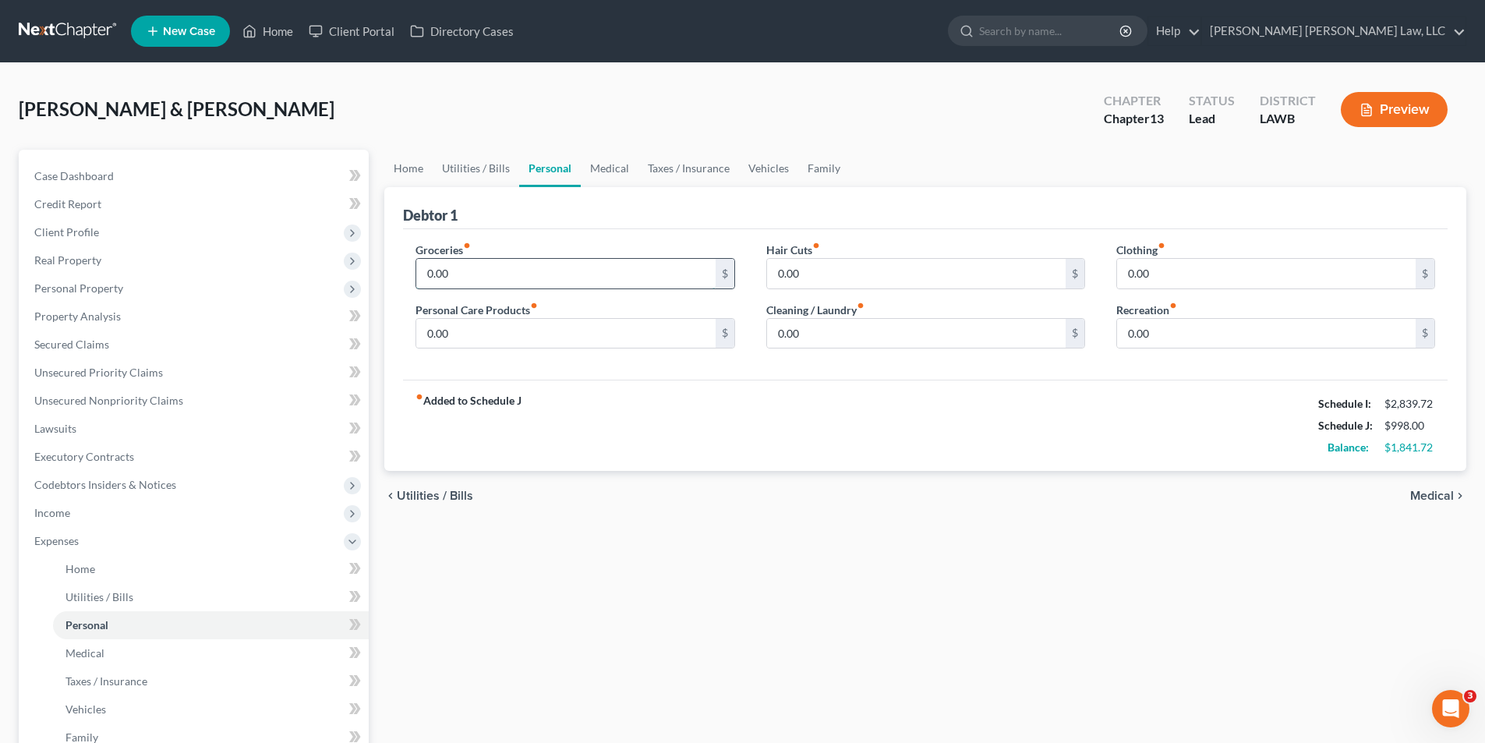
click at [479, 270] on input "0.00" at bounding box center [565, 274] width 299 height 30
type input "1"
type input "700.00"
type input "20.00"
type input "10.00"
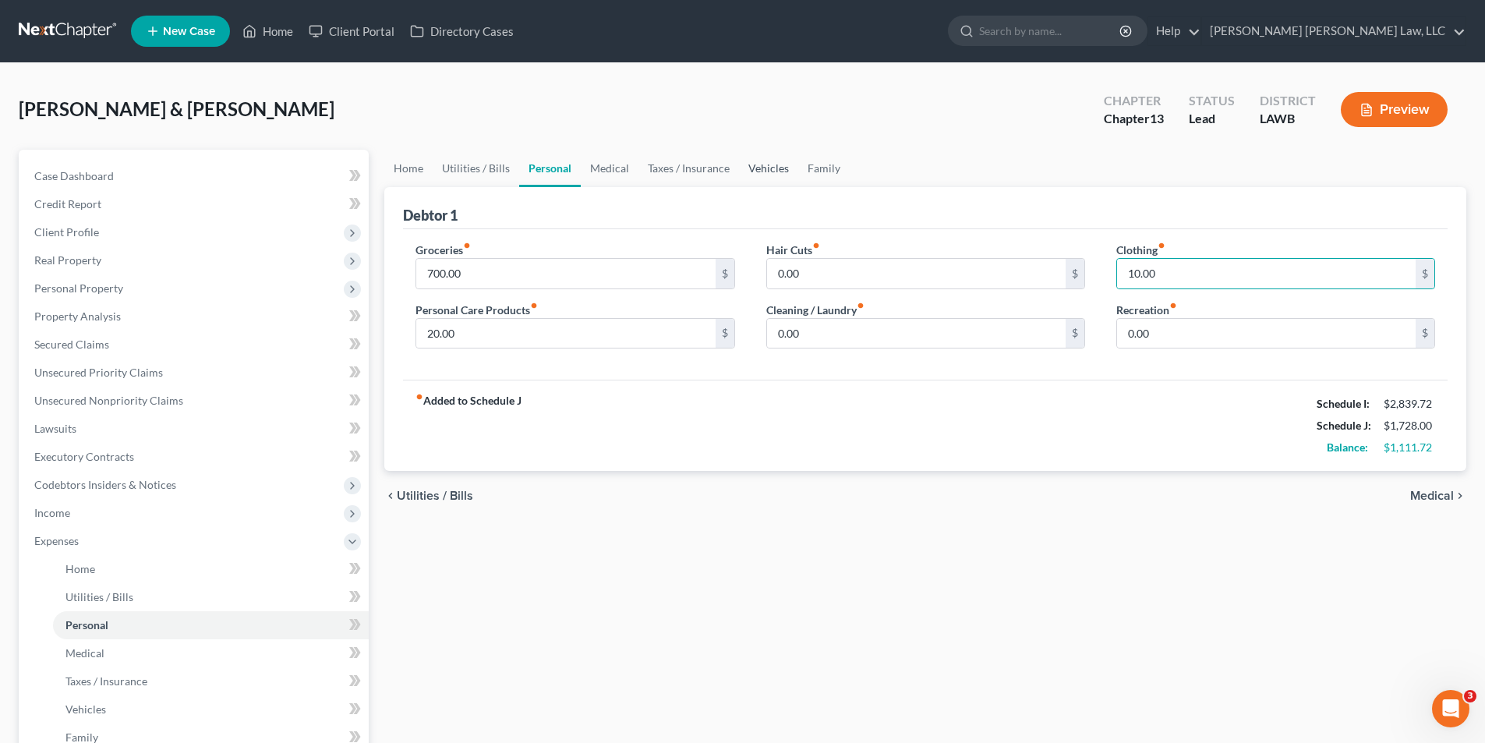
click at [752, 164] on link "Vehicles" at bounding box center [768, 168] width 59 height 37
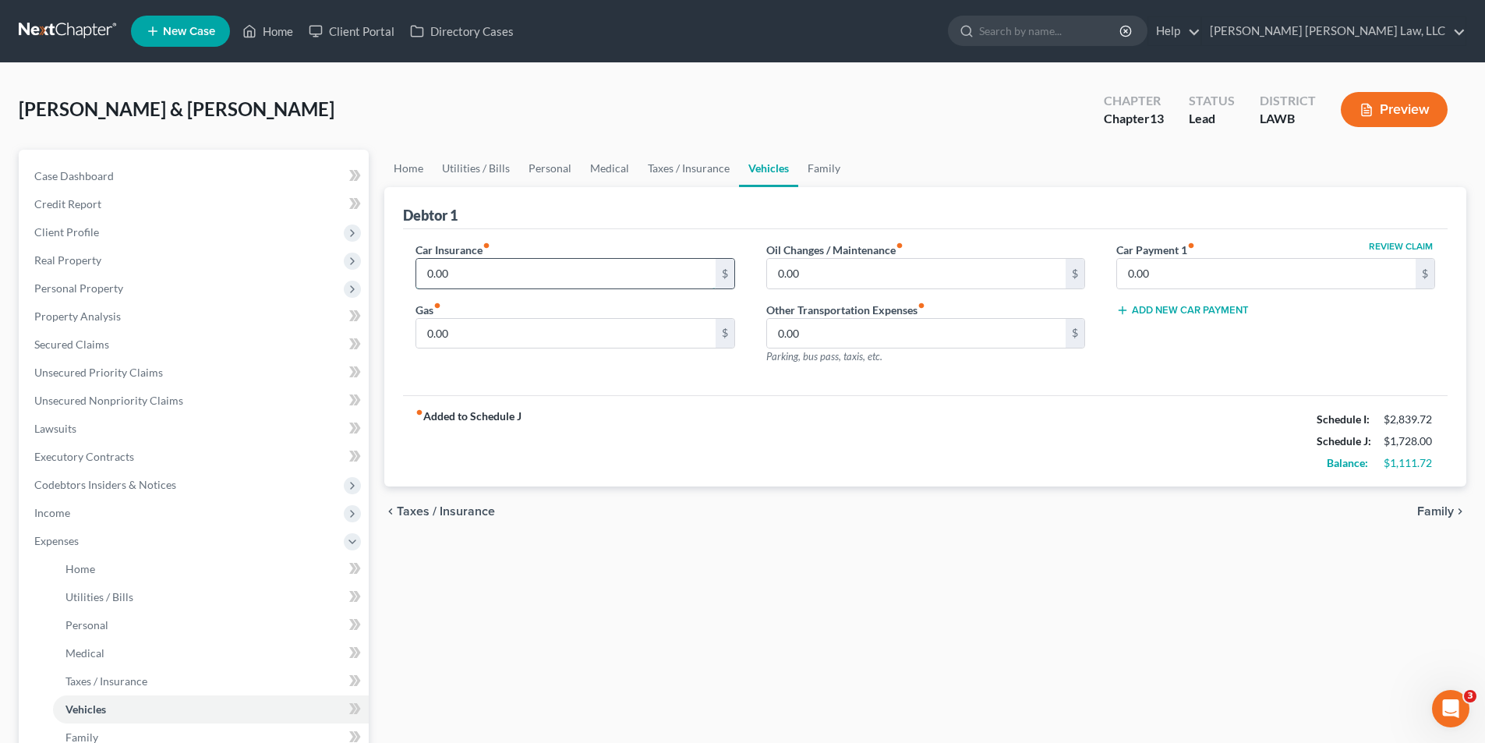
click at [489, 274] on input "0.00" at bounding box center [565, 274] width 299 height 30
type input "280.00"
type input "300.00"
type input "50.00"
click at [982, 450] on div "fiber_manual_record Added to Schedule J Schedule I: $2,839.72 Schedule J: $2,35…" at bounding box center [925, 440] width 1044 height 91
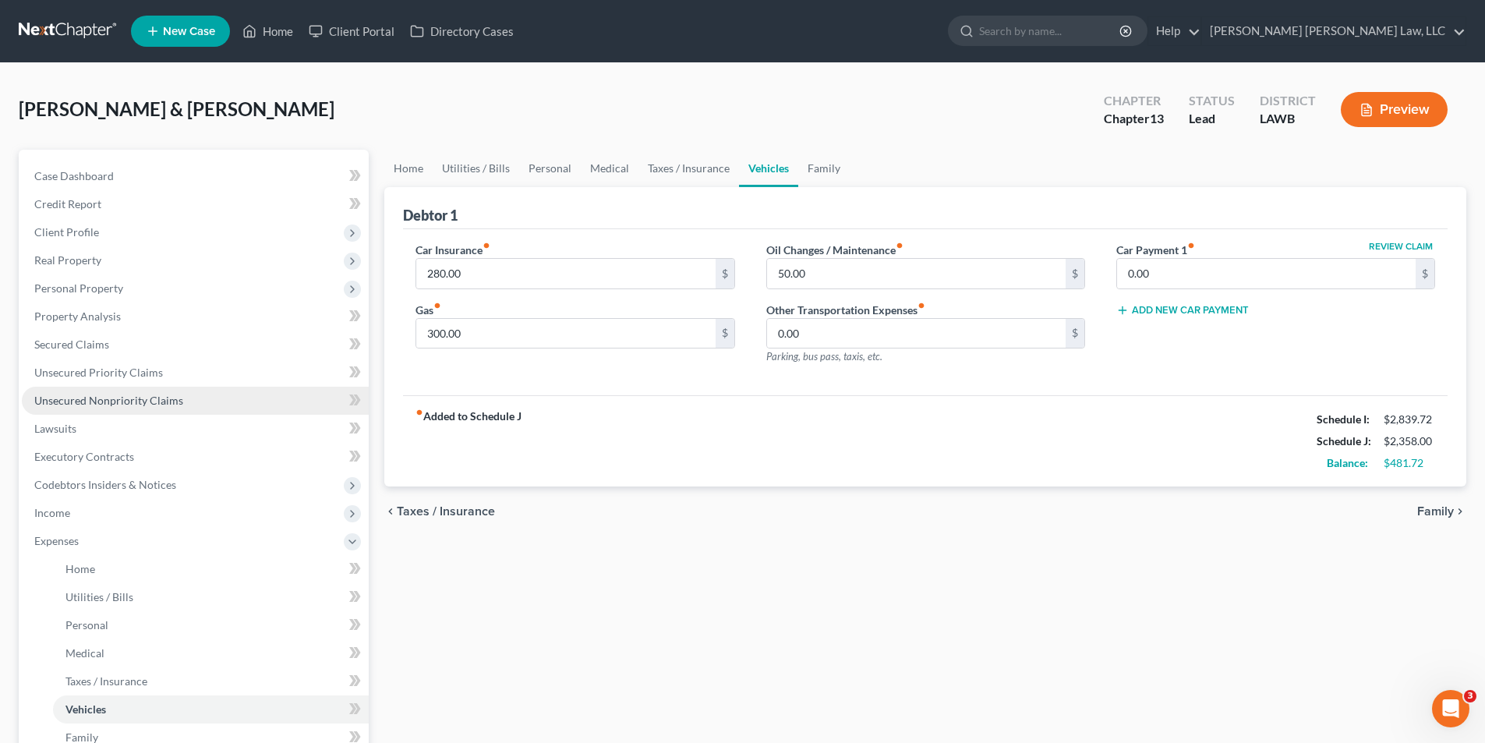
click at [93, 399] on span "Unsecured Nonpriority Claims" at bounding box center [108, 400] width 149 height 13
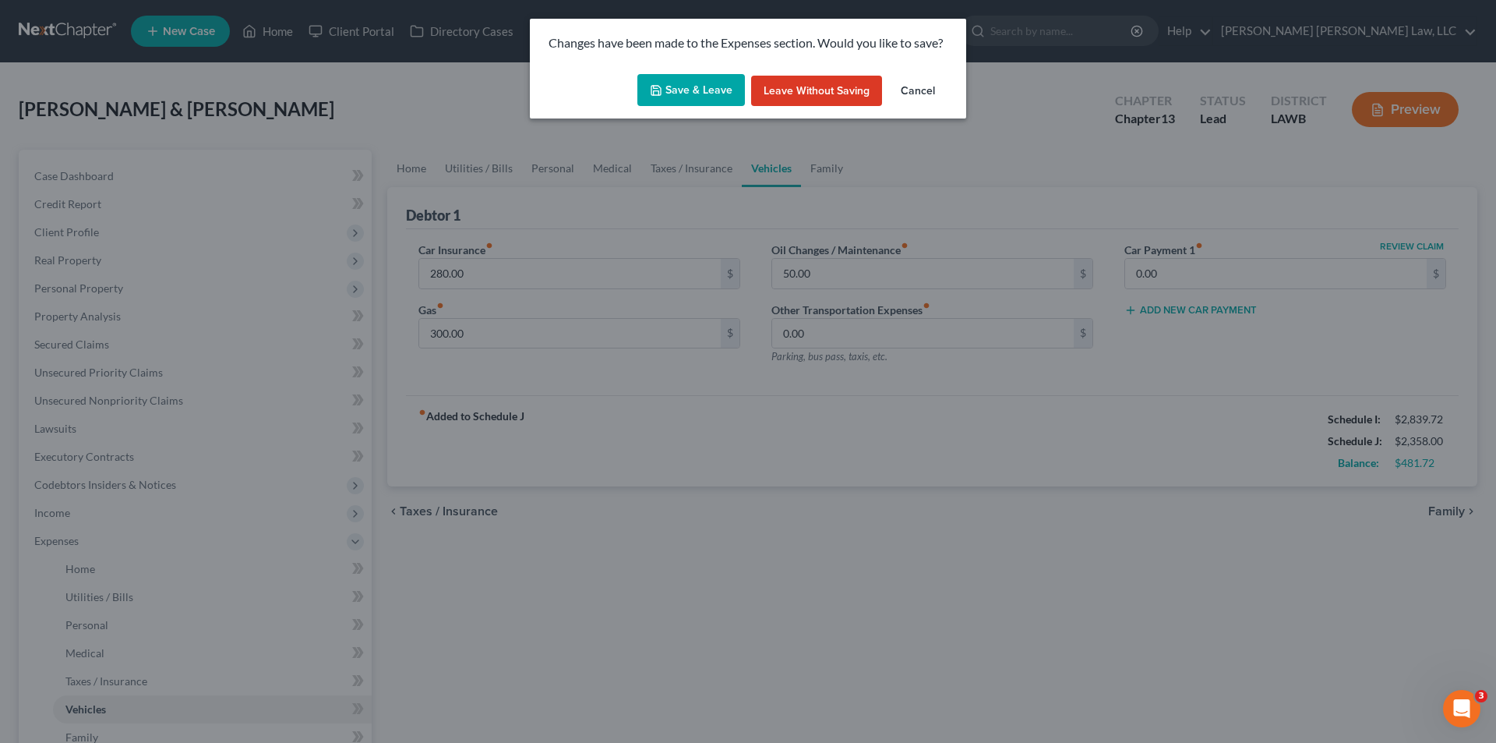
click at [694, 90] on button "Save & Leave" at bounding box center [692, 90] width 108 height 33
